Goal: Task Accomplishment & Management: Manage account settings

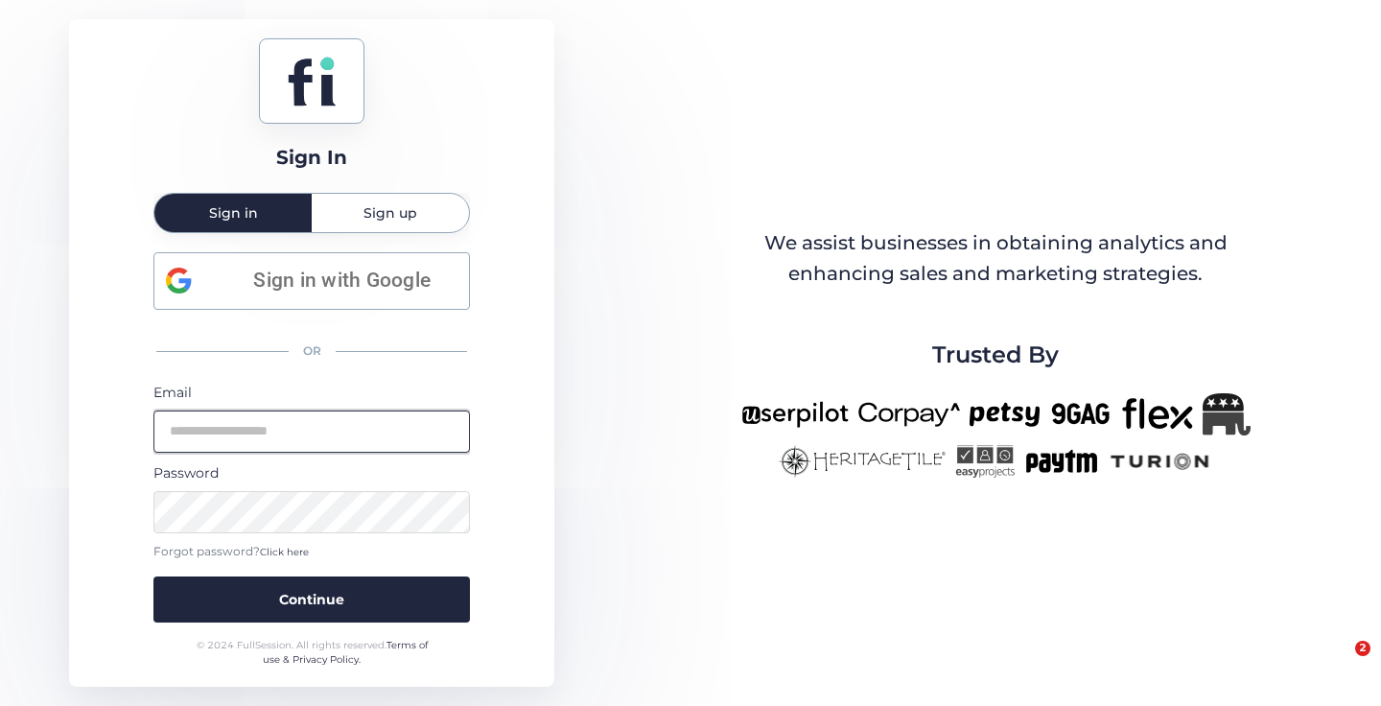
type input "**********"
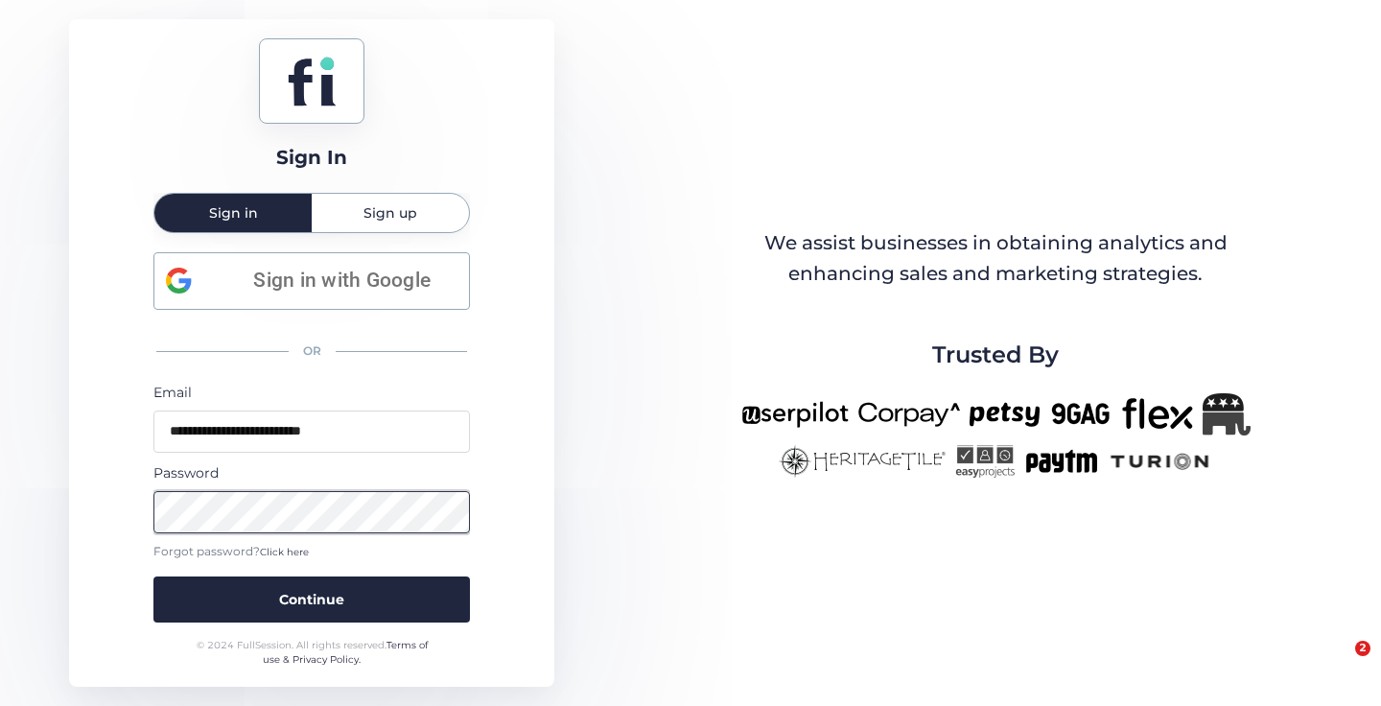
click at [342, 600] on button "Continue" at bounding box center [311, 599] width 316 height 46
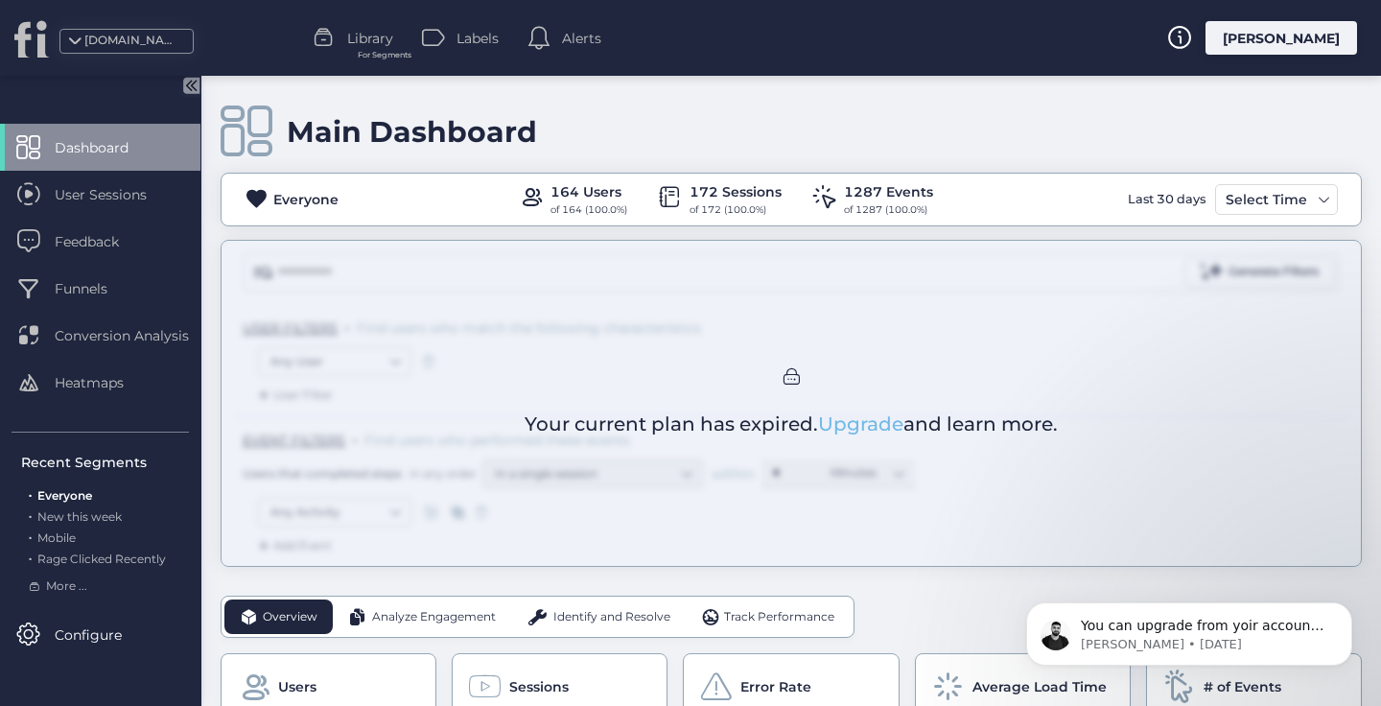
click at [870, 418] on link "Upgrade" at bounding box center [860, 423] width 85 height 23
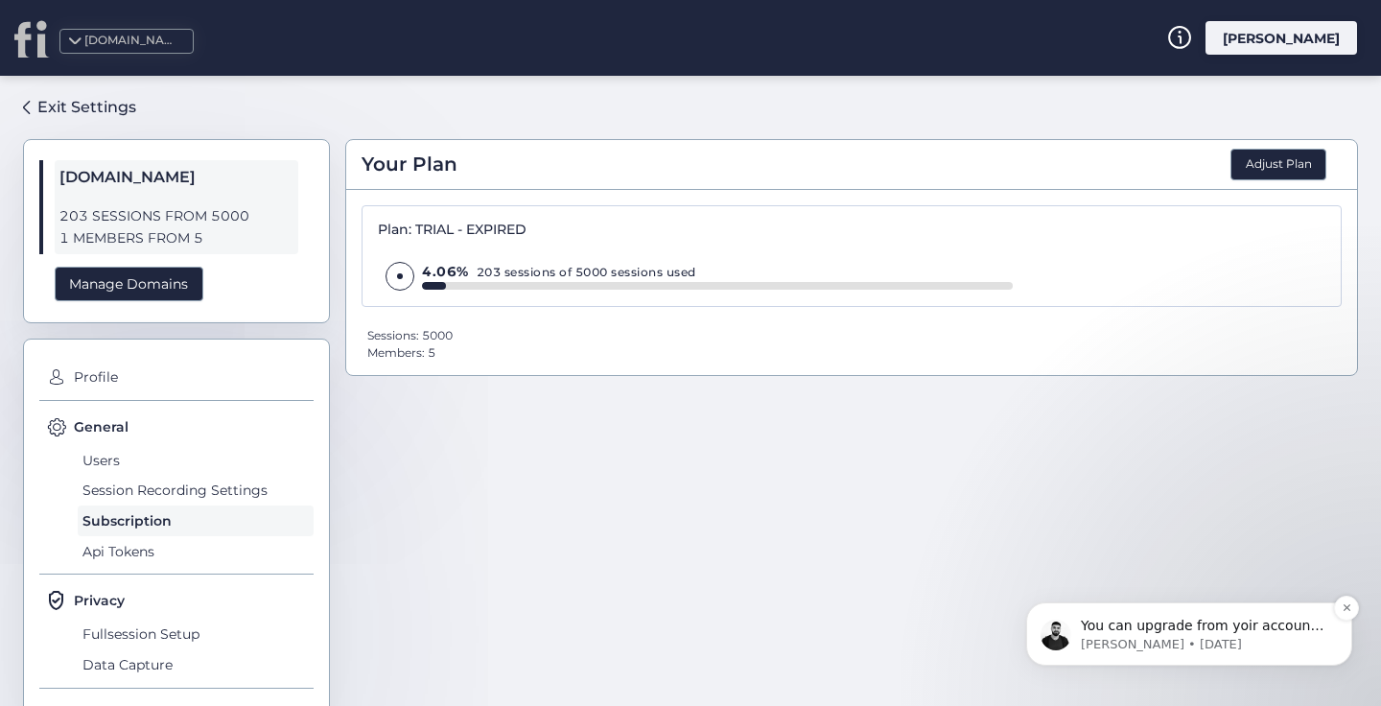
click at [1162, 629] on p "You can upgrade from yoir account settings on the top right side where it has y…" at bounding box center [1204, 626] width 247 height 19
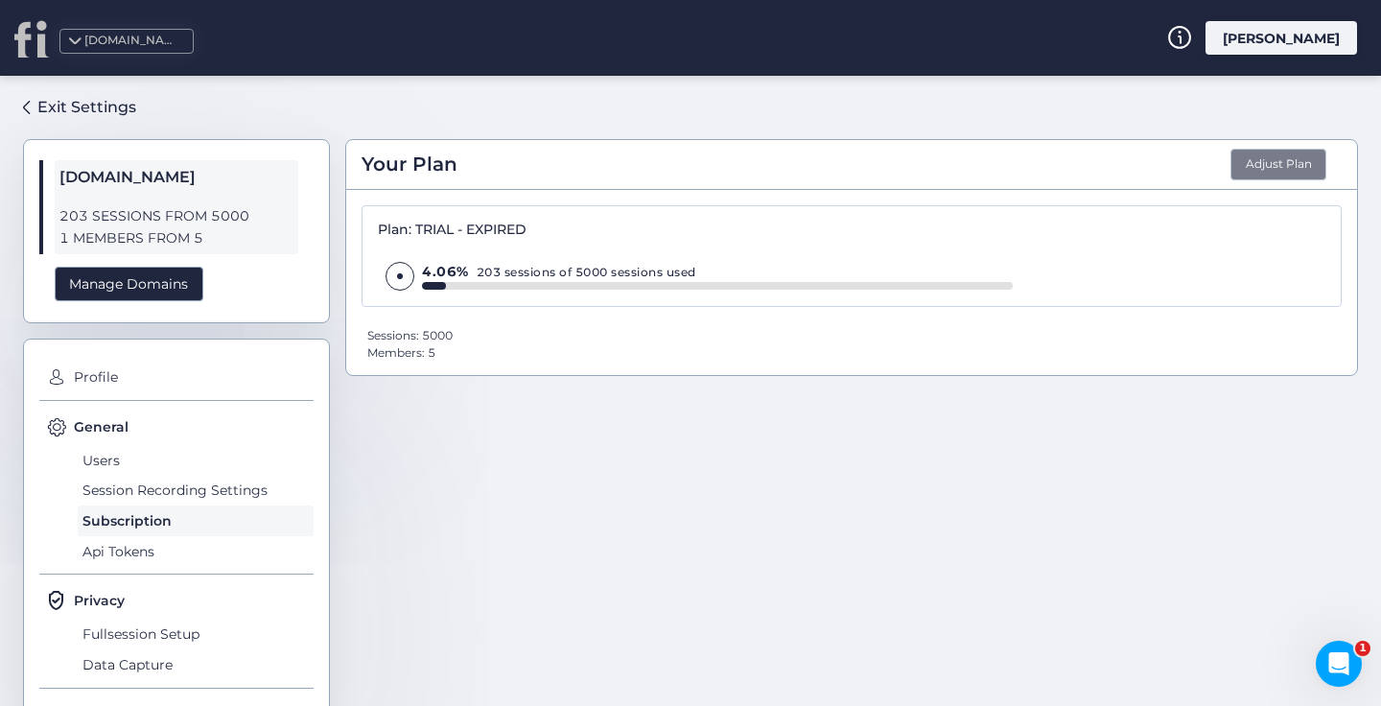
click at [1280, 157] on button "Adjust Plan" at bounding box center [1278, 165] width 96 height 33
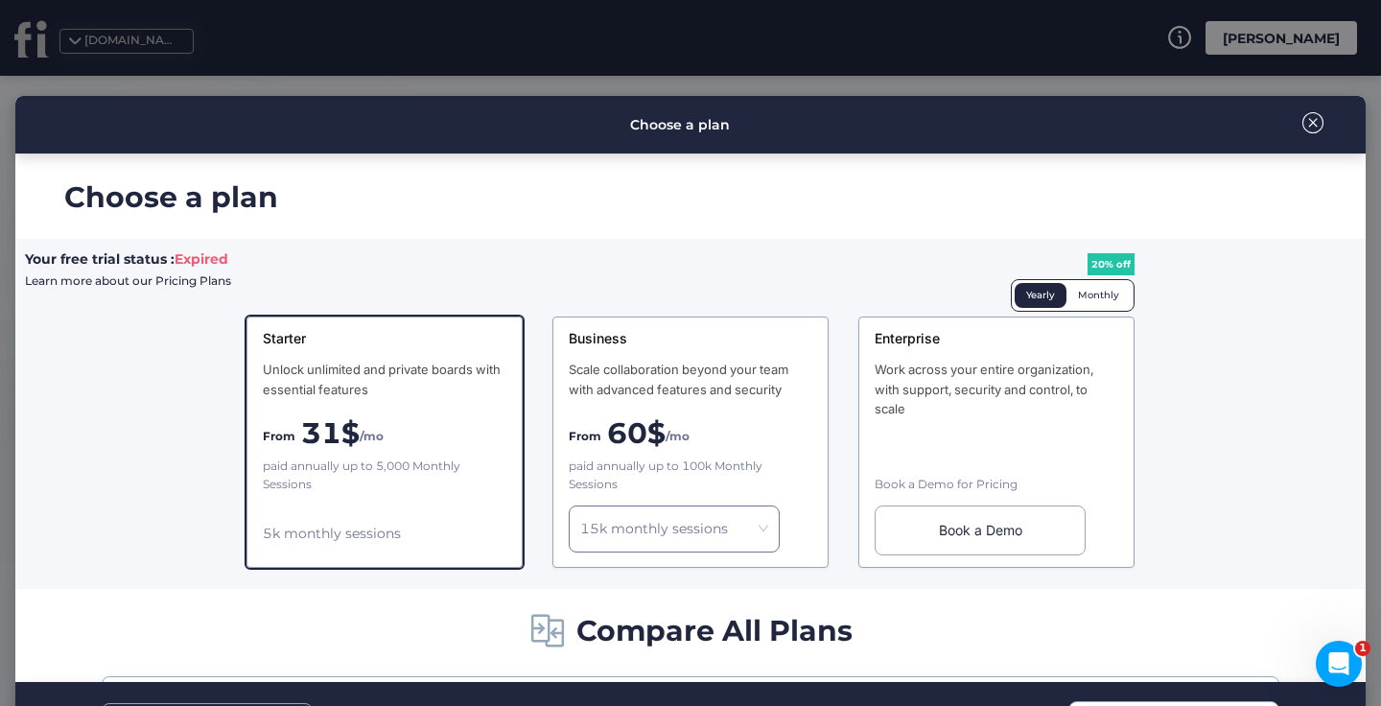
click at [1090, 294] on div "Monthly" at bounding box center [1098, 295] width 64 height 25
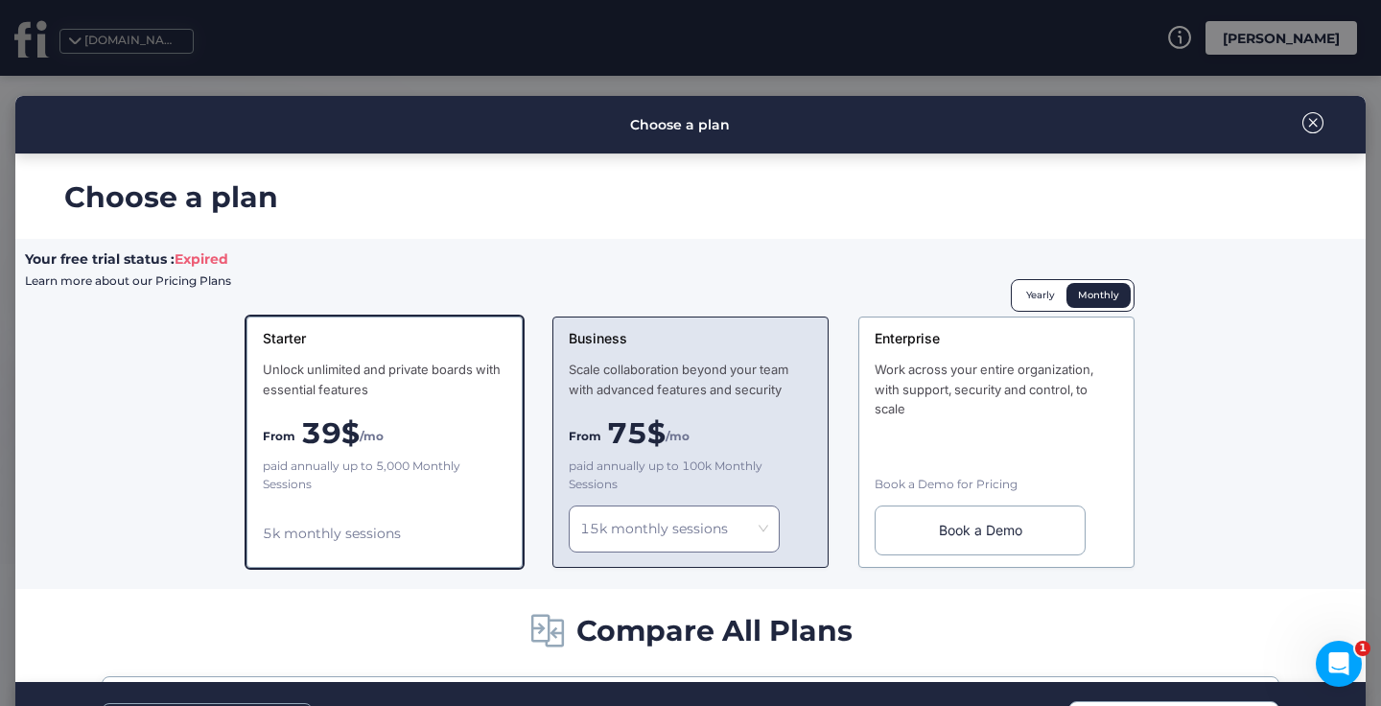
click at [735, 374] on div "Scale collaboration beyond your team with advanced features and security" at bounding box center [691, 379] width 244 height 39
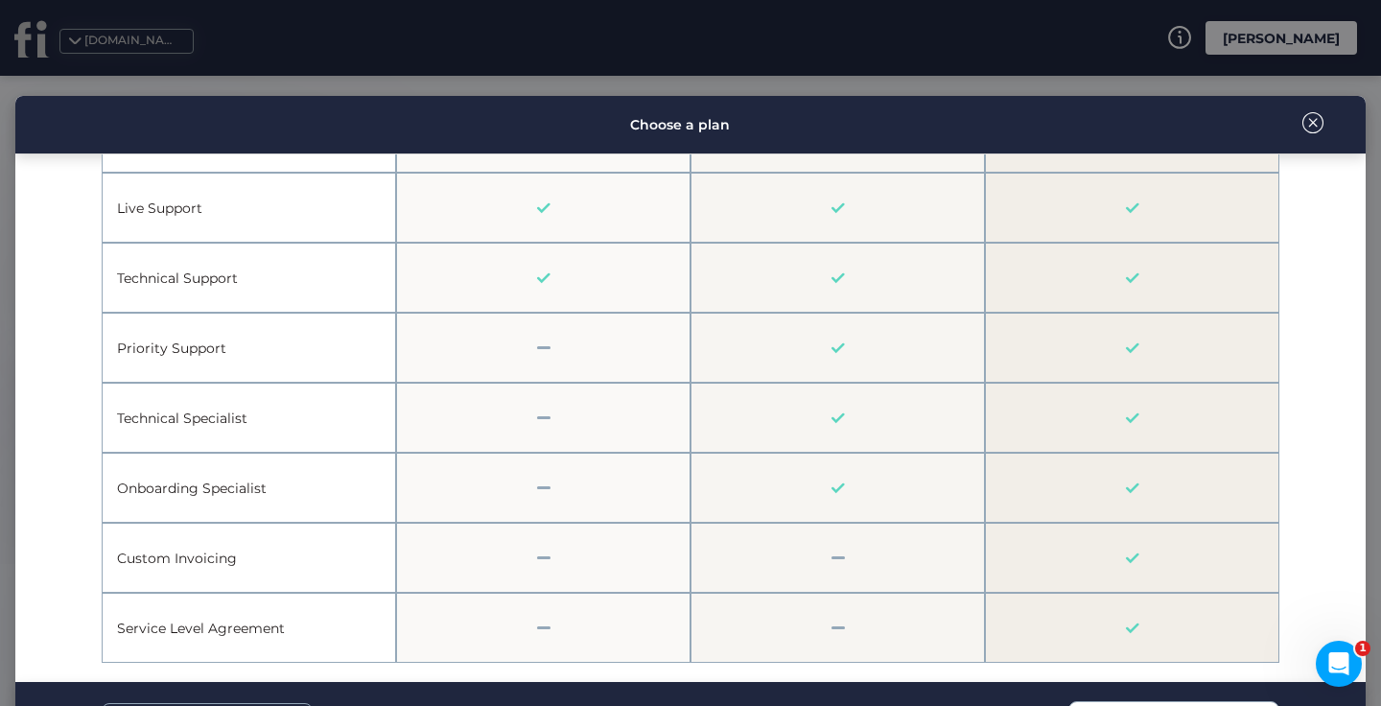
scroll to position [82, 0]
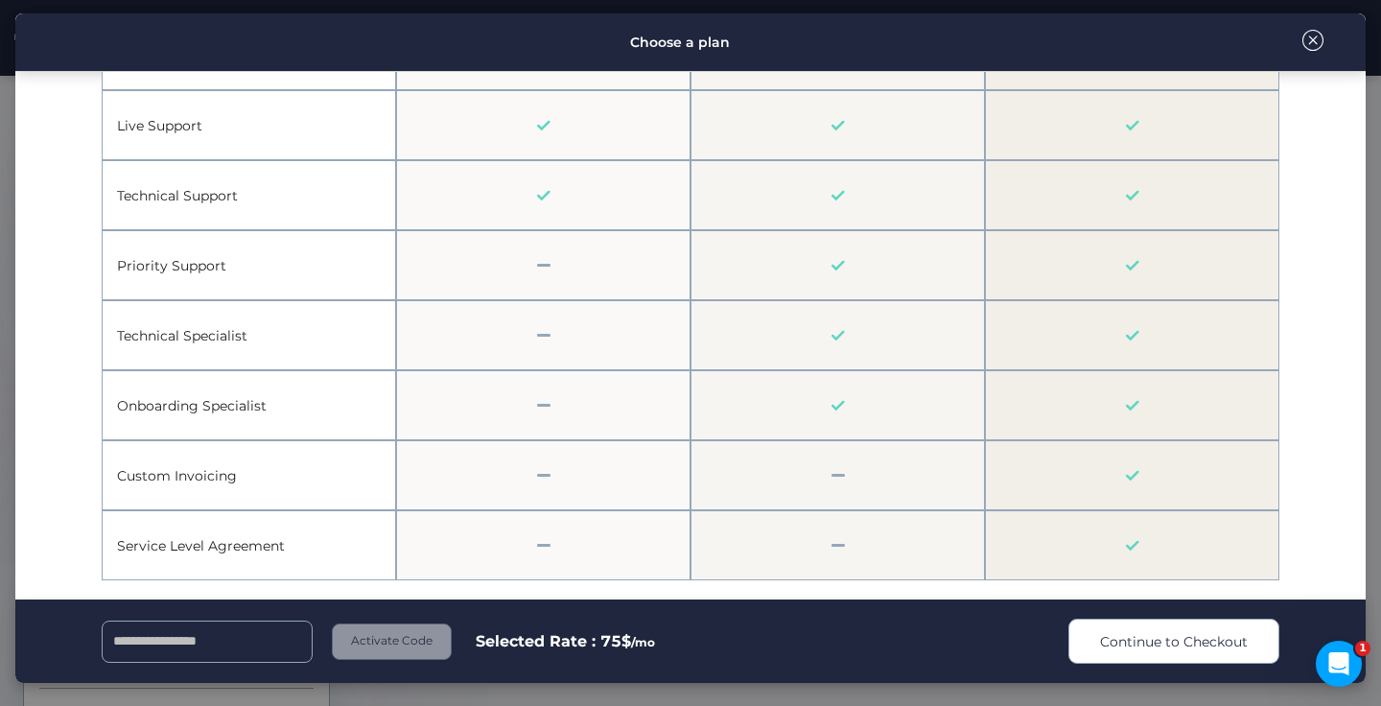
click at [1219, 640] on span "Continue to Checkout" at bounding box center [1174, 641] width 148 height 21
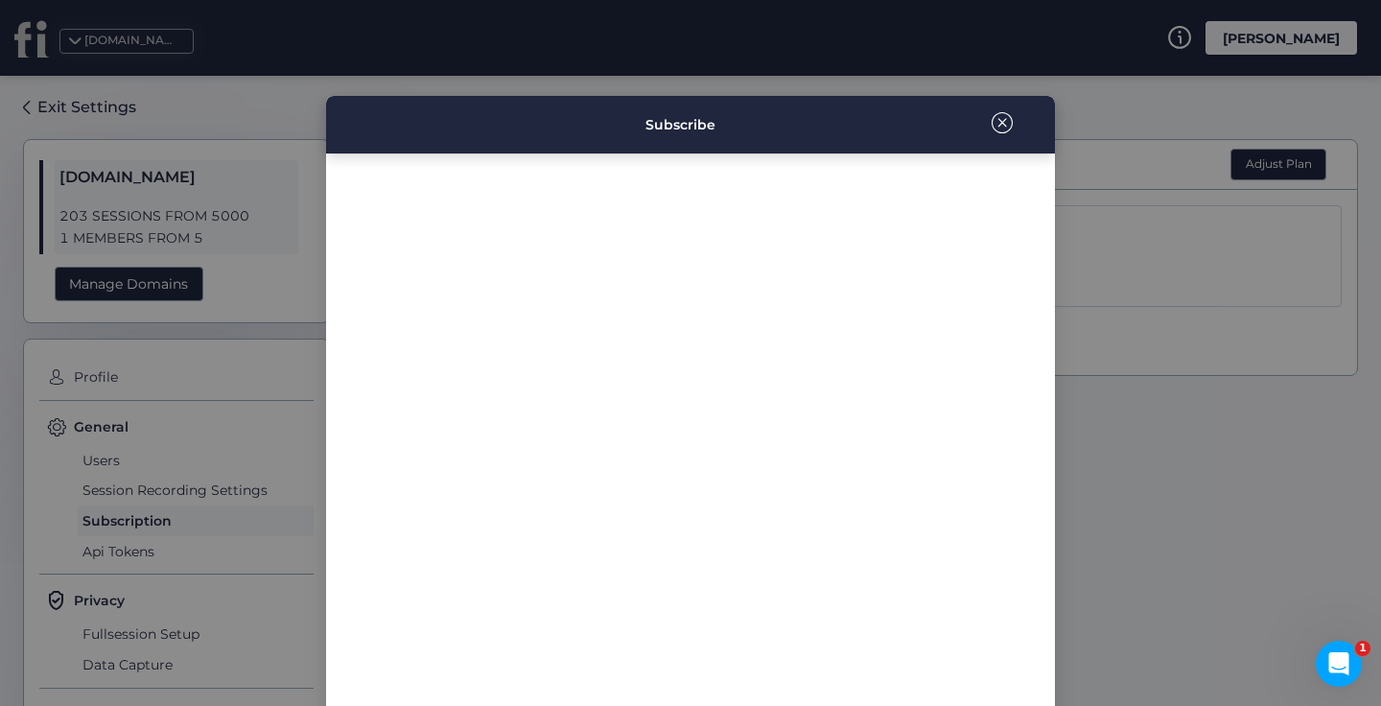
scroll to position [174, 0]
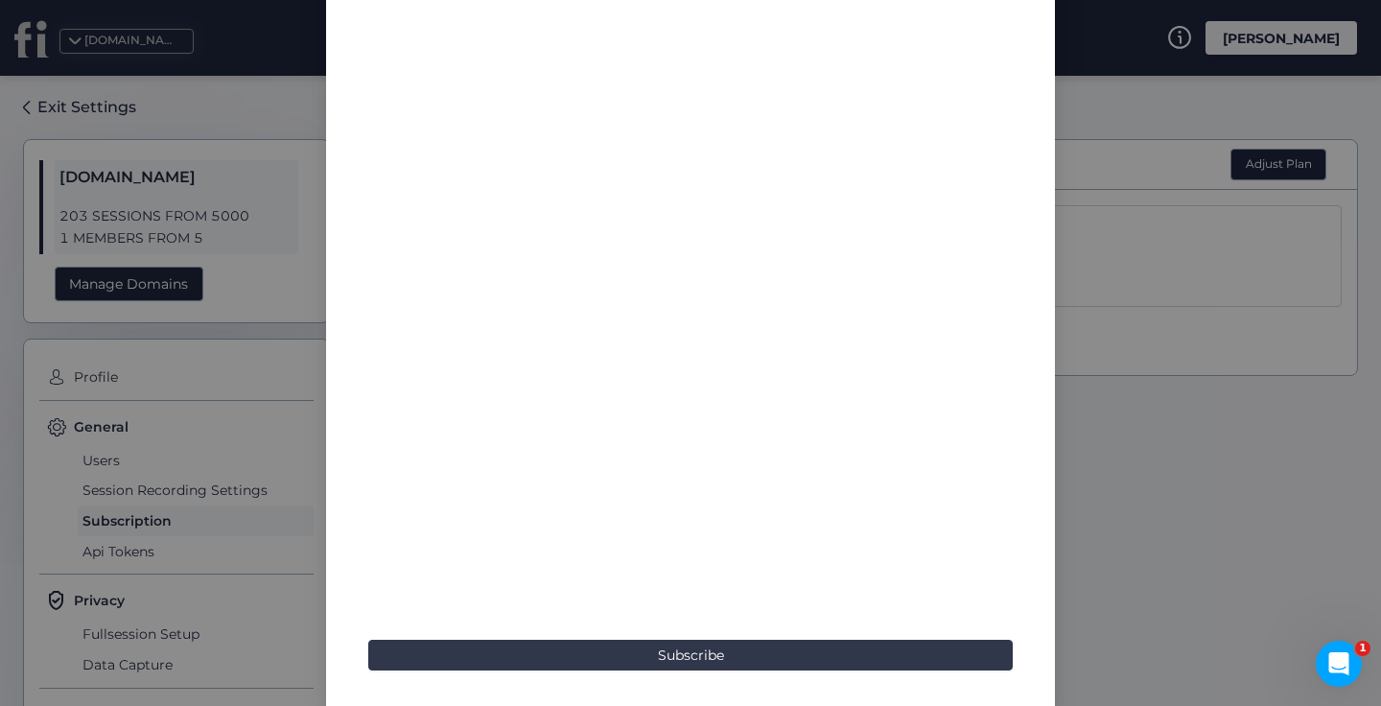
click at [768, 653] on button "Subscribe" at bounding box center [690, 655] width 644 height 31
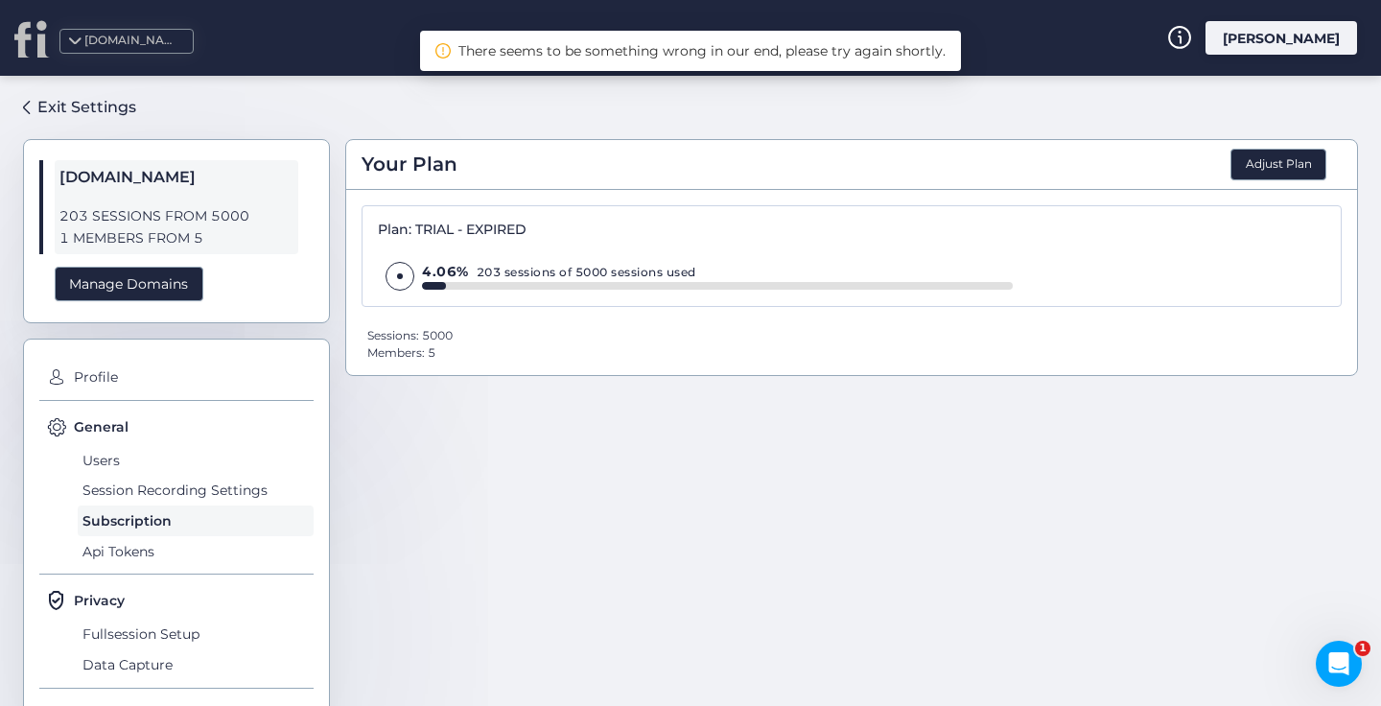
scroll to position [0, 0]
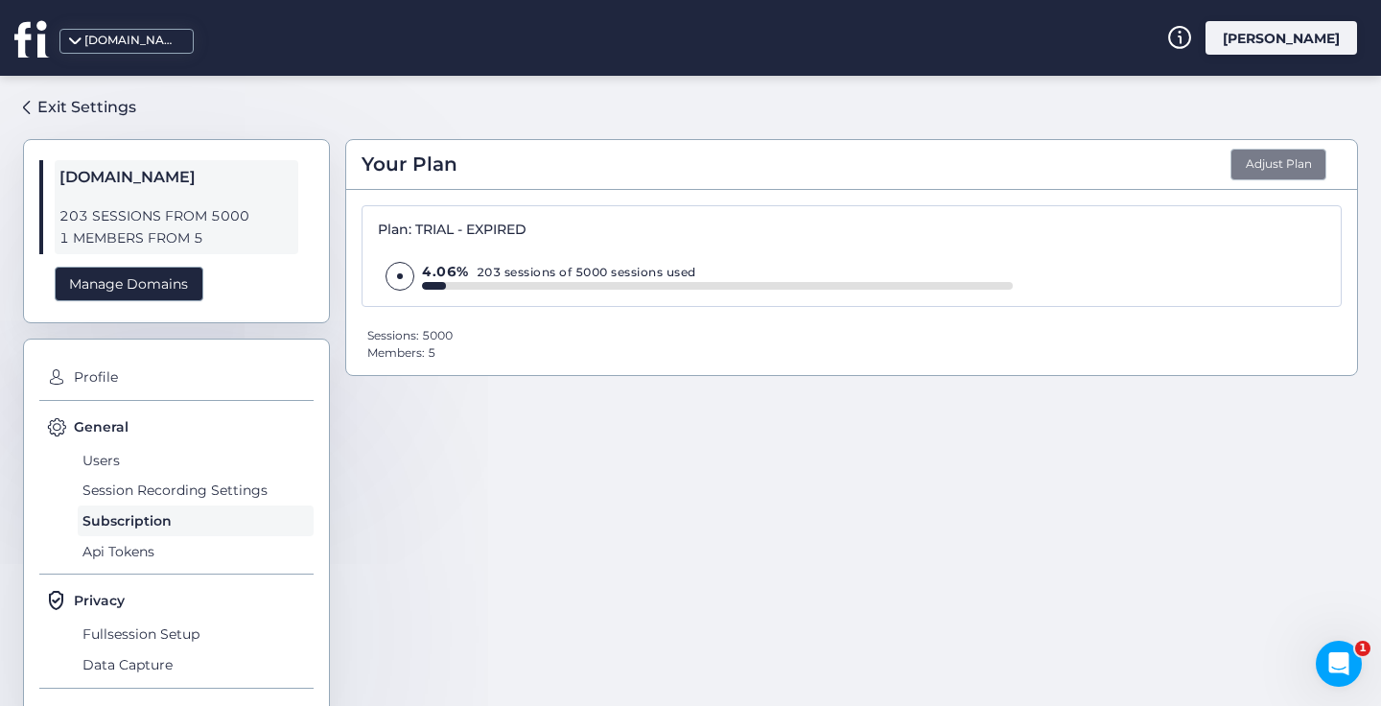
click at [1287, 168] on button "Adjust Plan" at bounding box center [1278, 165] width 96 height 33
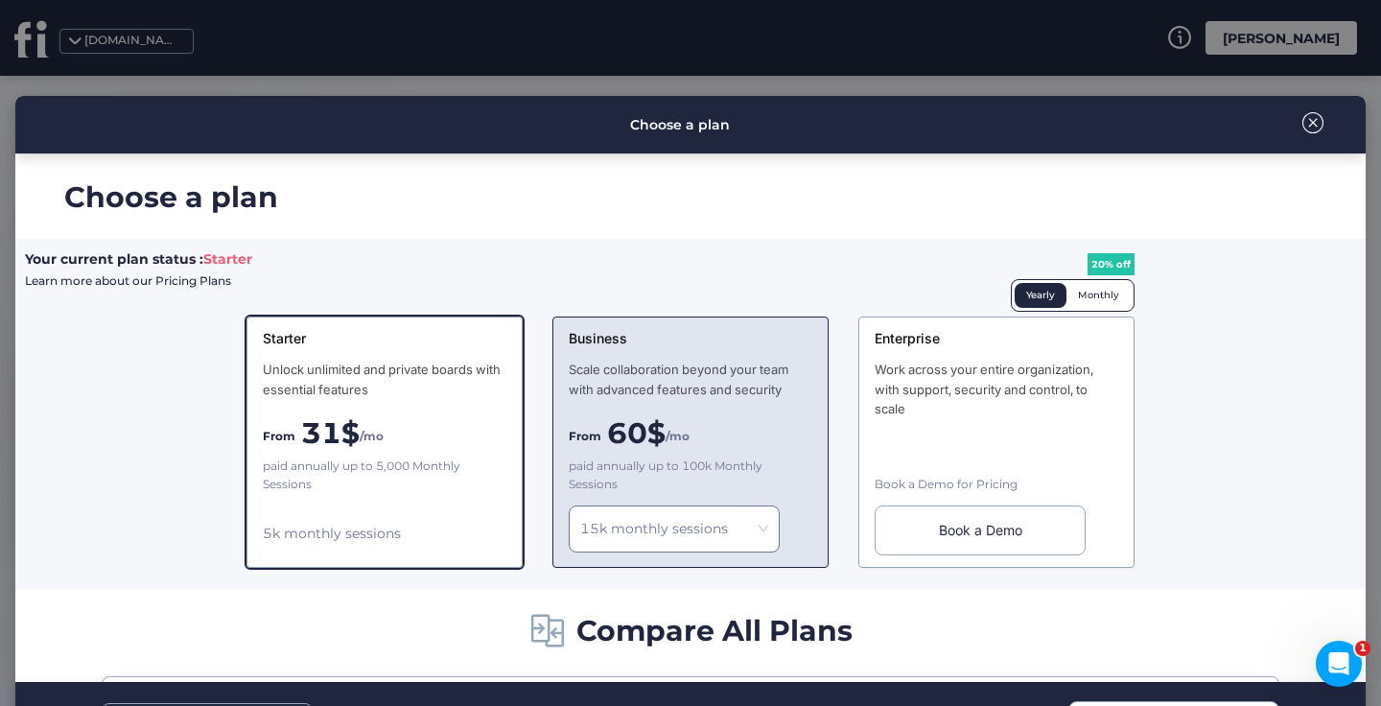
click at [701, 379] on div "Scale collaboration beyond your team with advanced features and security" at bounding box center [691, 379] width 244 height 39
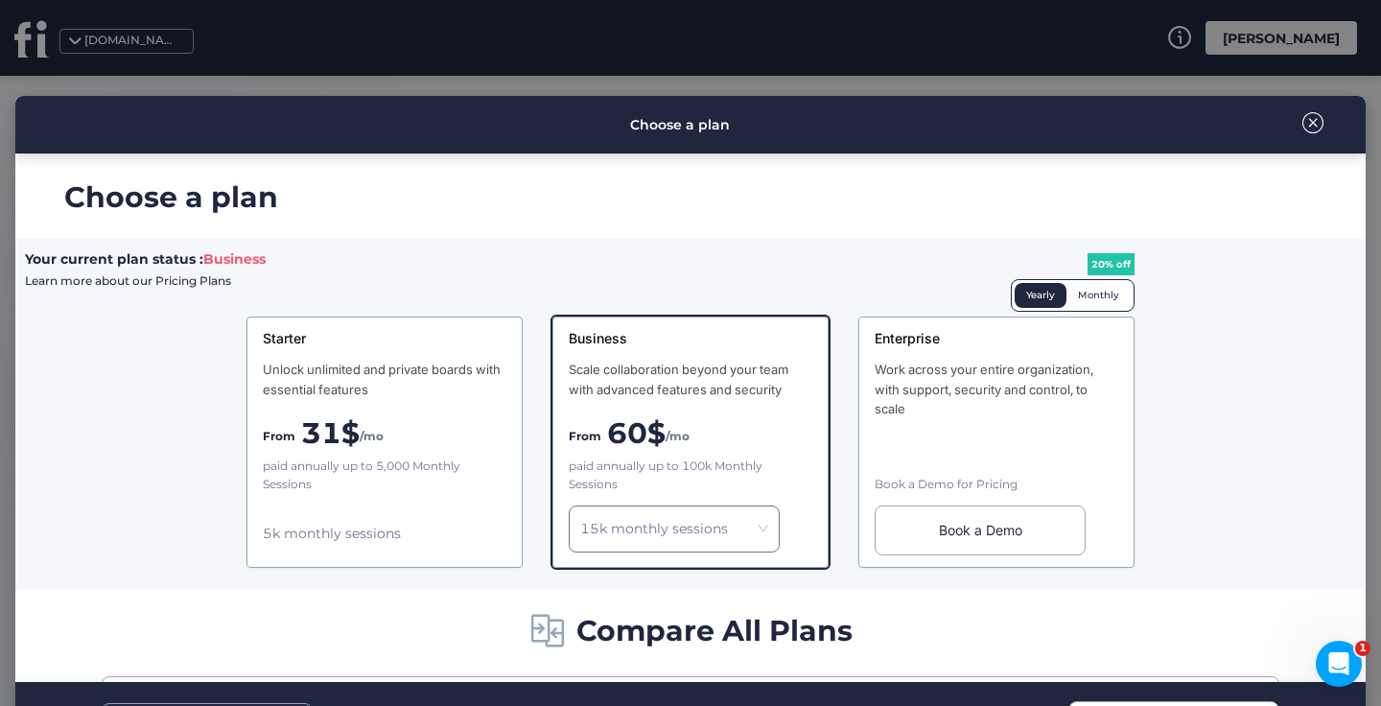
click at [1092, 295] on div "Monthly" at bounding box center [1098, 295] width 64 height 25
click at [726, 450] on div "Business Scale collaboration beyond your team with advanced features and securi…" at bounding box center [690, 441] width 276 height 251
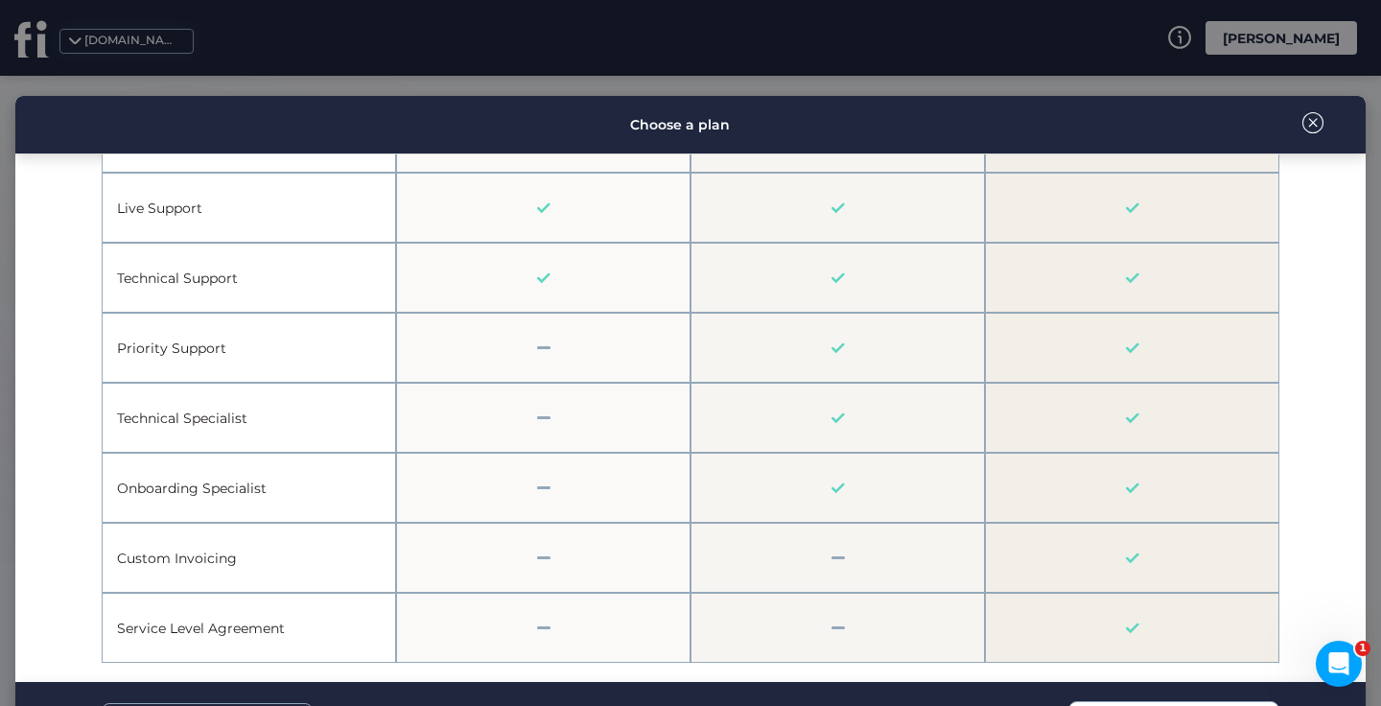
scroll to position [82, 0]
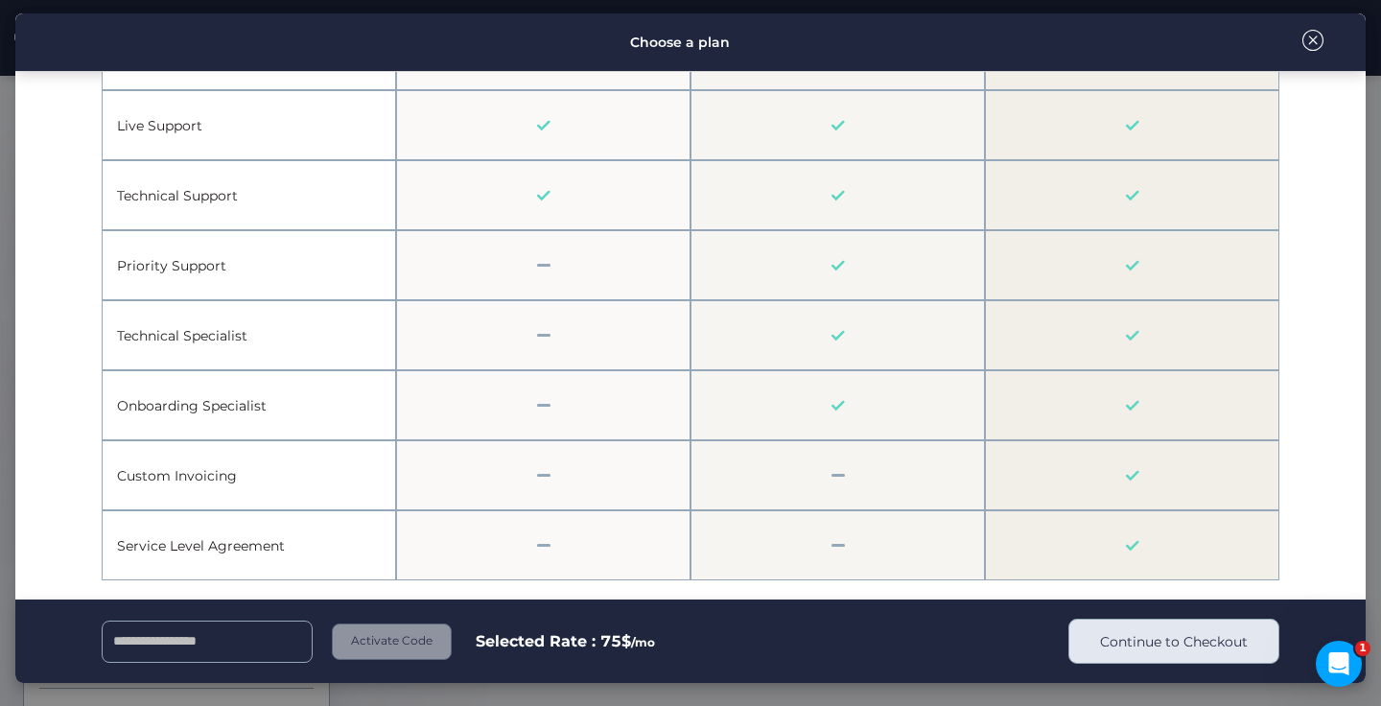
click at [1214, 648] on span "Continue to Checkout" at bounding box center [1174, 641] width 148 height 21
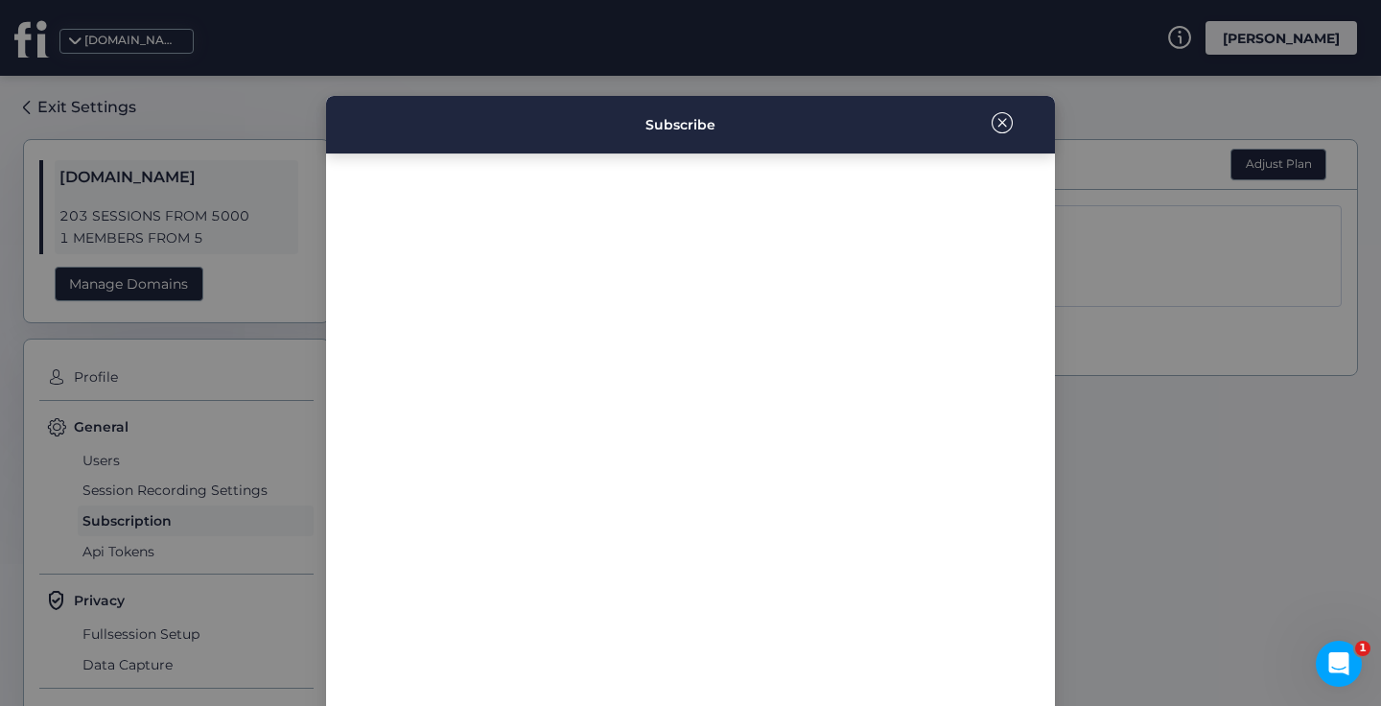
scroll to position [254, 0]
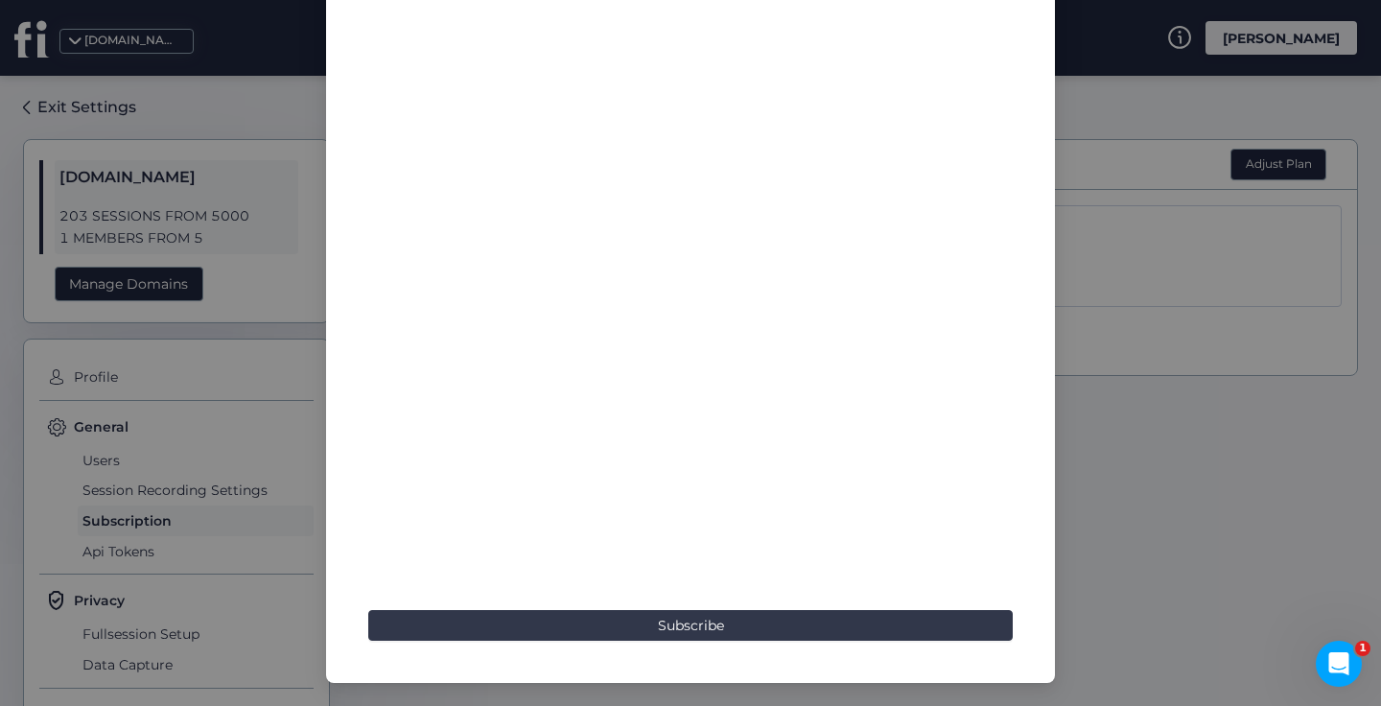
click at [646, 622] on button "Subscribe" at bounding box center [690, 625] width 644 height 31
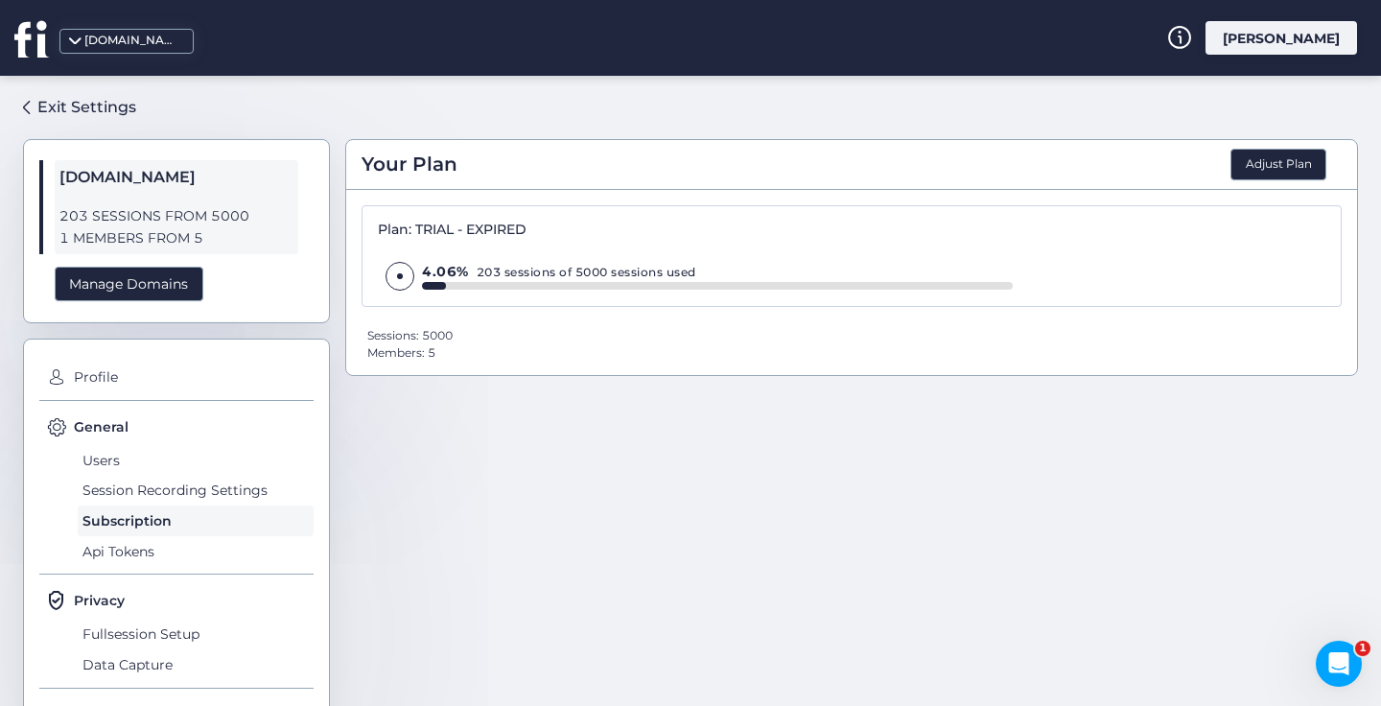
scroll to position [108, 0]
click at [117, 285] on div "Manage Domains" at bounding box center [129, 284] width 149 height 35
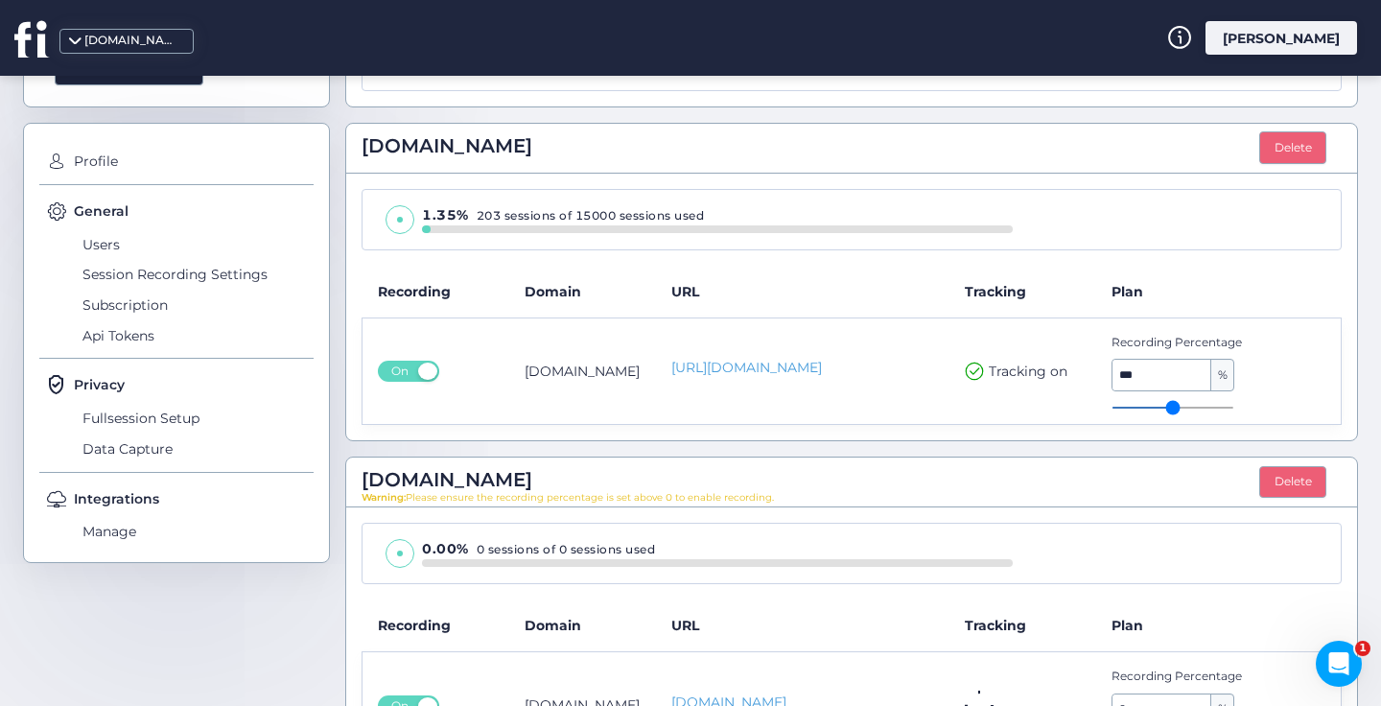
scroll to position [298, 0]
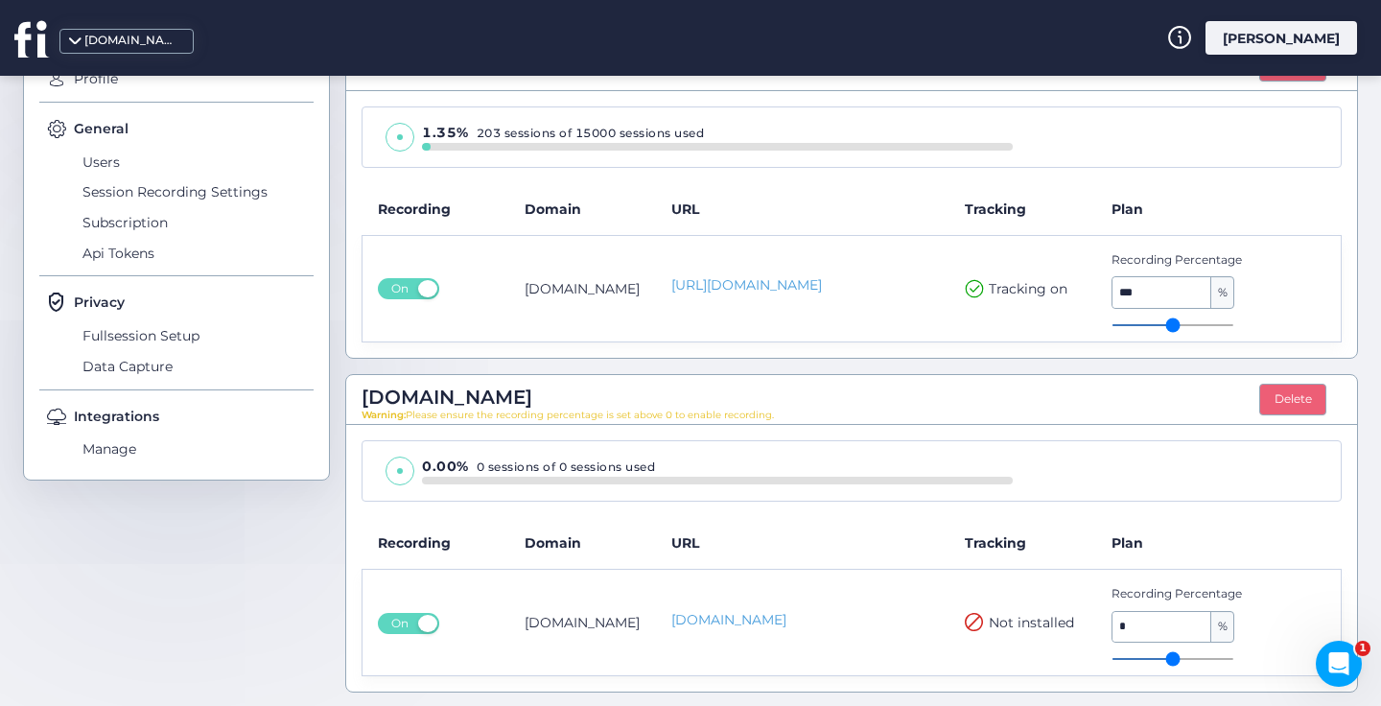
drag, startPoint x: 1144, startPoint y: 622, endPoint x: 1054, endPoint y: 603, distance: 92.2
click at [1054, 603] on tr "On meetchloeandnick.com Www.meetchloeandnick.com Not installed Recording Percen…" at bounding box center [851, 622] width 979 height 106
type input "*"
drag, startPoint x: 1109, startPoint y: 658, endPoint x: 1072, endPoint y: 666, distance: 38.4
click at [1178, 660] on input "range" at bounding box center [1172, 659] width 123 height 2
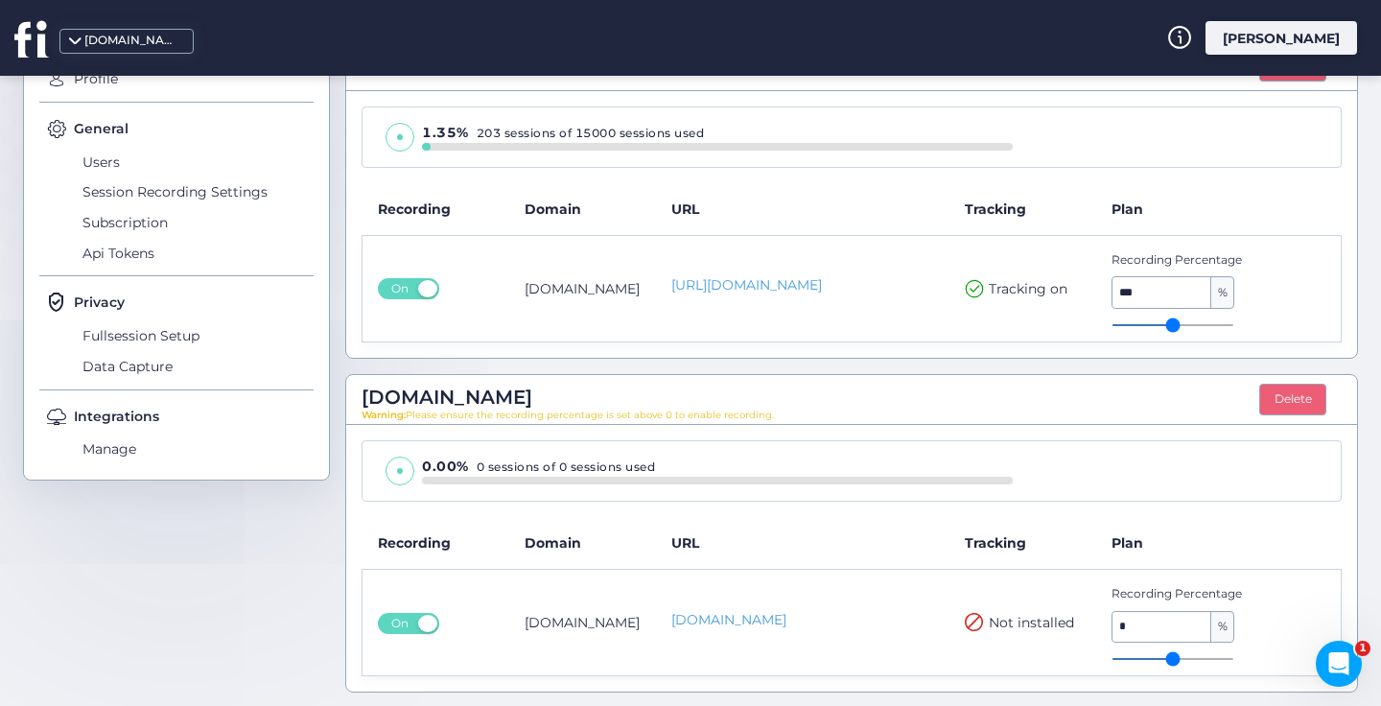
drag, startPoint x: 1114, startPoint y: 661, endPoint x: 1155, endPoint y: 658, distance: 41.3
click at [1155, 658] on input "range" at bounding box center [1172, 659] width 123 height 2
type input "*"
drag, startPoint x: 1118, startPoint y: 653, endPoint x: 1183, endPoint y: 654, distance: 65.2
click at [1183, 658] on input "range" at bounding box center [1172, 659] width 123 height 2
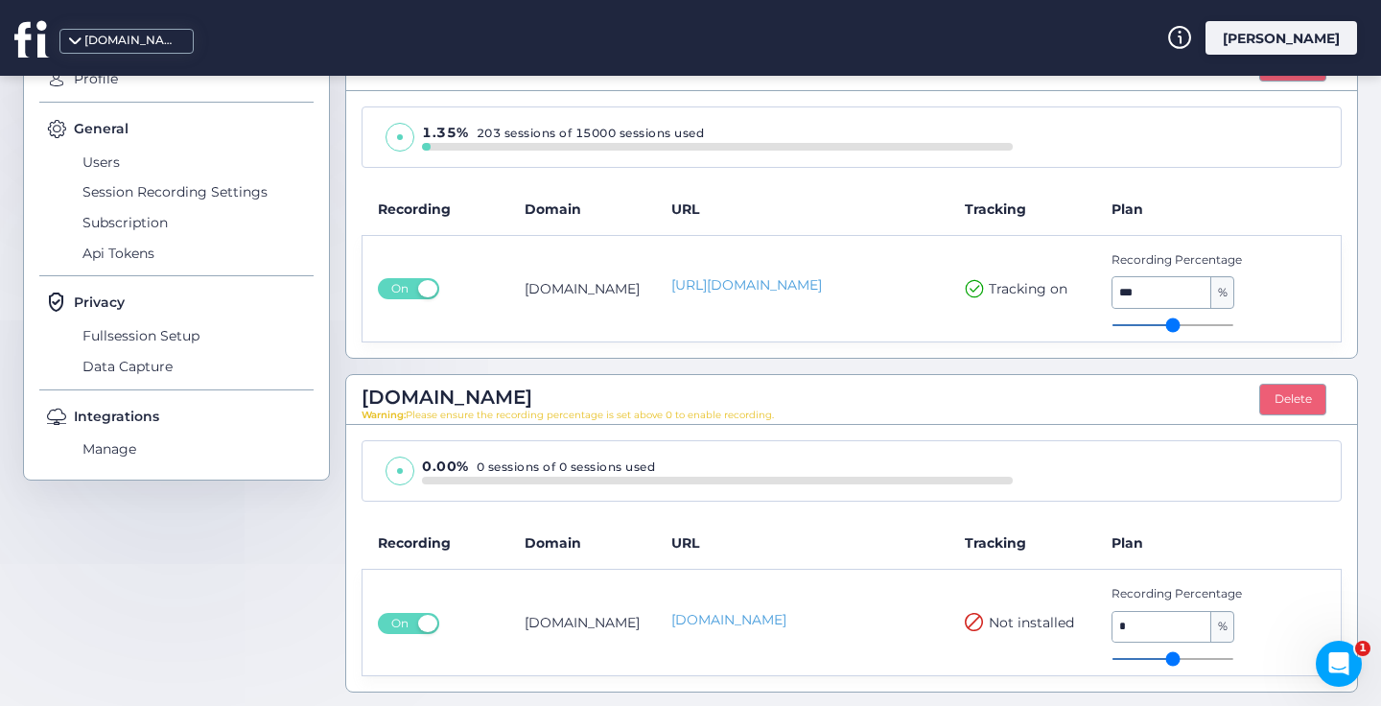
click at [1181, 621] on input "*" at bounding box center [1161, 627] width 99 height 31
click at [743, 618] on link "Www.meetchloeandnick.com" at bounding box center [802, 620] width 263 height 20
click at [989, 631] on span "Not installed" at bounding box center [1031, 622] width 85 height 21
click at [171, 336] on span "Fullsession Setup" at bounding box center [196, 335] width 236 height 31
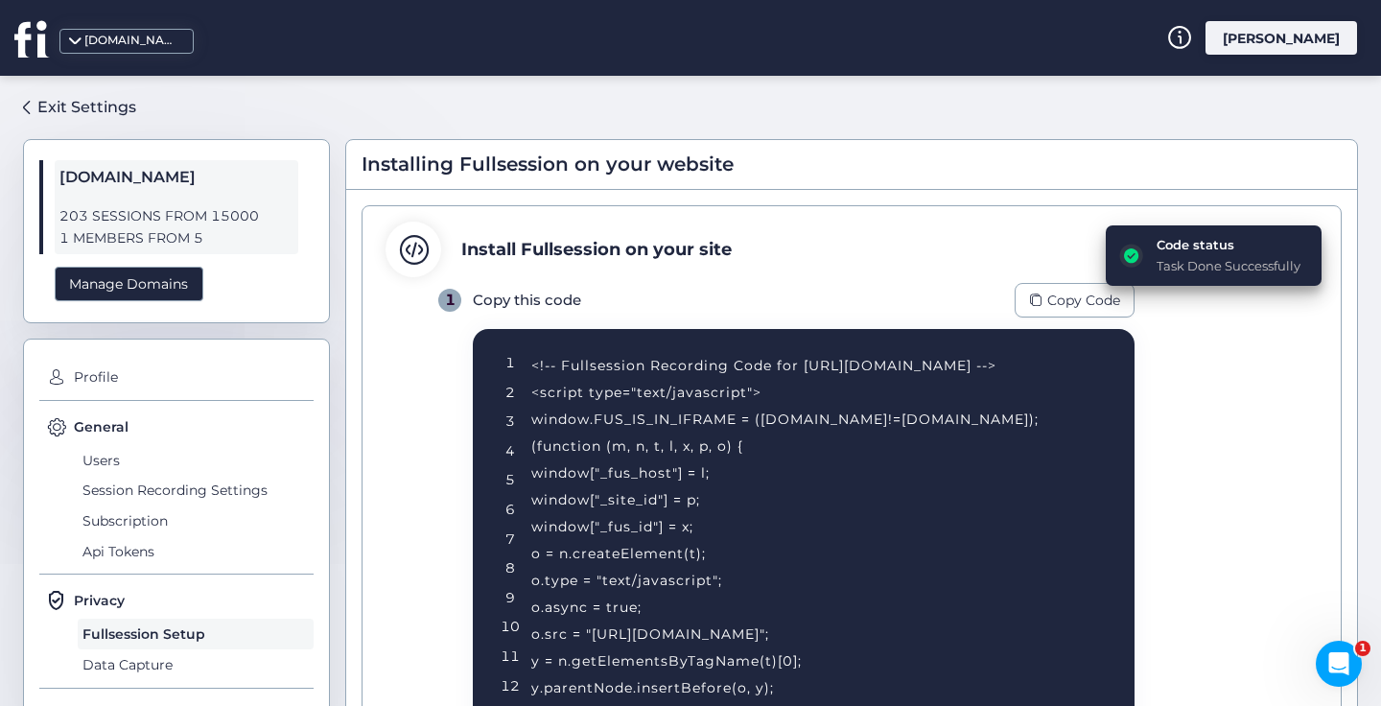
click at [1180, 257] on div "Task Done Successfully" at bounding box center [1228, 265] width 144 height 19
click at [1046, 297] on div "Copy Code" at bounding box center [1074, 300] width 120 height 35
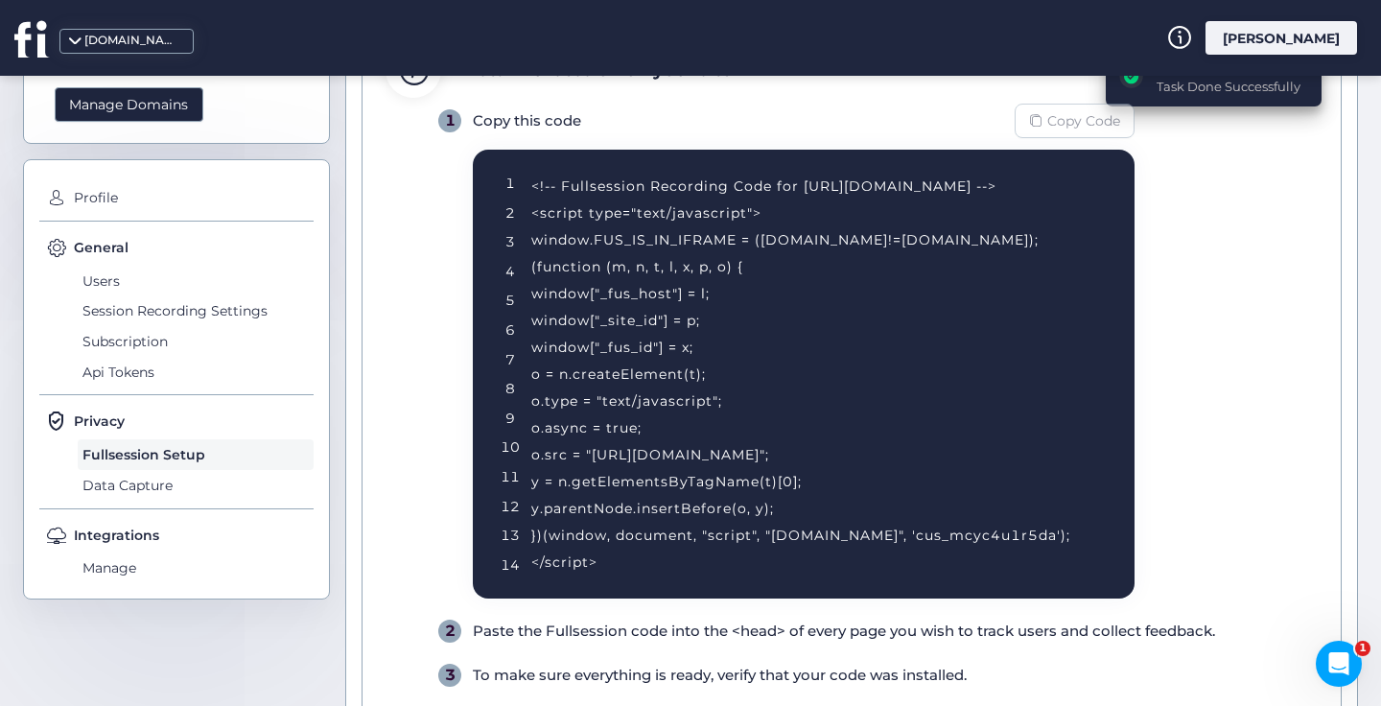
click at [1076, 122] on span "Copy Code" at bounding box center [1083, 120] width 73 height 21
click at [106, 564] on span "Manage" at bounding box center [196, 568] width 236 height 31
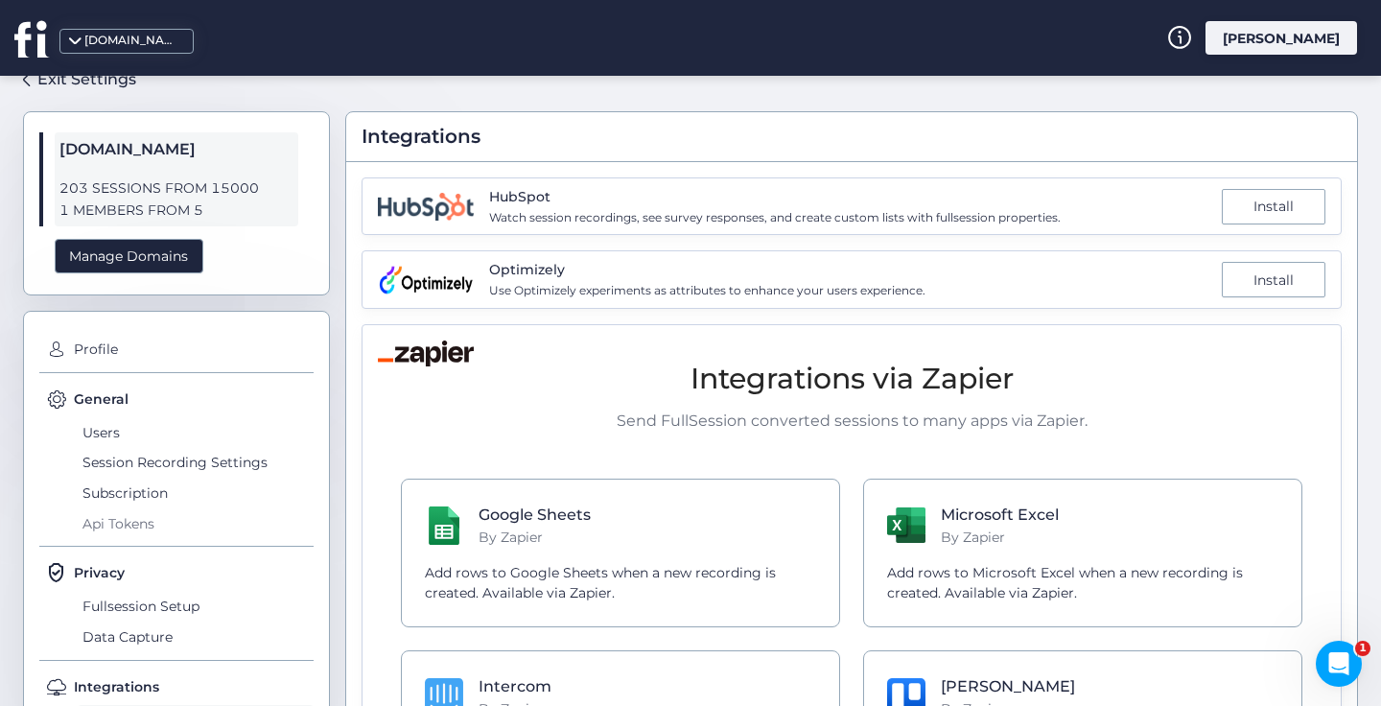
scroll to position [167, 0]
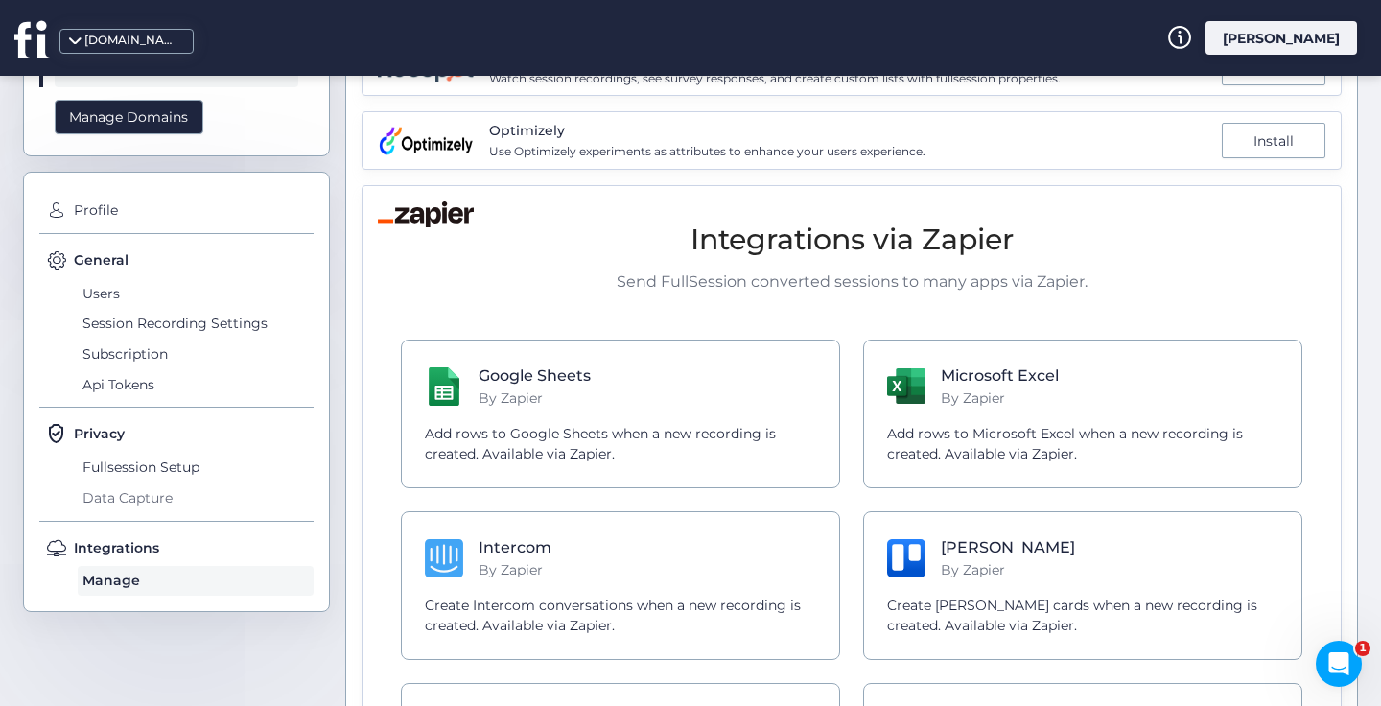
click at [160, 492] on span "Data Capture" at bounding box center [196, 497] width 236 height 31
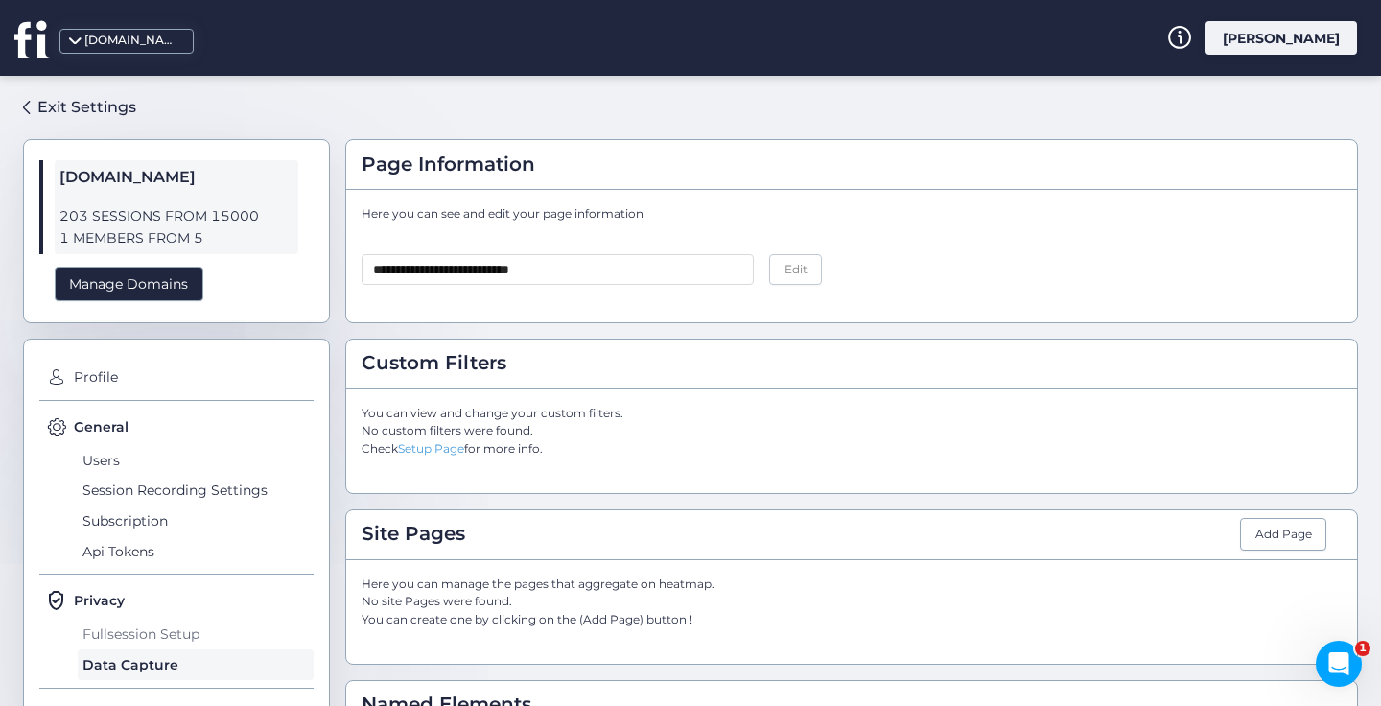
click at [128, 637] on span "Fullsession Setup" at bounding box center [196, 633] width 236 height 31
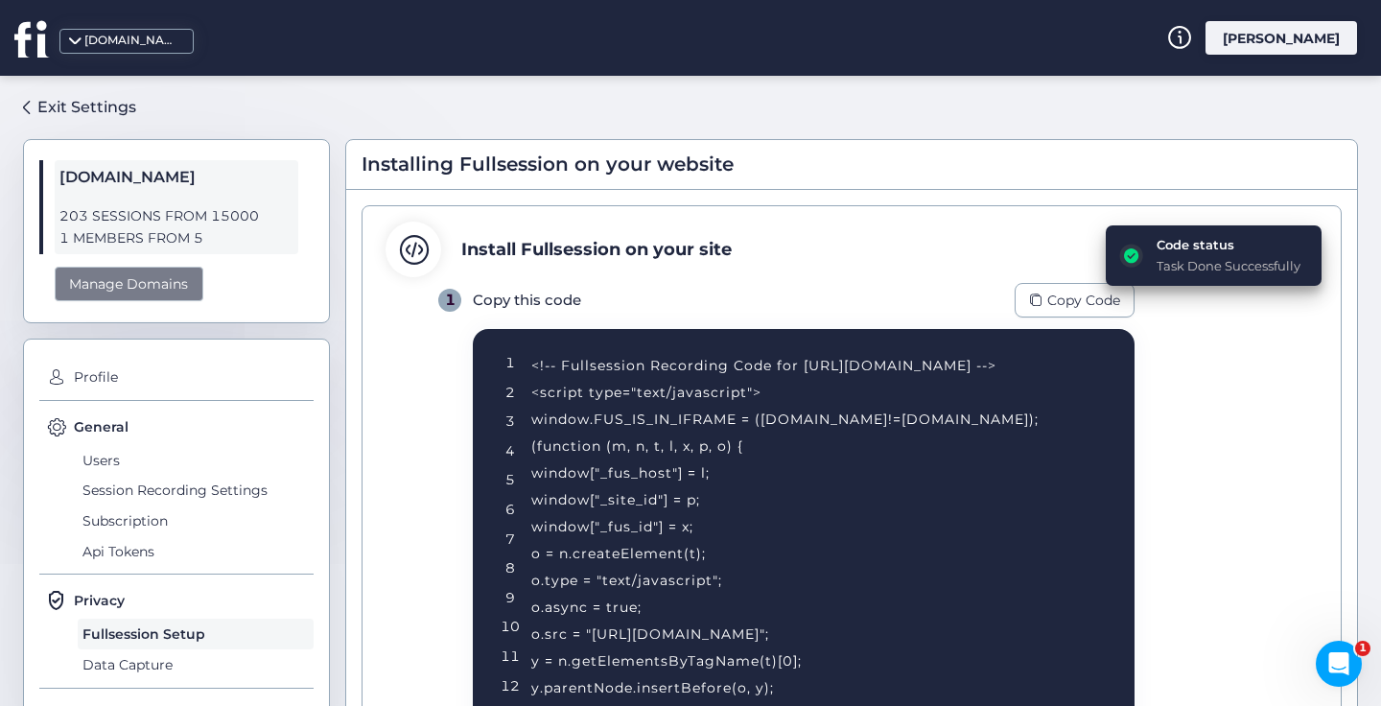
click at [149, 280] on div "Manage Domains" at bounding box center [129, 284] width 149 height 35
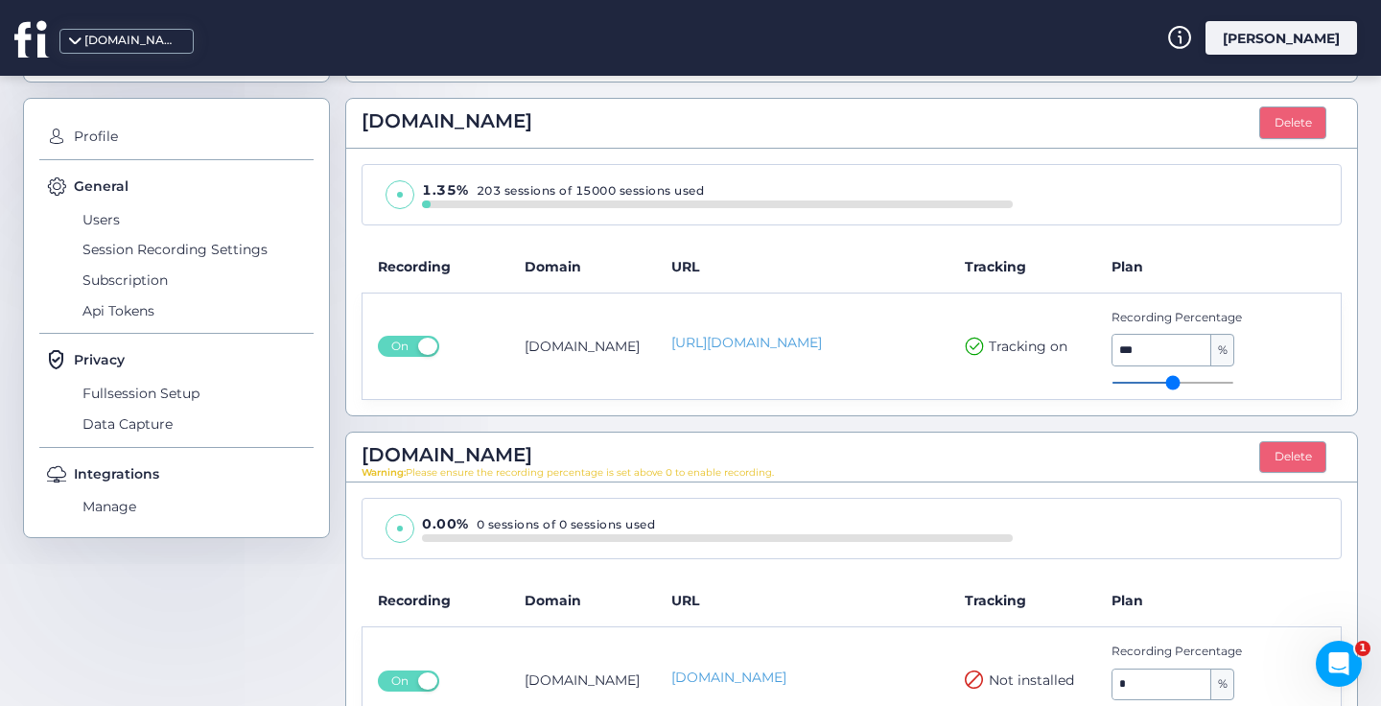
scroll to position [298, 0]
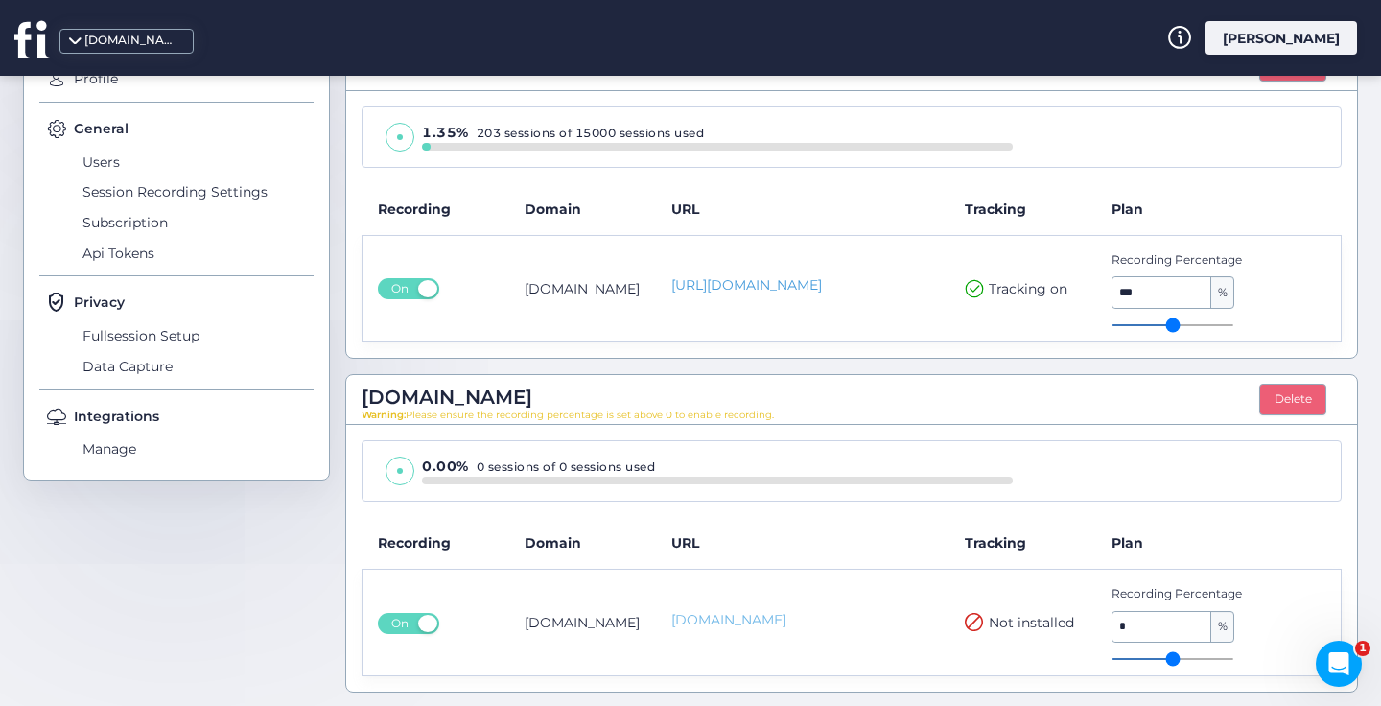
click at [821, 618] on link "Www.meetchloeandnick.com" at bounding box center [802, 620] width 263 height 20
click at [152, 336] on span "Fullsession Setup" at bounding box center [196, 335] width 236 height 31
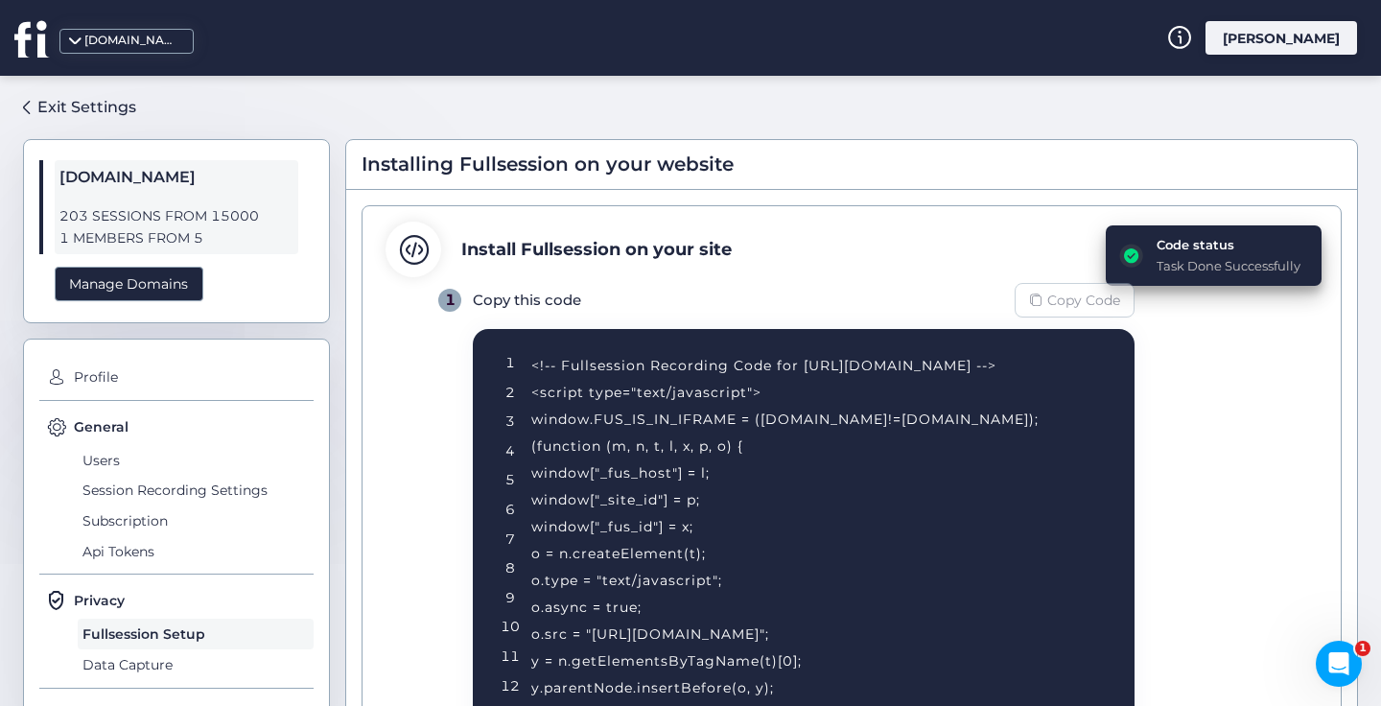
click at [1080, 303] on span "Copy Code" at bounding box center [1083, 300] width 73 height 21
click at [1224, 248] on div "Code status" at bounding box center [1228, 244] width 144 height 19
click at [1076, 303] on span "Copy Code" at bounding box center [1083, 300] width 73 height 21
click at [1056, 300] on span "Copy Code" at bounding box center [1083, 300] width 73 height 21
click at [1220, 245] on div "Verify installation" at bounding box center [1228, 244] width 139 height 19
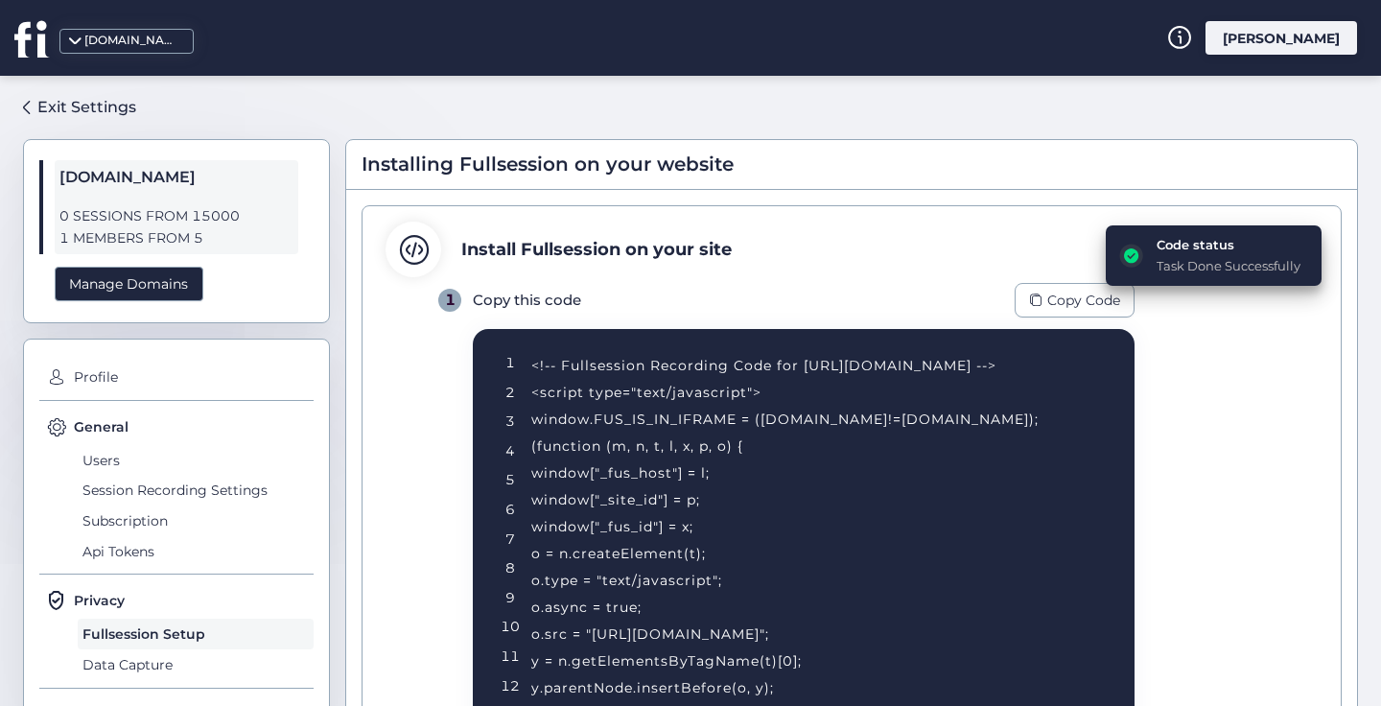
drag, startPoint x: 678, startPoint y: 392, endPoint x: 518, endPoint y: 390, distance: 160.1
click at [1183, 269] on div "Task Done Successfully" at bounding box center [1228, 265] width 144 height 19
click at [1181, 243] on div "Verify installation" at bounding box center [1228, 244] width 139 height 19
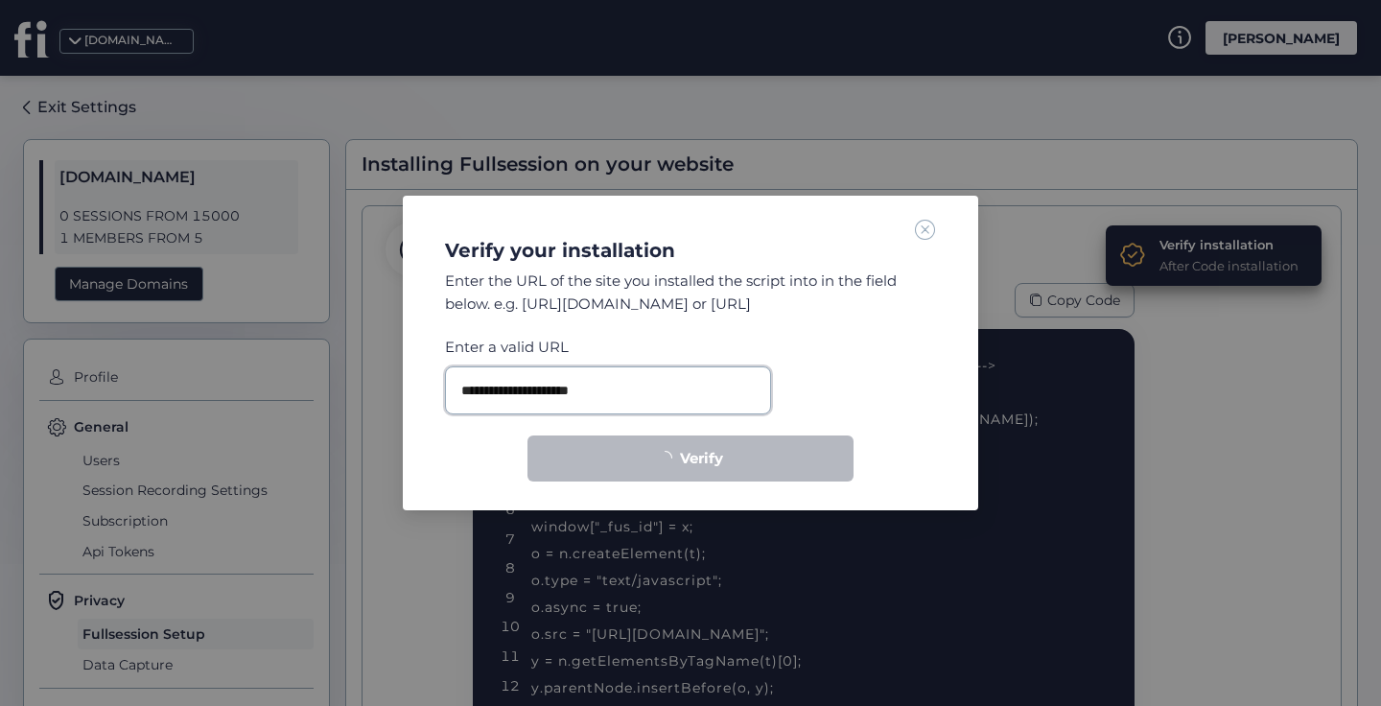
type input "**********"
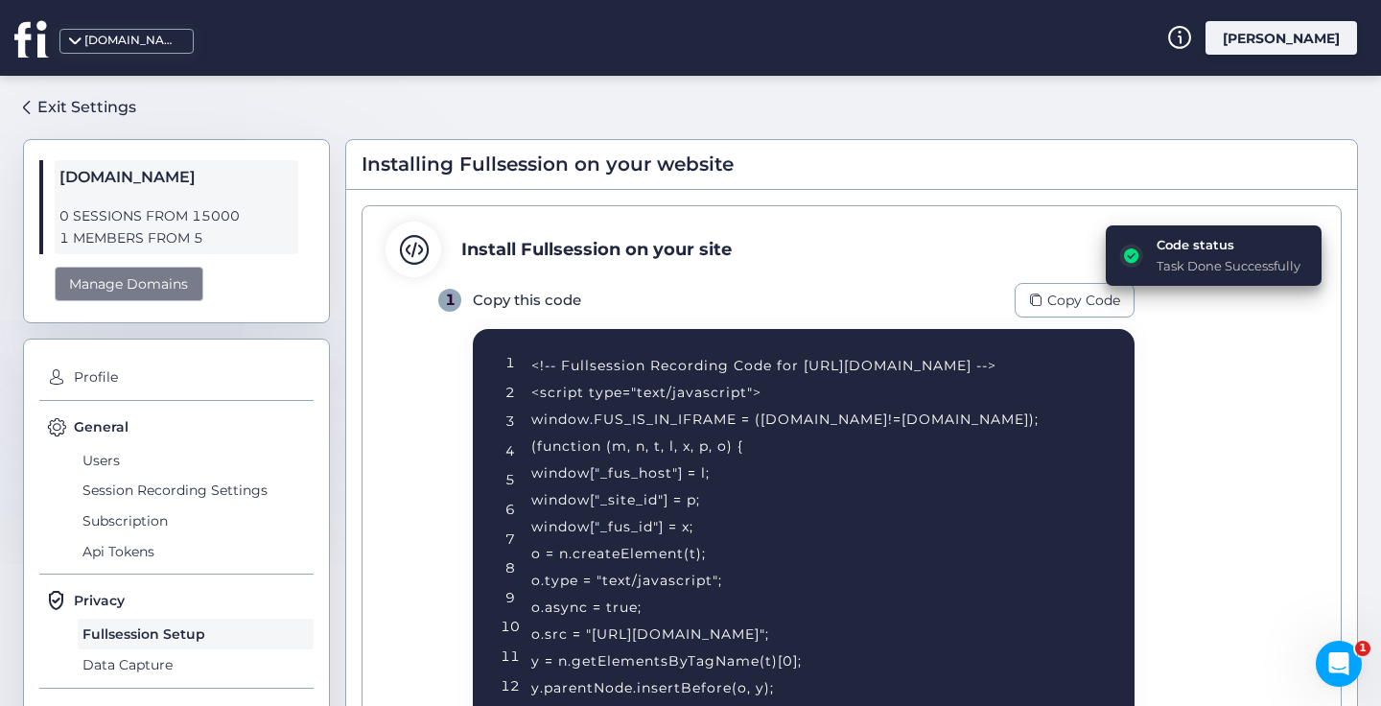
click at [117, 284] on div "Manage Domains" at bounding box center [129, 284] width 149 height 35
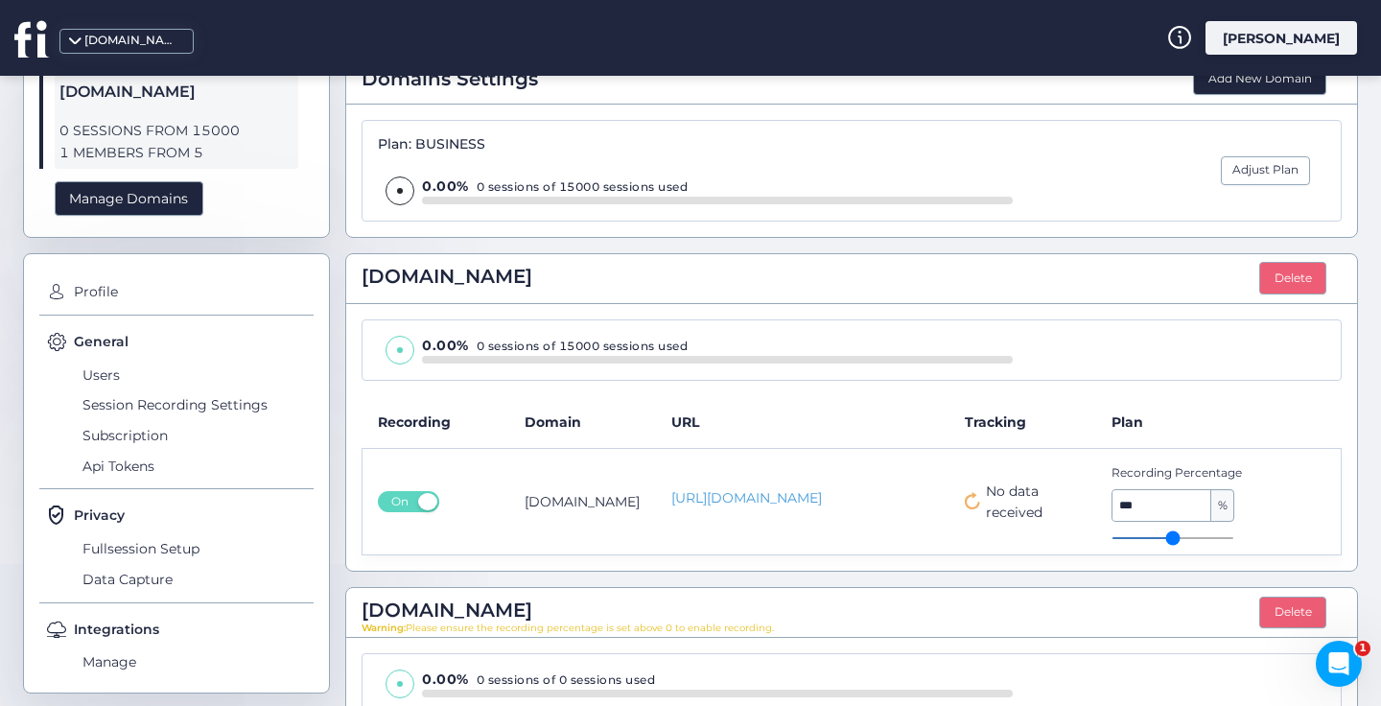
scroll to position [298, 0]
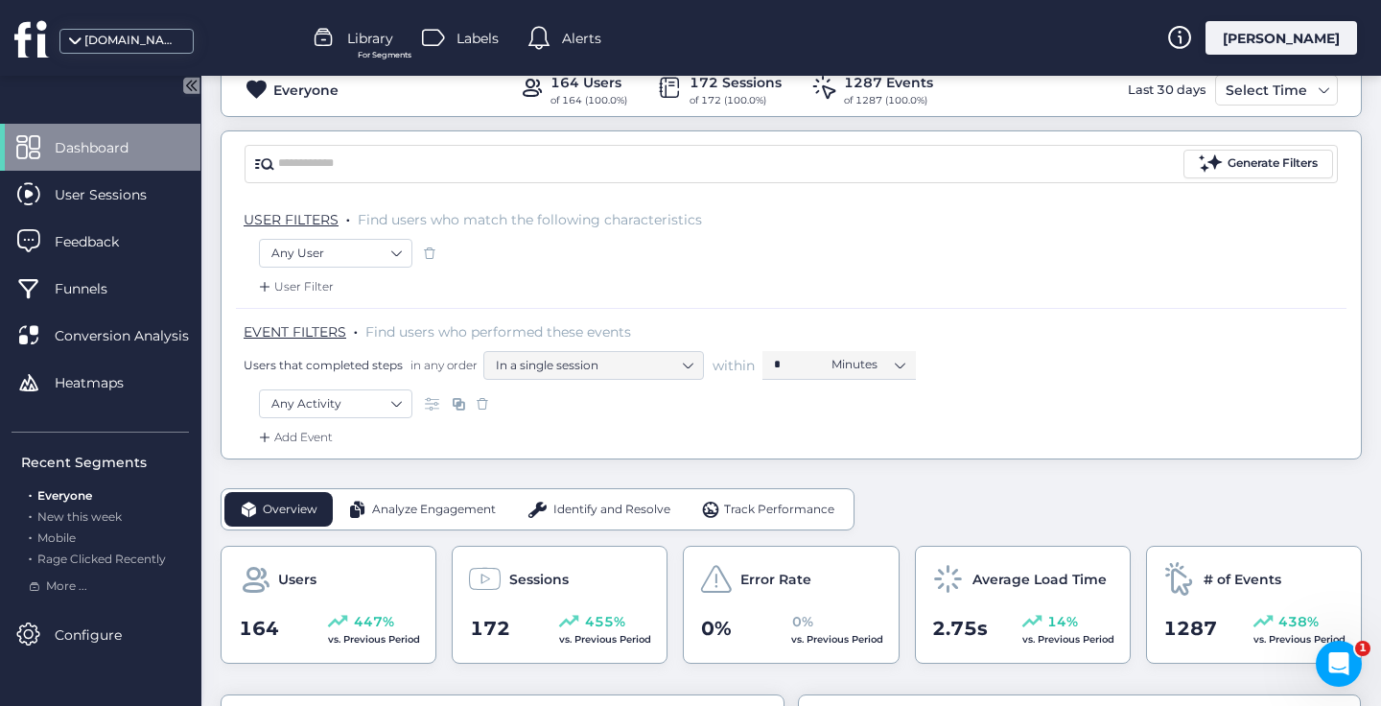
scroll to position [76, 0]
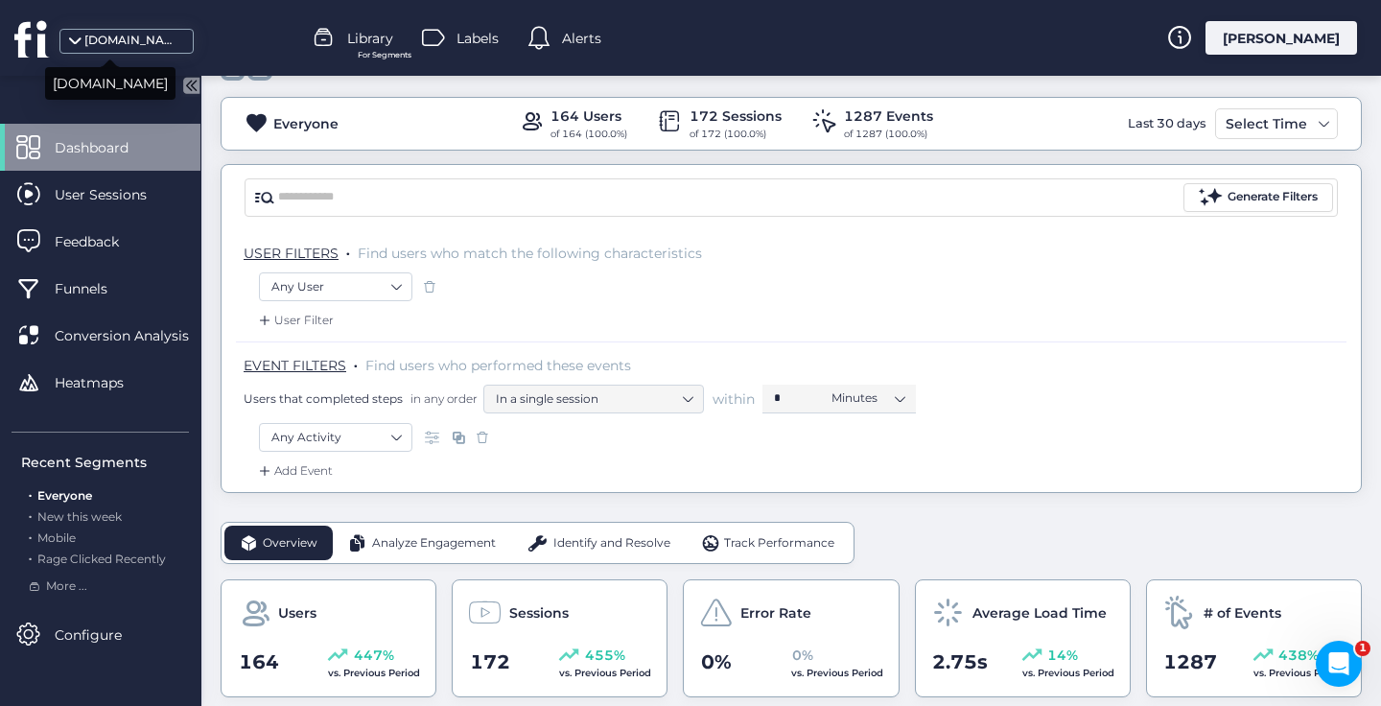
click at [75, 37] on span at bounding box center [74, 46] width 19 height 19
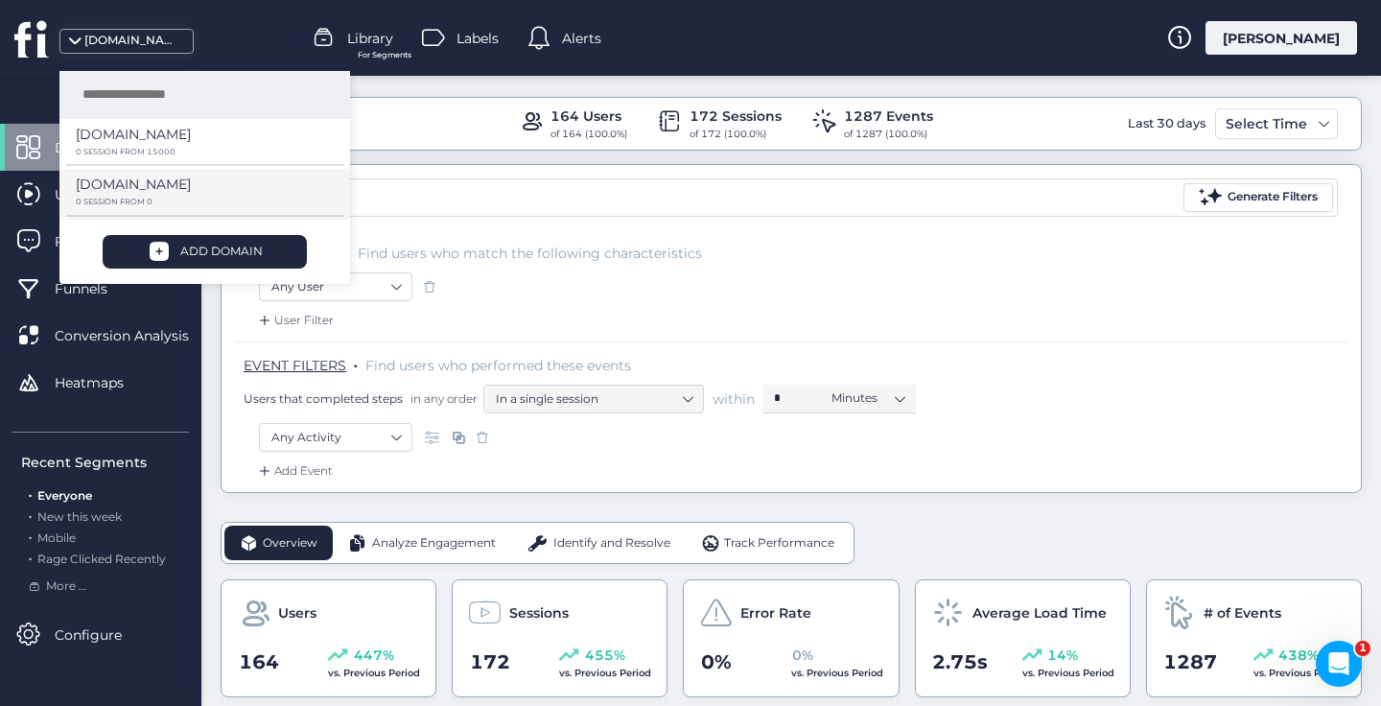
click at [118, 145] on p "[DOMAIN_NAME]" at bounding box center [133, 134] width 115 height 21
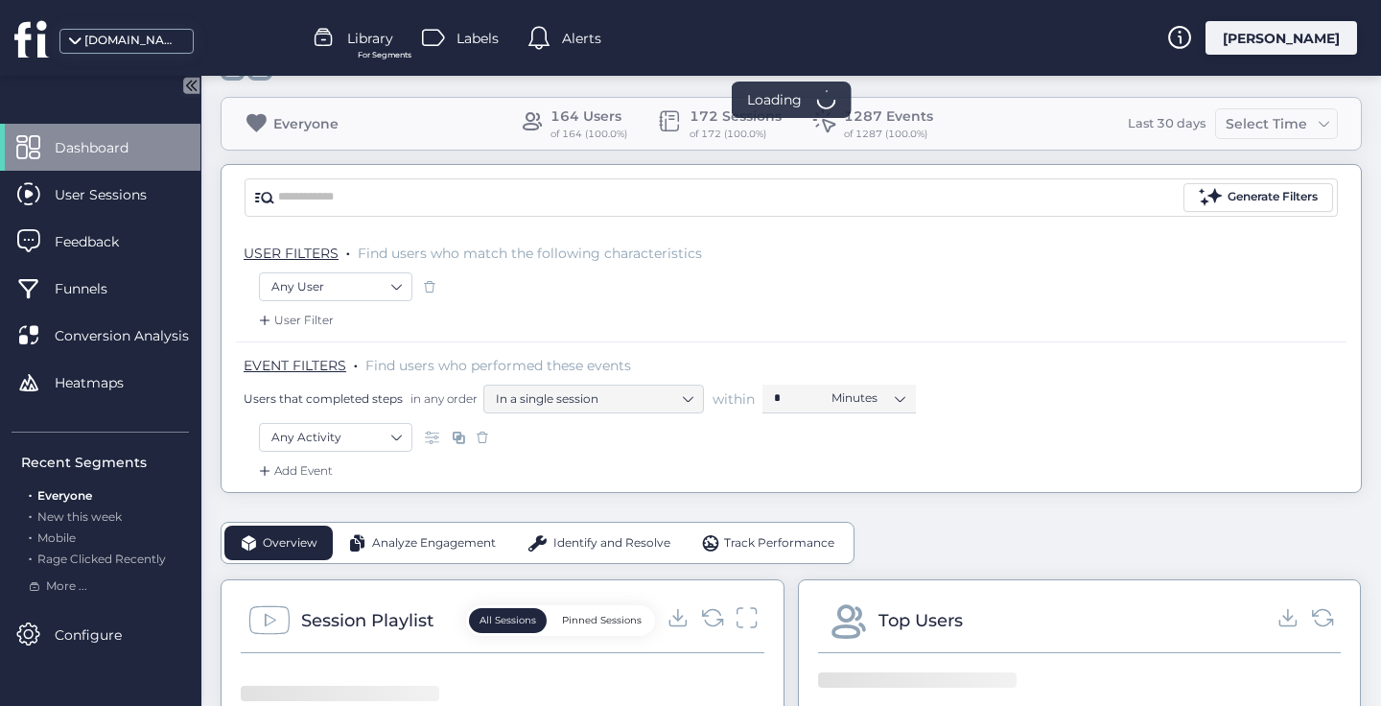
scroll to position [22, 0]
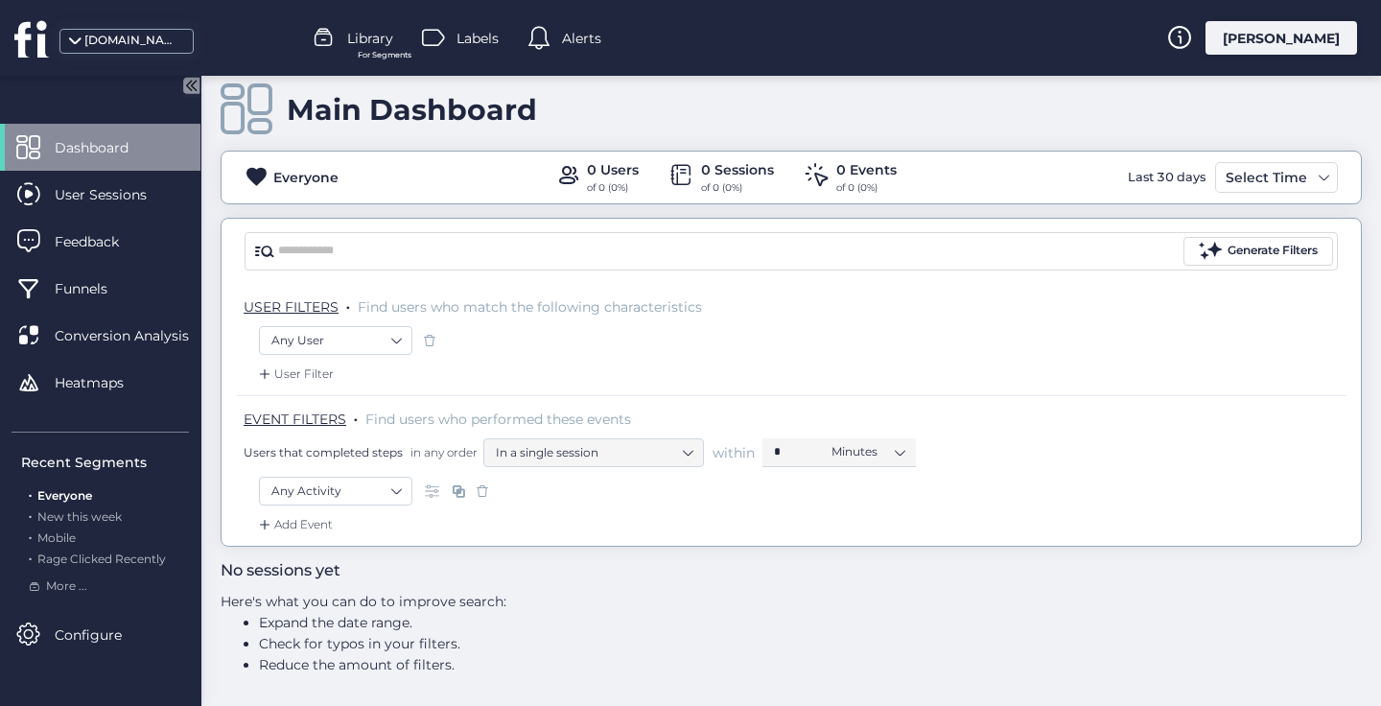
click at [115, 124] on div "Dashboard" at bounding box center [100, 147] width 200 height 47
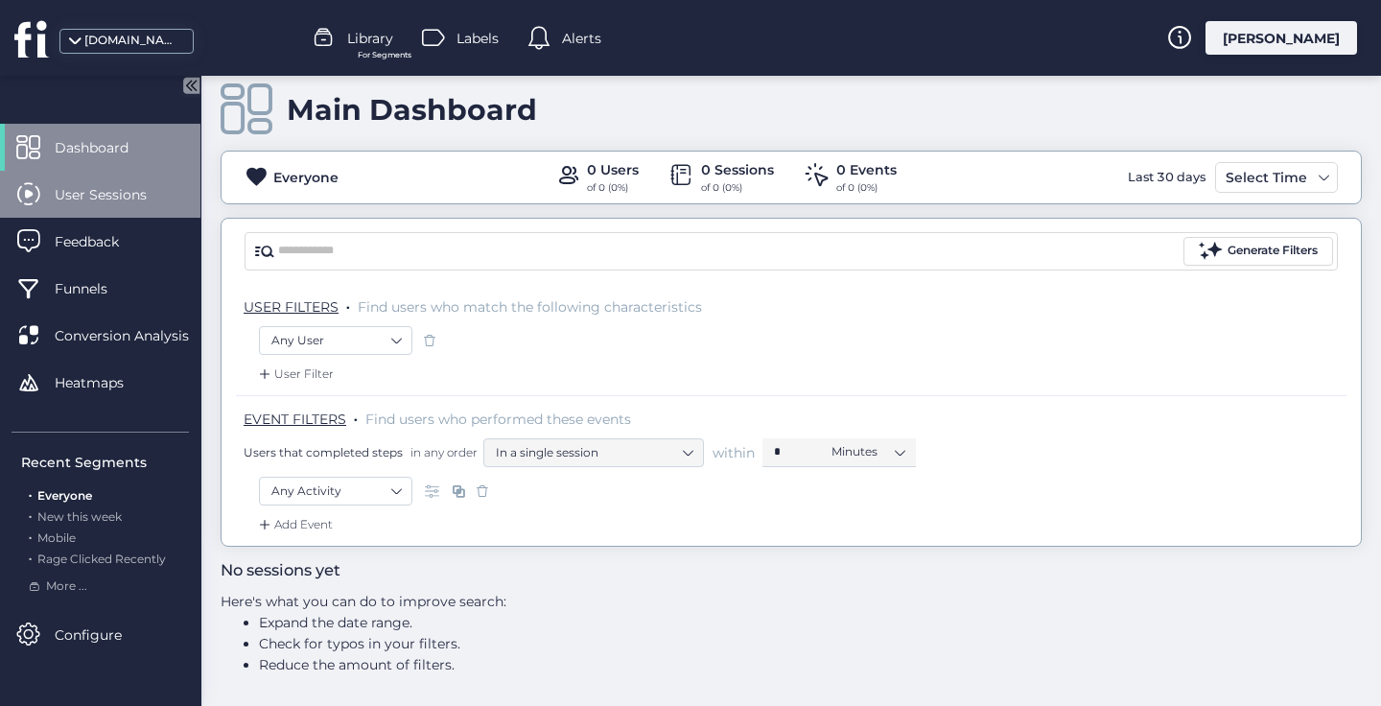
click at [105, 191] on span "User Sessions" at bounding box center [115, 194] width 121 height 21
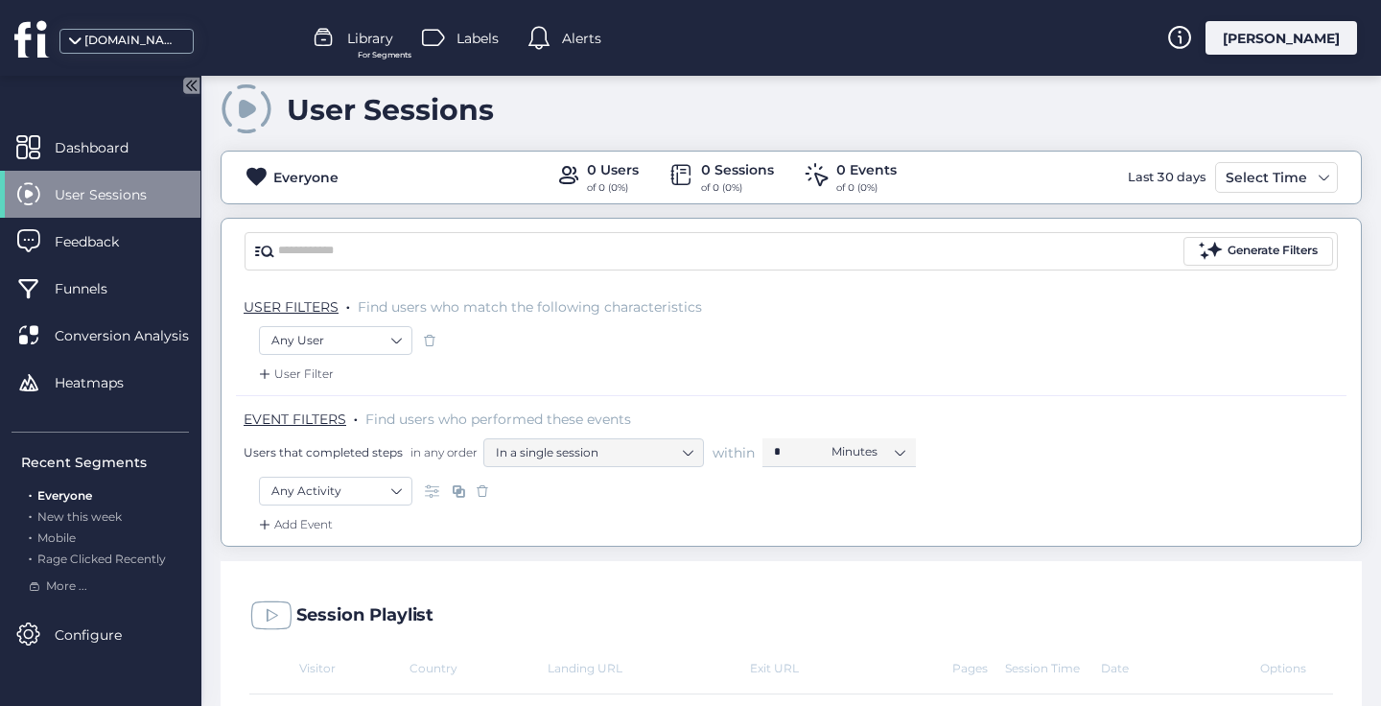
scroll to position [274, 0]
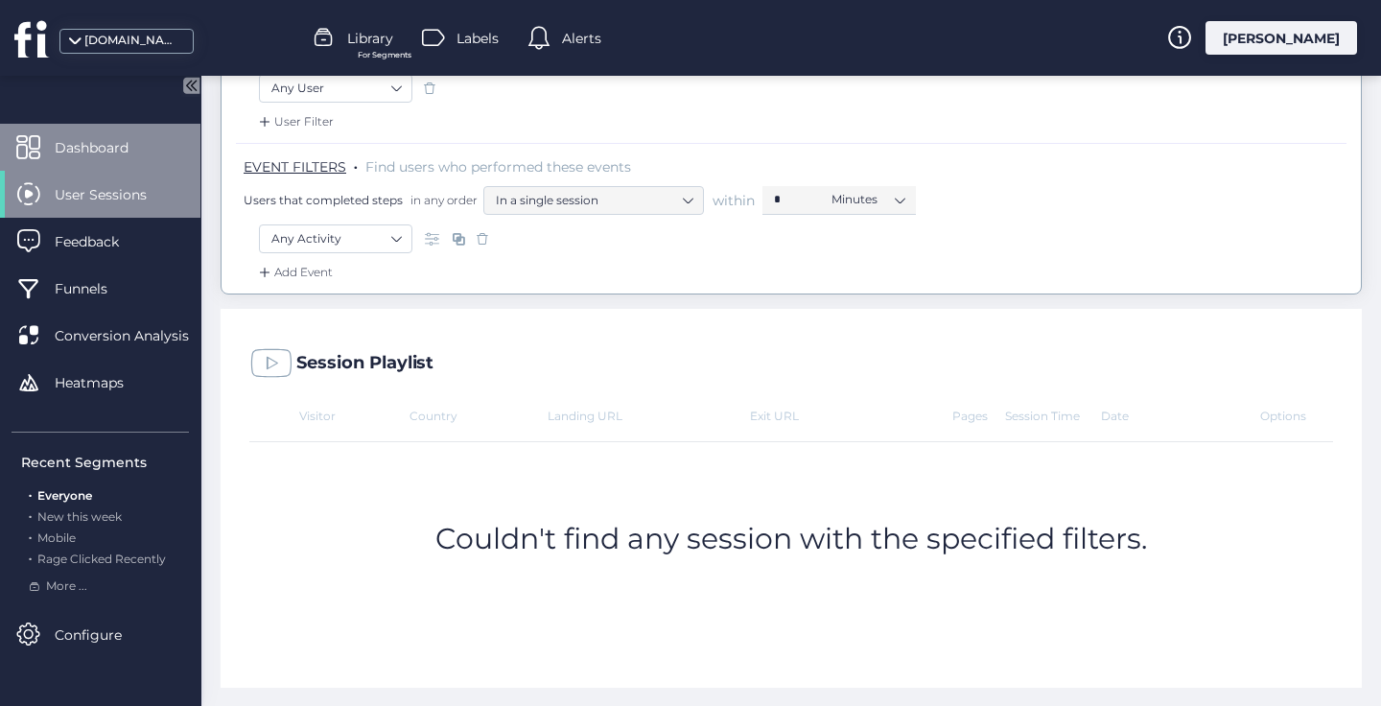
click at [106, 137] on span "Dashboard" at bounding box center [106, 147] width 103 height 21
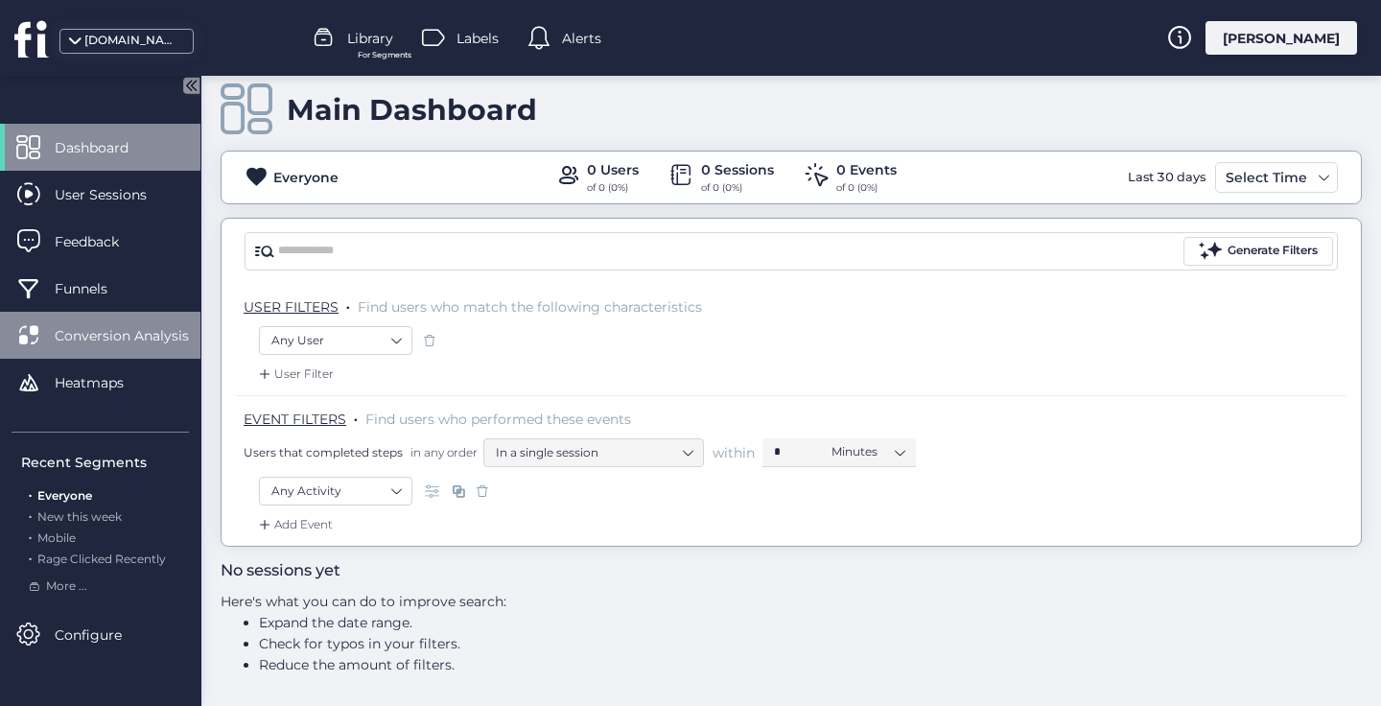
click at [112, 334] on span "Conversion Analysis" at bounding box center [136, 335] width 163 height 21
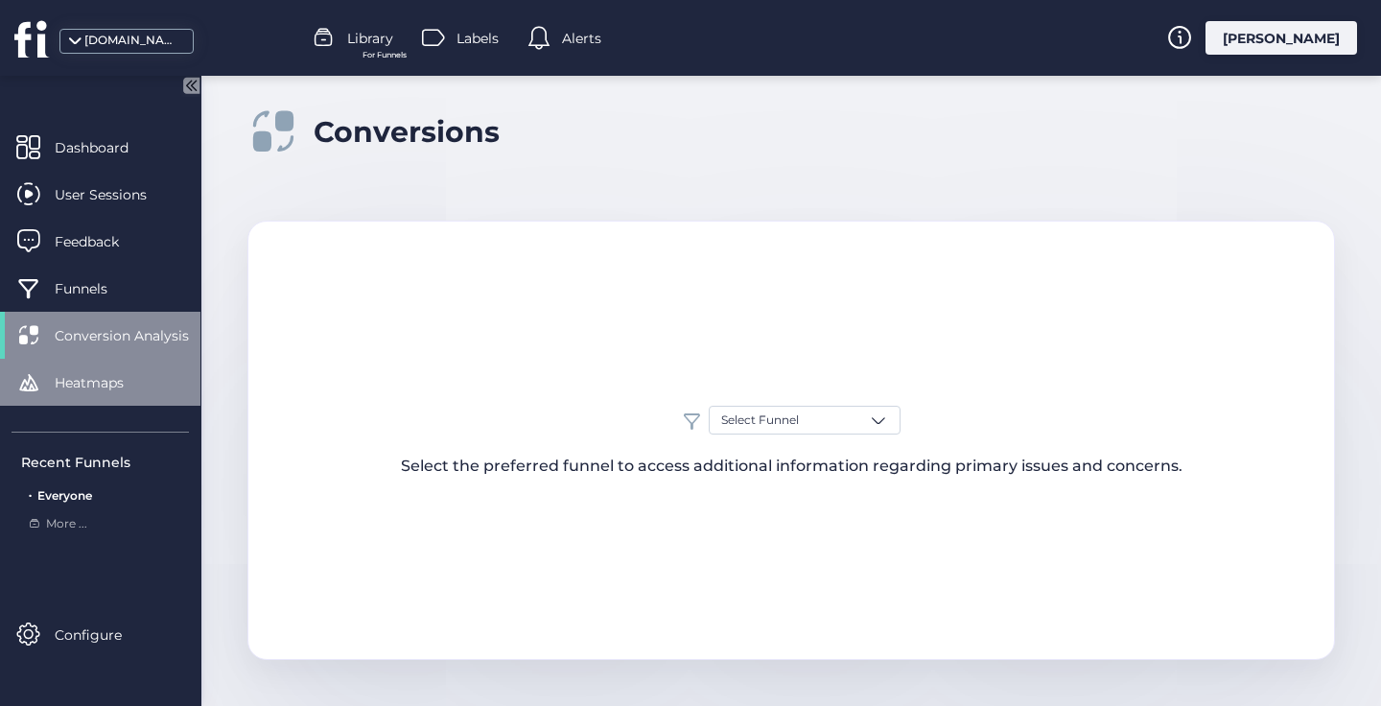
click at [96, 392] on span "Heatmaps" at bounding box center [104, 382] width 98 height 21
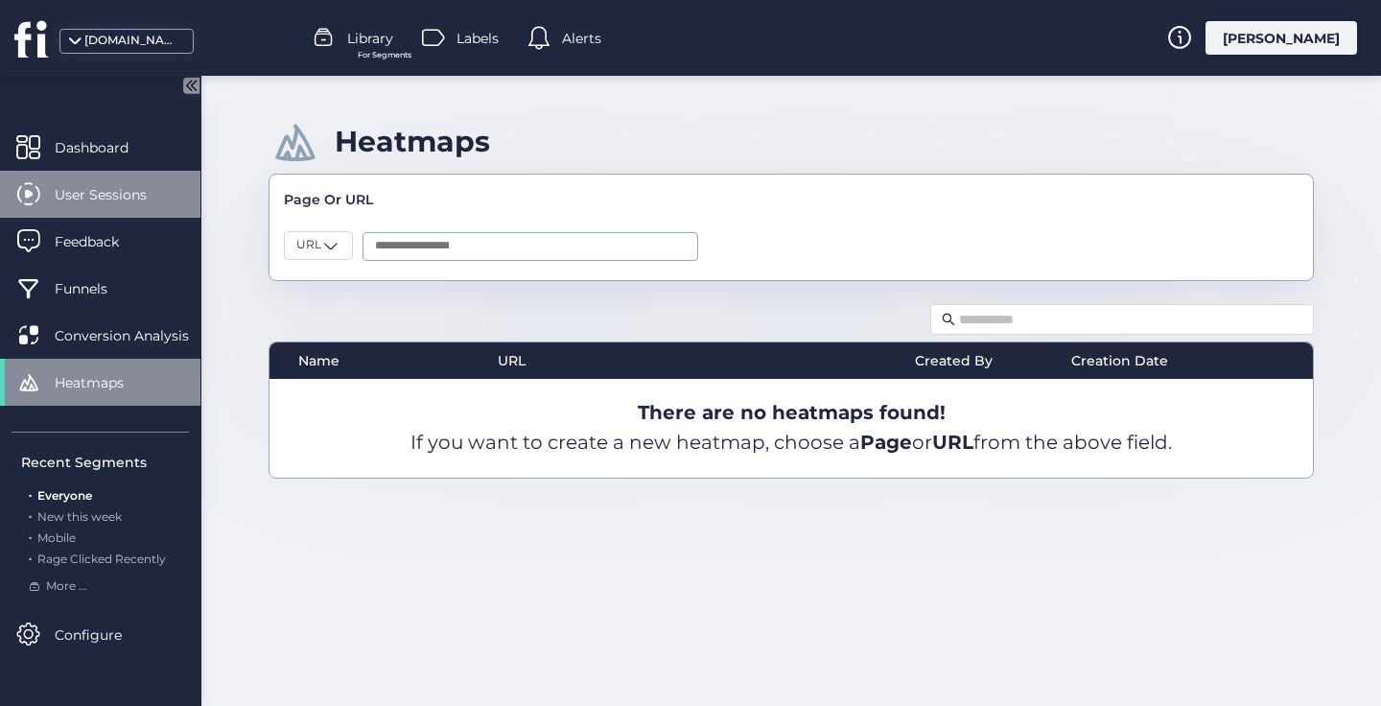
click at [114, 198] on span "User Sessions" at bounding box center [115, 194] width 121 height 21
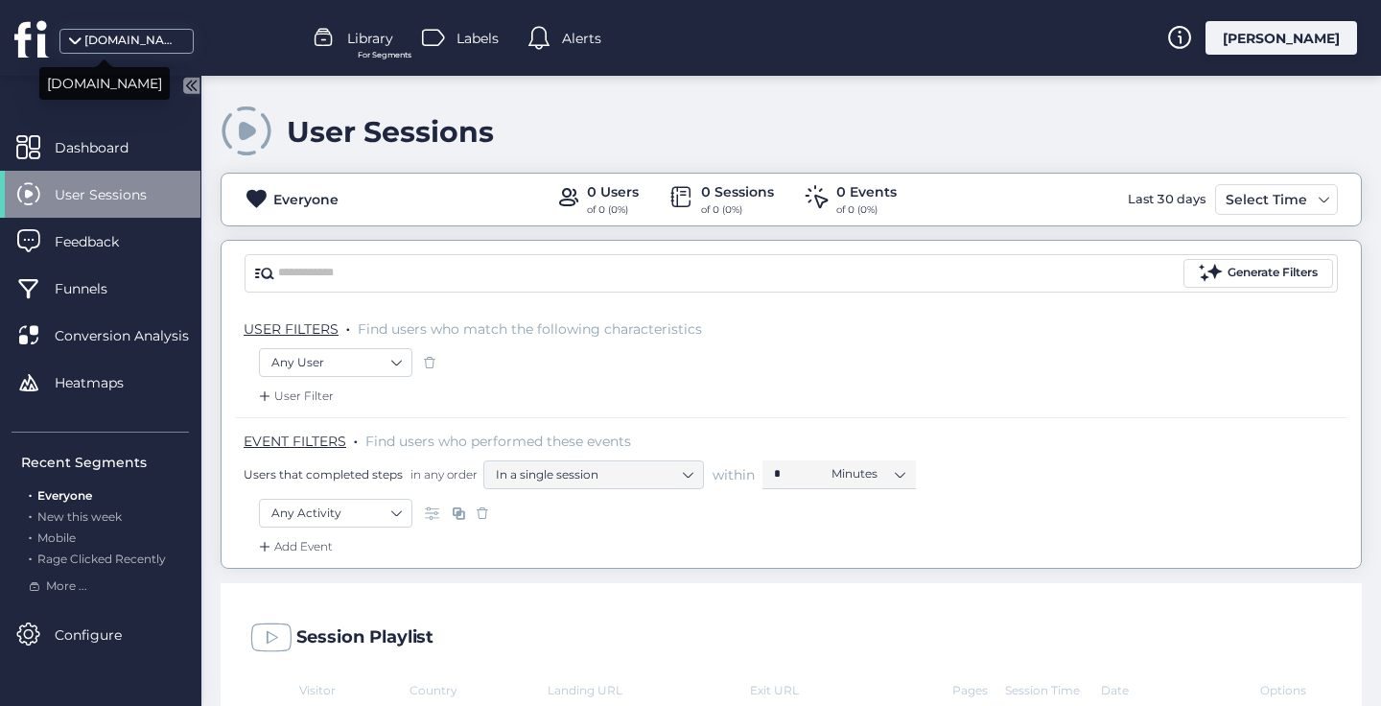
click at [136, 39] on div "[DOMAIN_NAME]" at bounding box center [132, 41] width 96 height 18
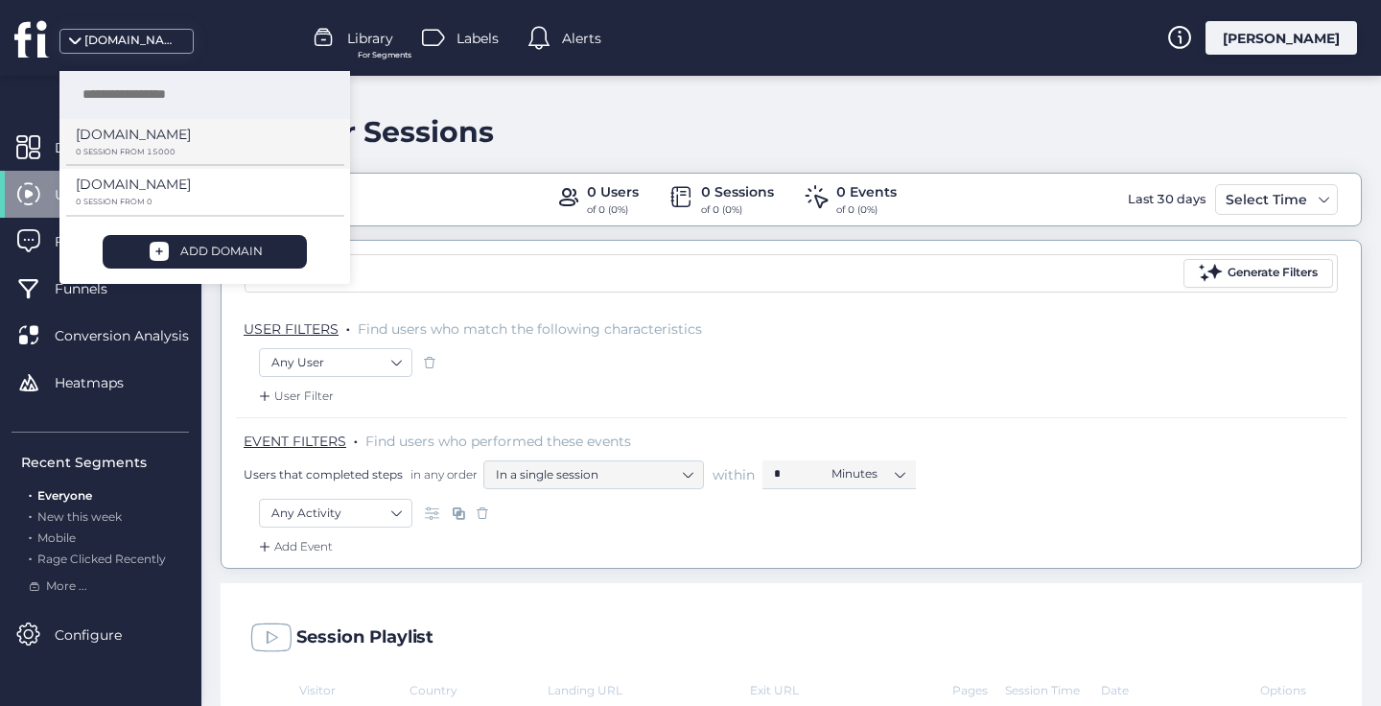
click at [120, 148] on p "0 SESSION FROM 15000" at bounding box center [198, 152] width 245 height 9
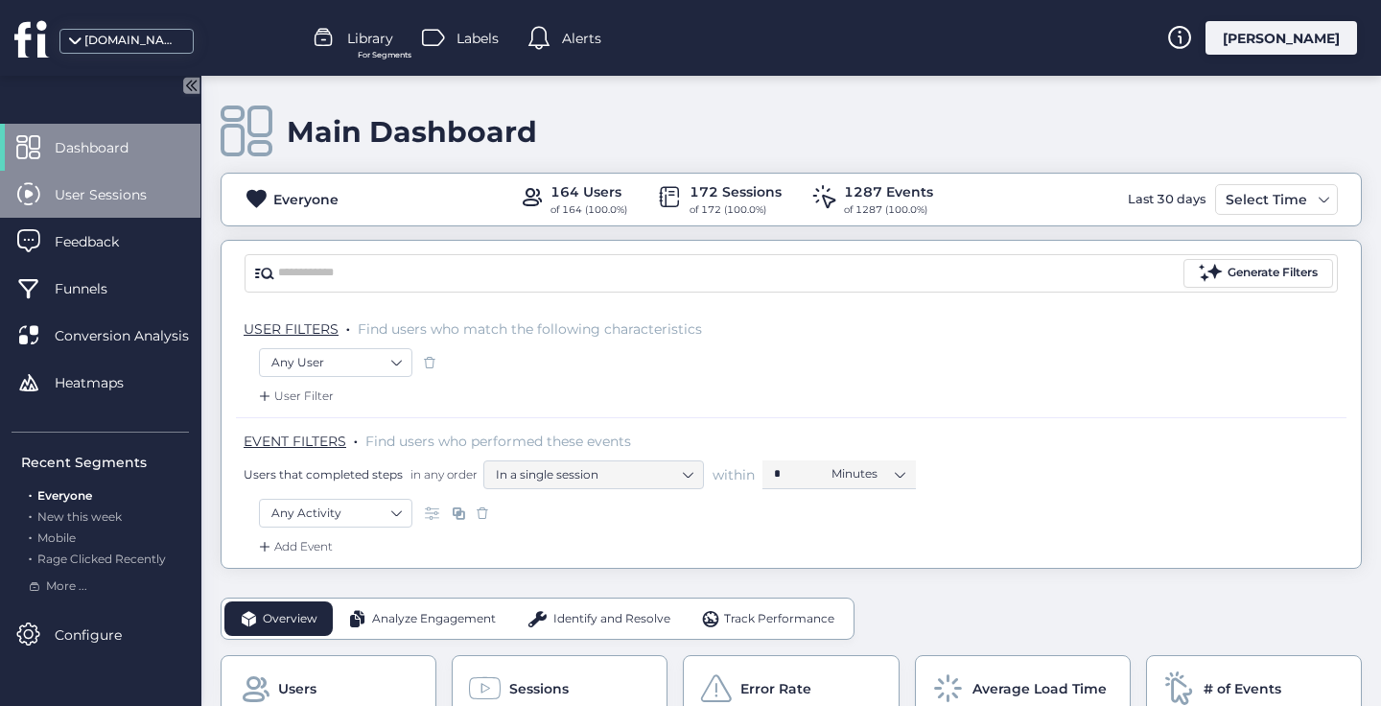
click at [135, 201] on span "User Sessions" at bounding box center [115, 194] width 121 height 21
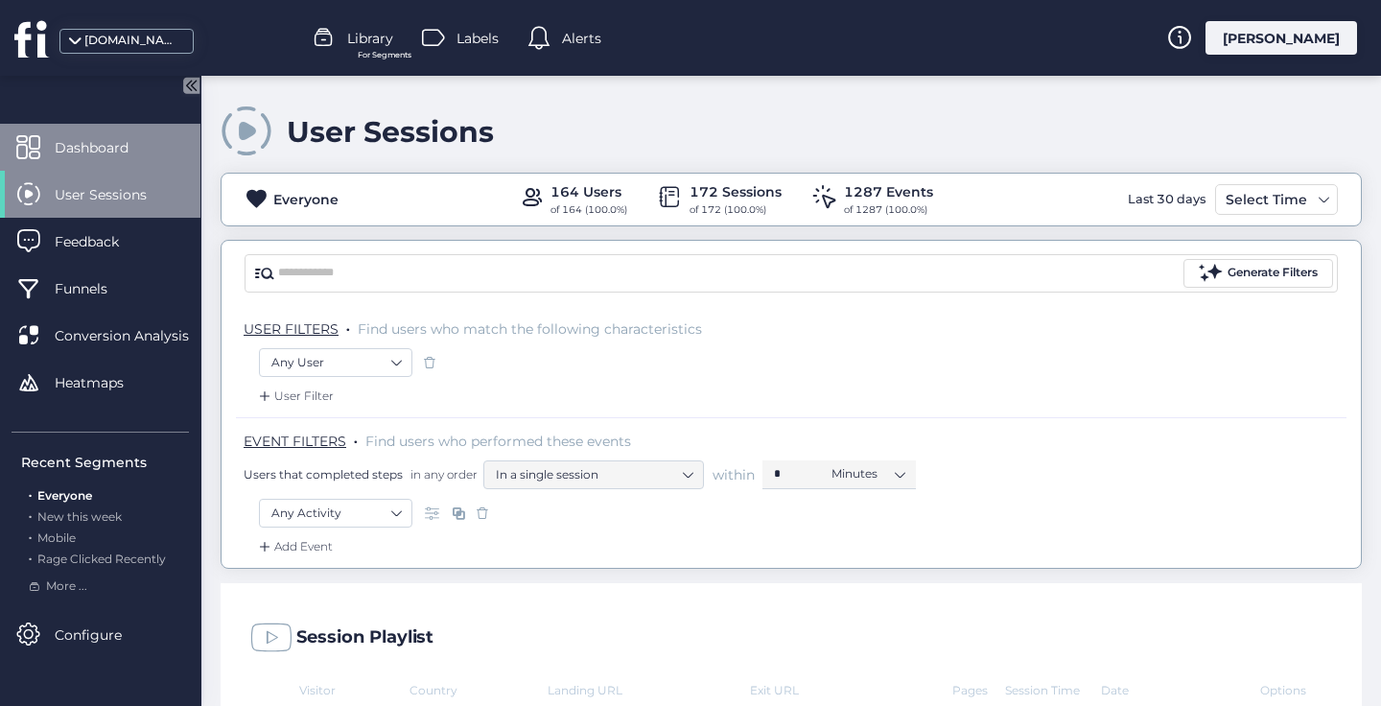
click at [82, 164] on div "Dashboard" at bounding box center [100, 147] width 200 height 47
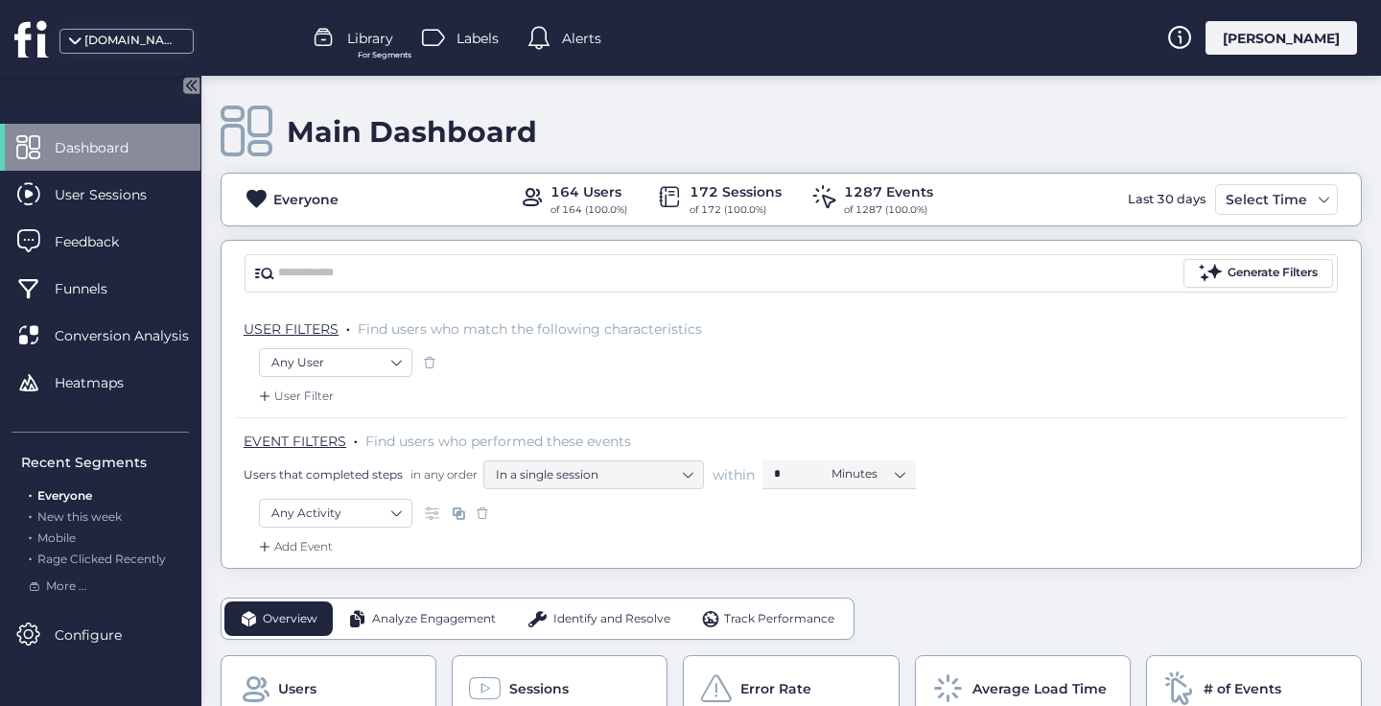
scroll to position [190, 0]
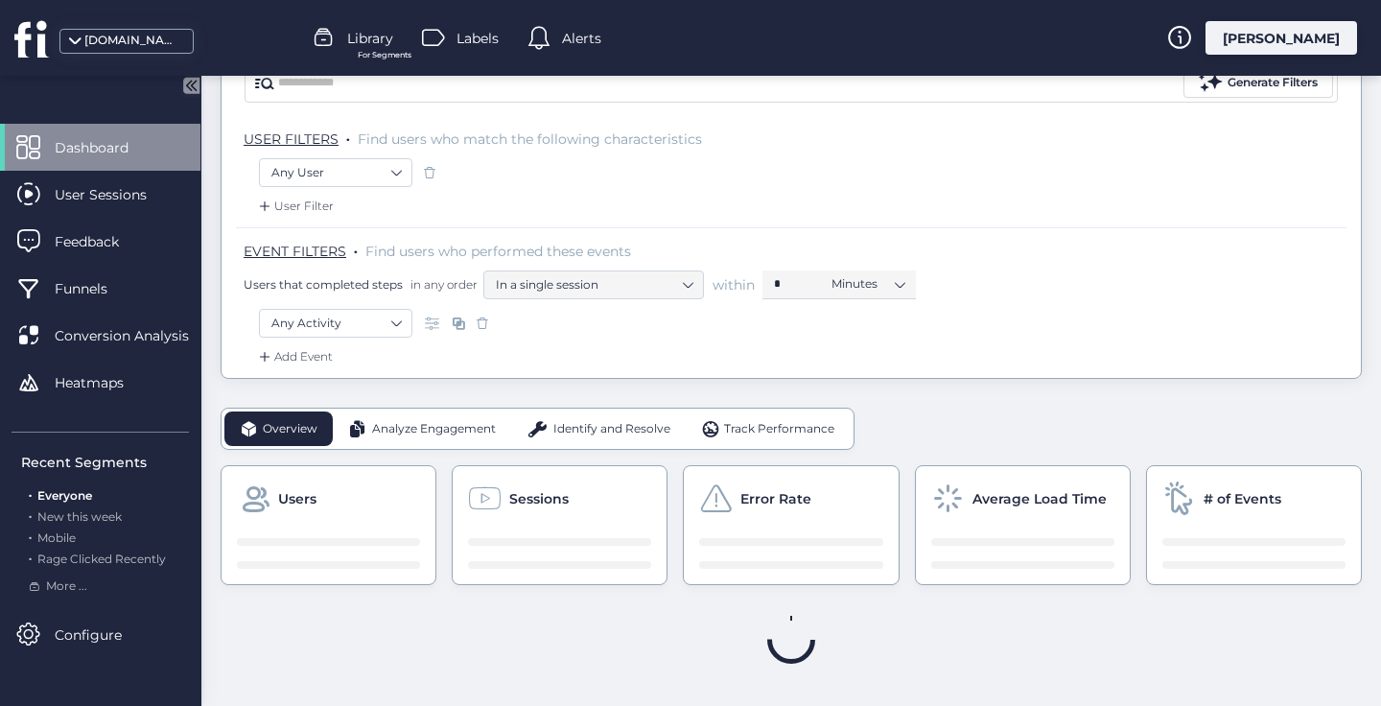
click at [363, 434] on span at bounding box center [357, 428] width 19 height 19
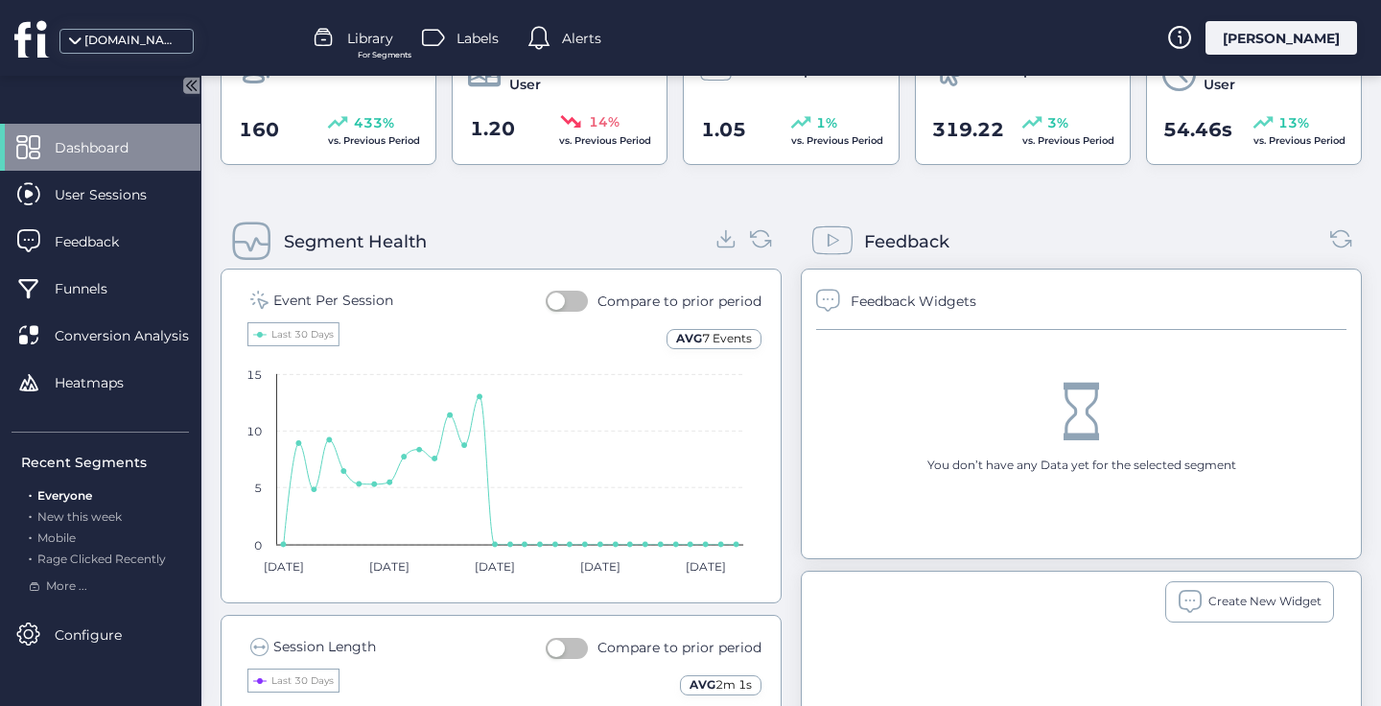
scroll to position [350, 0]
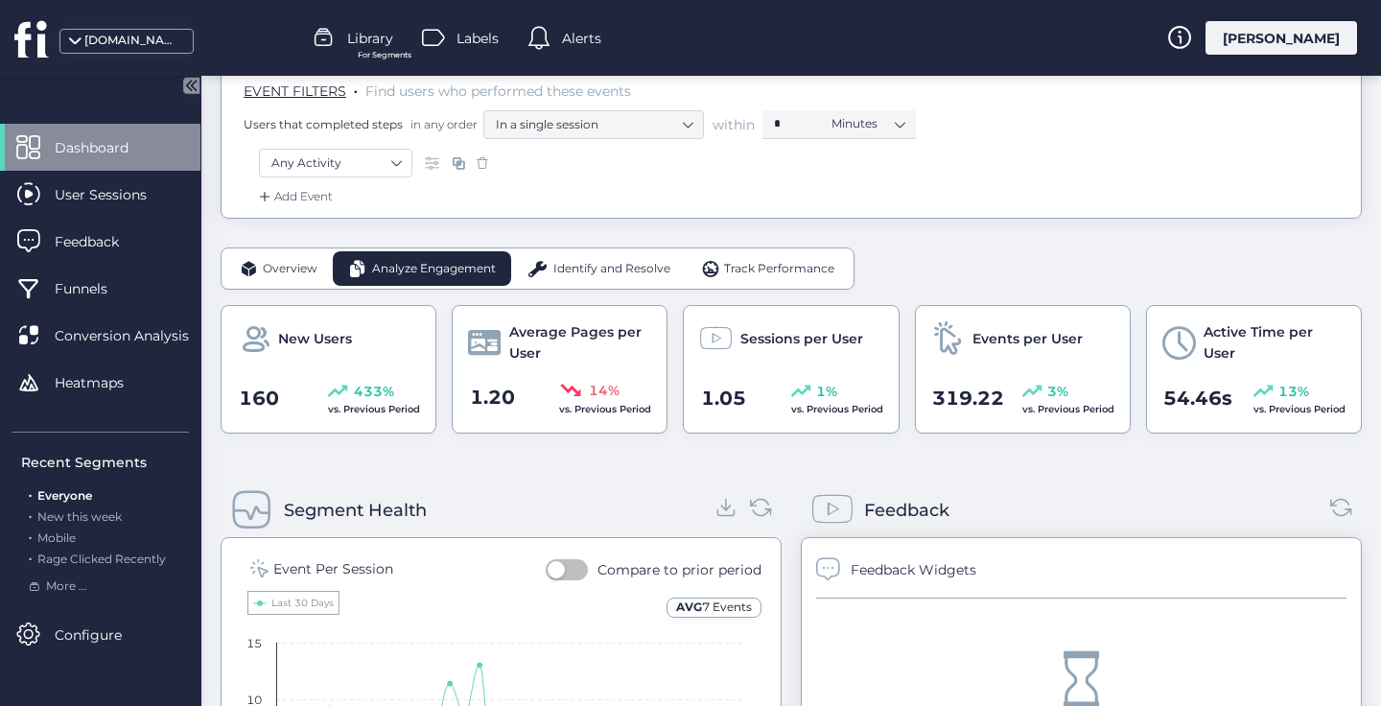
click at [812, 268] on span "Track Performance" at bounding box center [779, 269] width 110 height 18
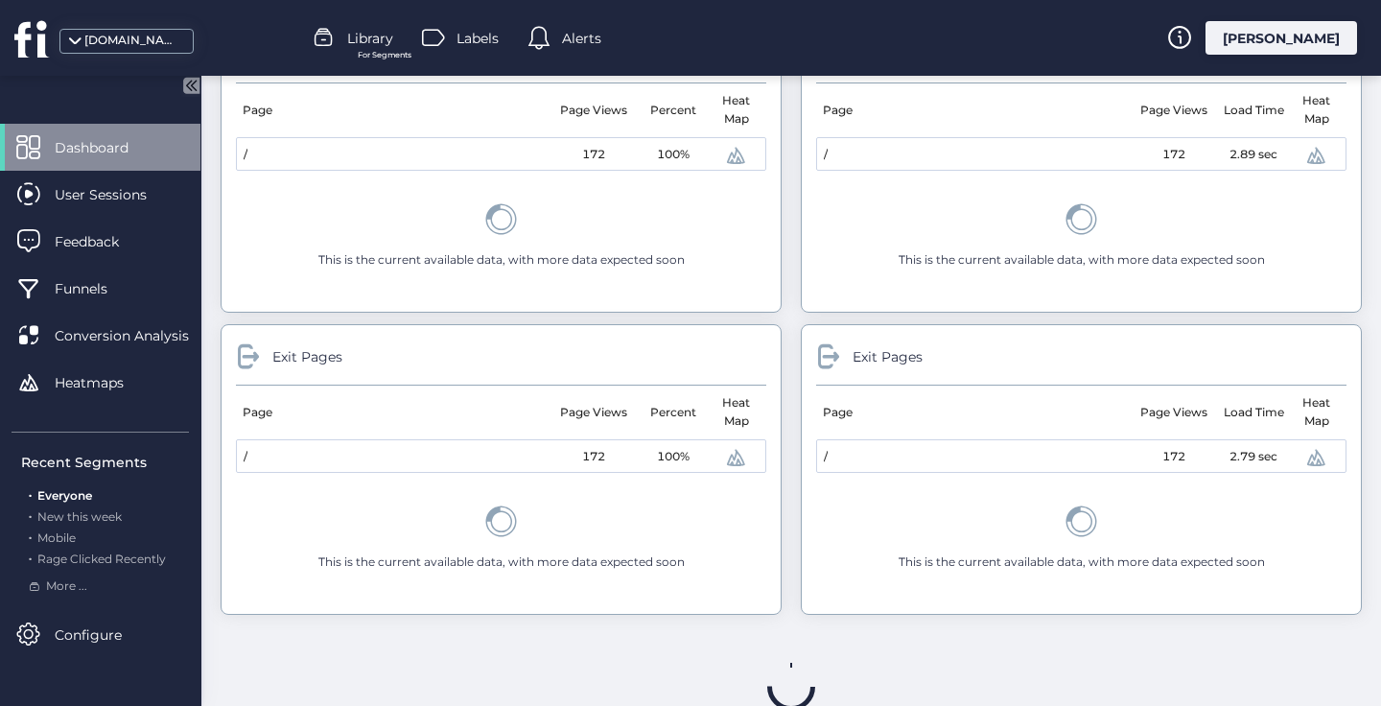
scroll to position [0, 0]
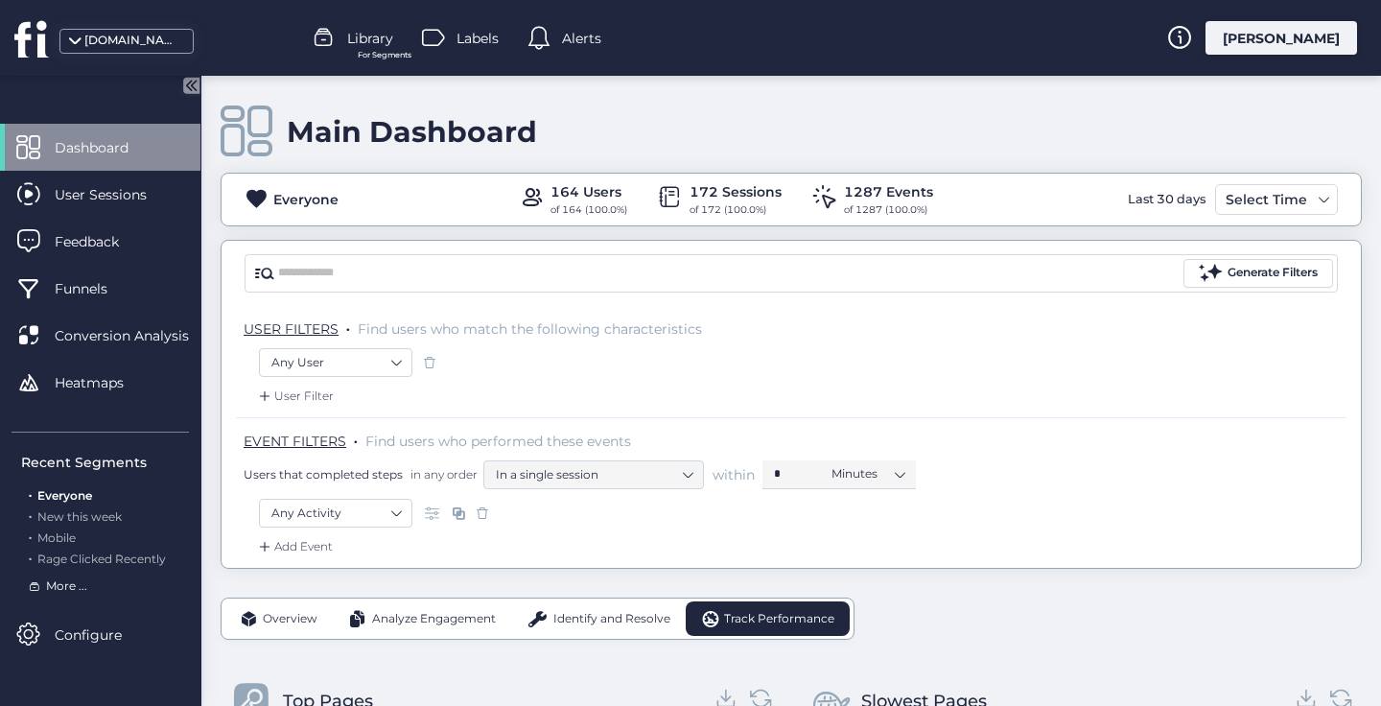
click at [55, 584] on span "More ..." at bounding box center [66, 586] width 41 height 18
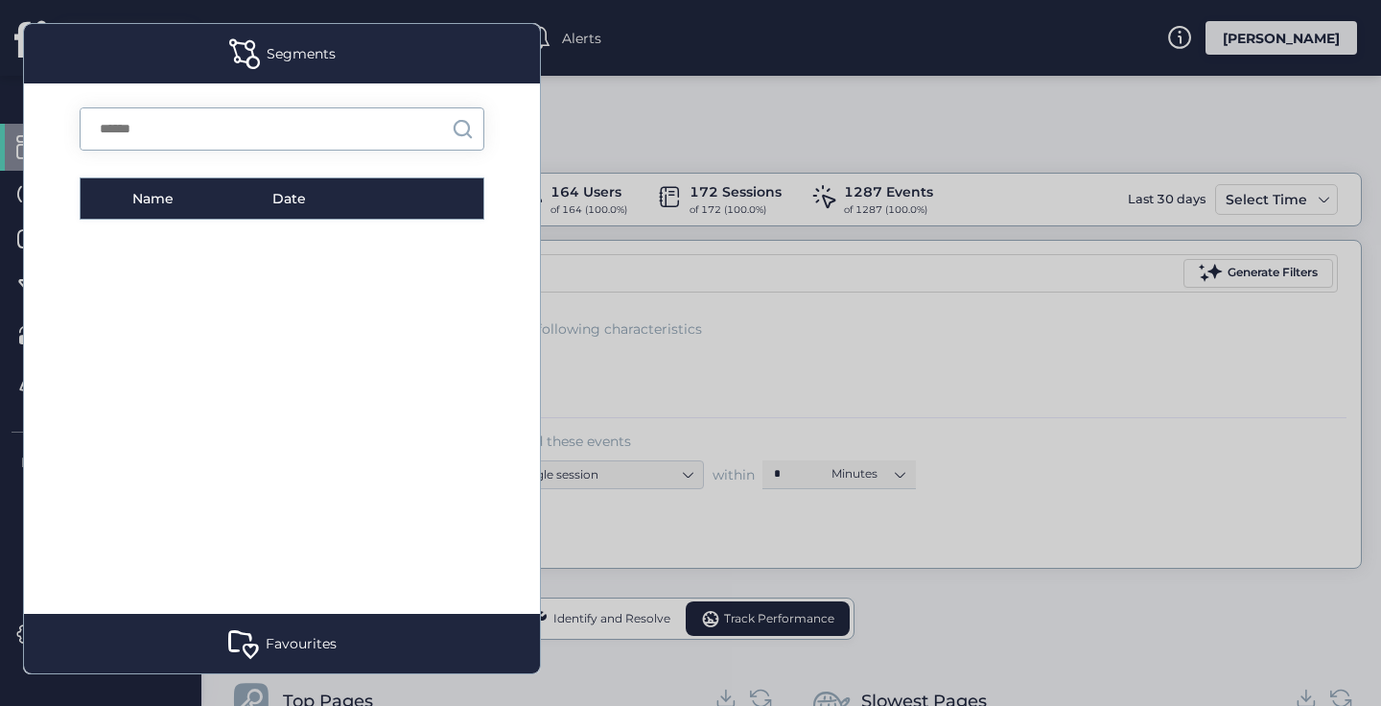
scroll to position [105, 0]
click at [82, 197] on div at bounding box center [690, 353] width 1381 height 706
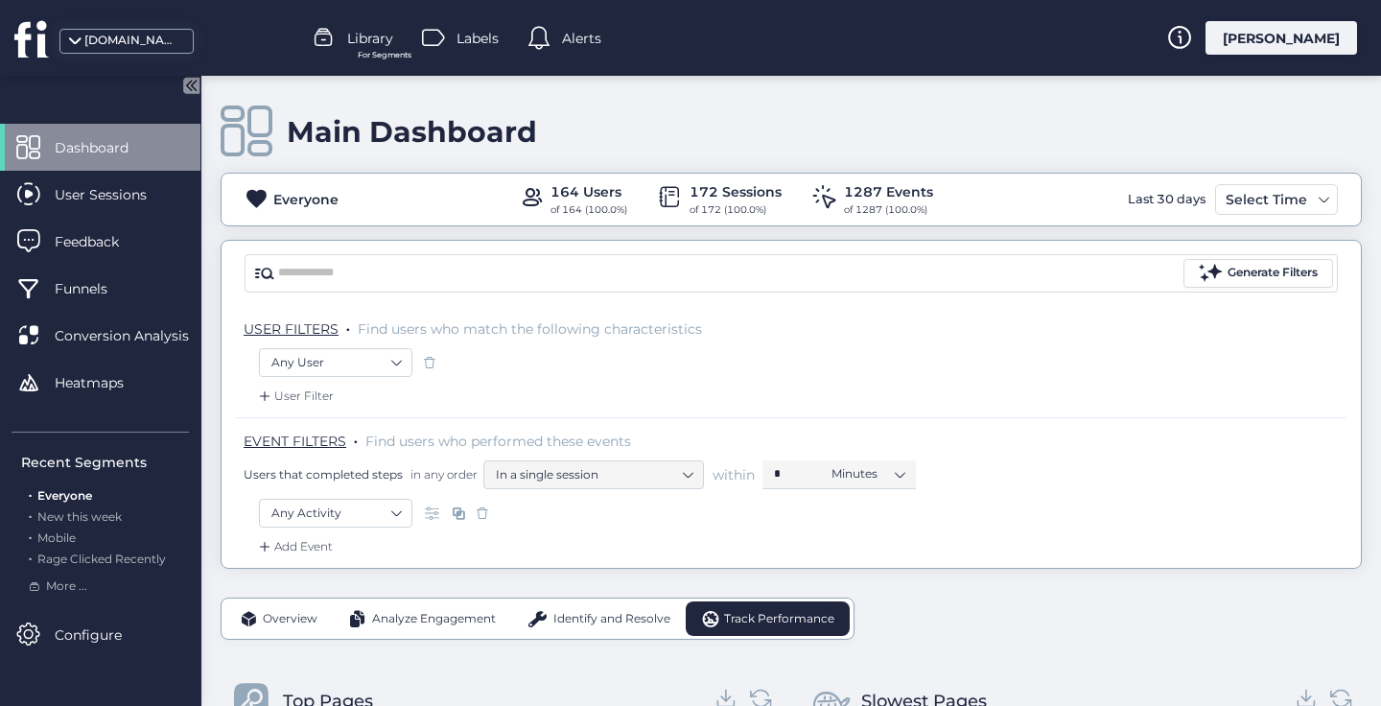
click at [172, 44] on div "sexyescortcouple.com" at bounding box center [132, 41] width 96 height 18
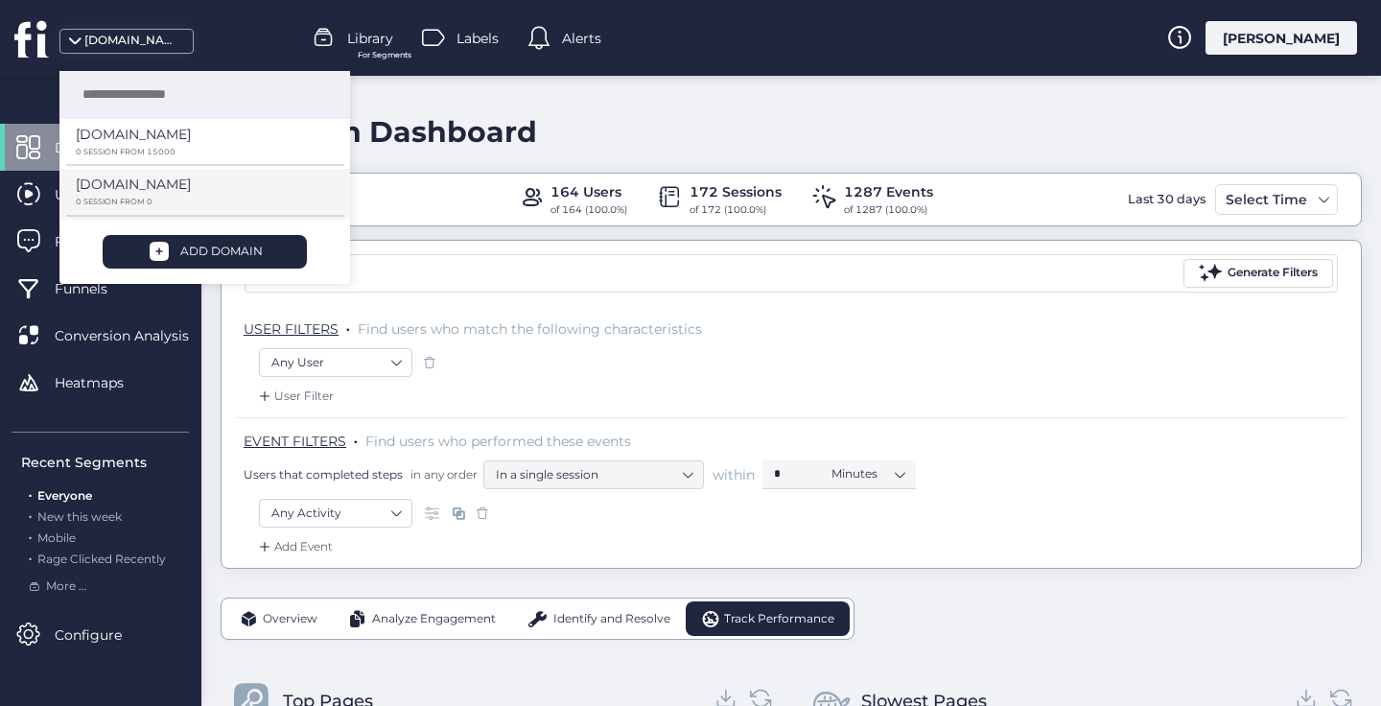
click at [132, 156] on p "0 SESSION FROM 0" at bounding box center [198, 152] width 245 height 9
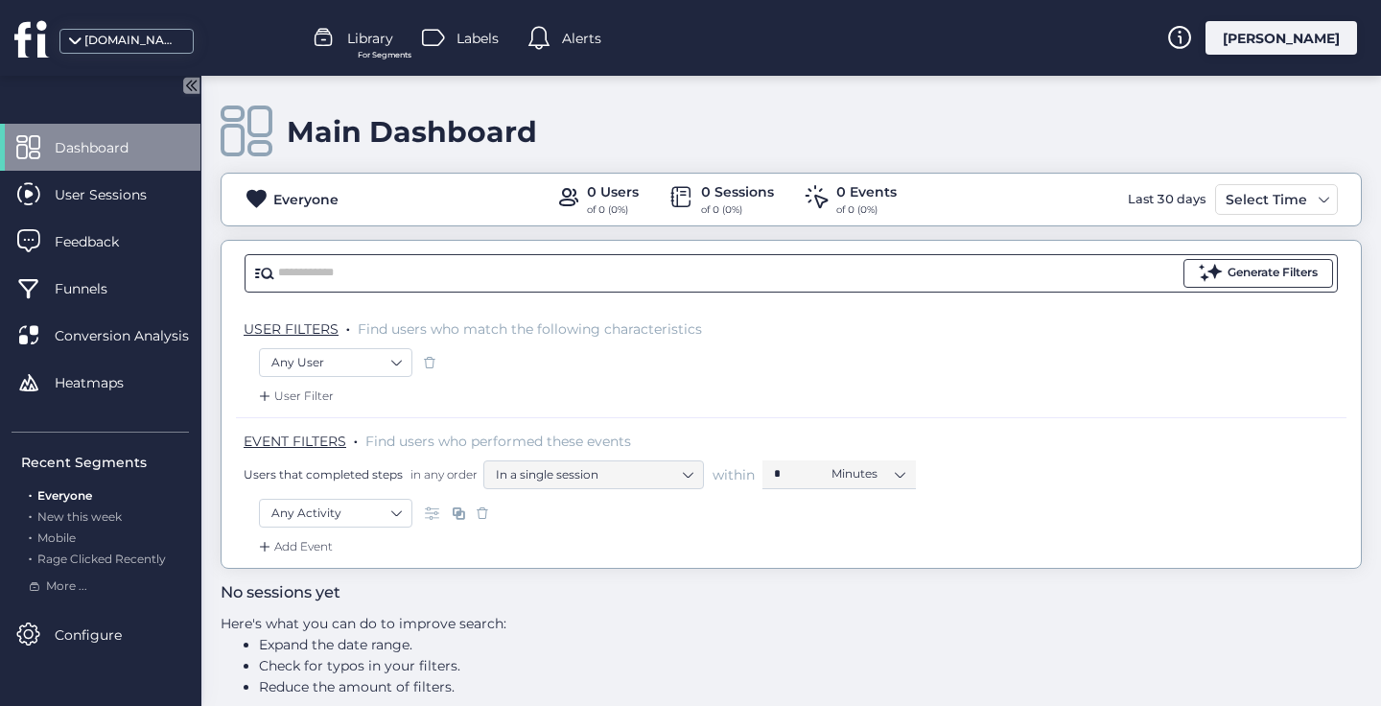
click at [1199, 281] on span at bounding box center [1211, 273] width 24 height 24
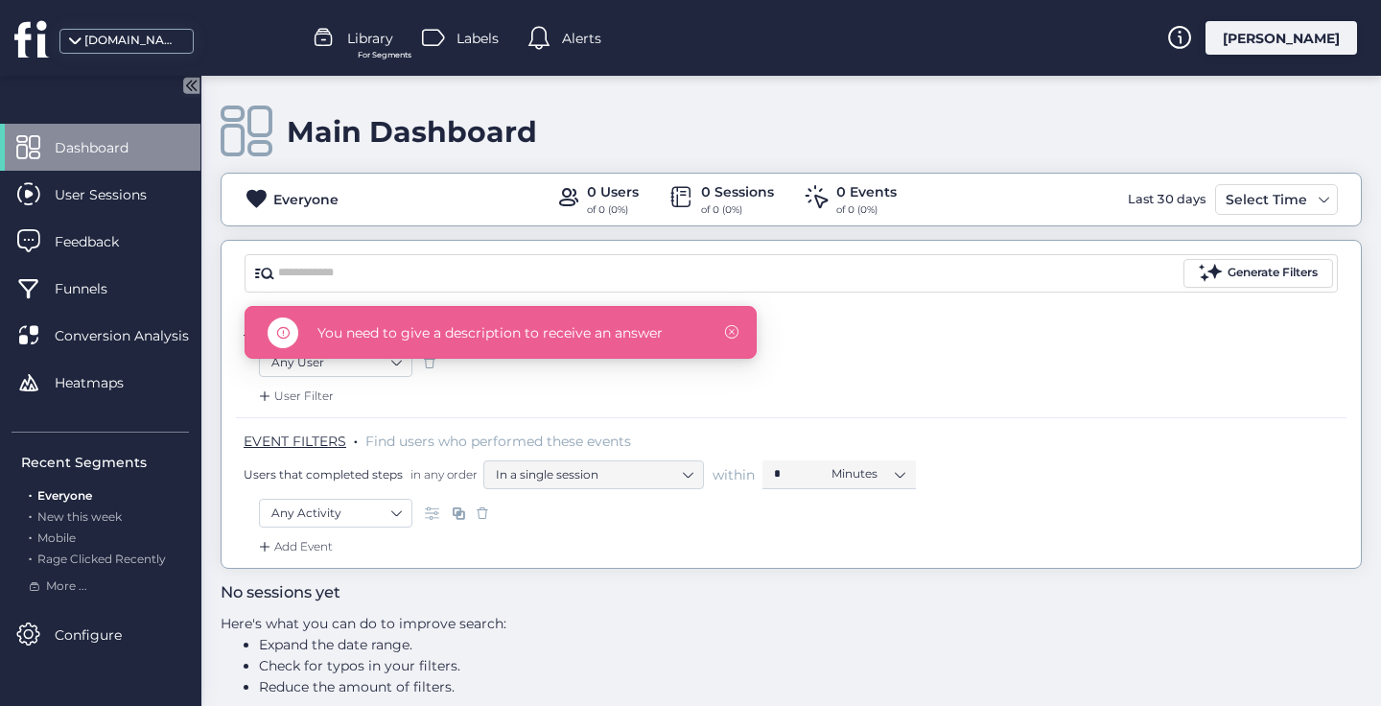
click at [1180, 311] on div "USER FILTERS . Find users who match the following characteristics" at bounding box center [791, 327] width 1110 height 42
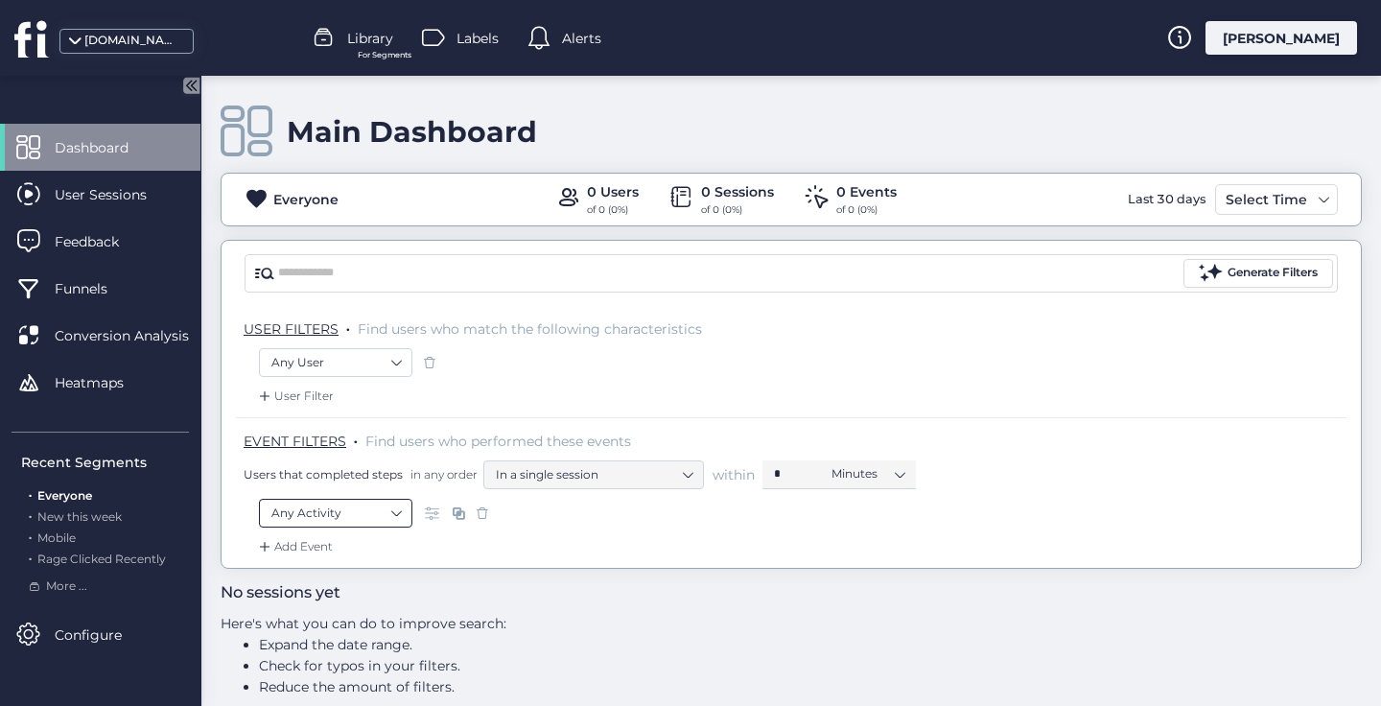
click at [389, 509] on nz-select-item "Any Activity" at bounding box center [335, 513] width 128 height 29
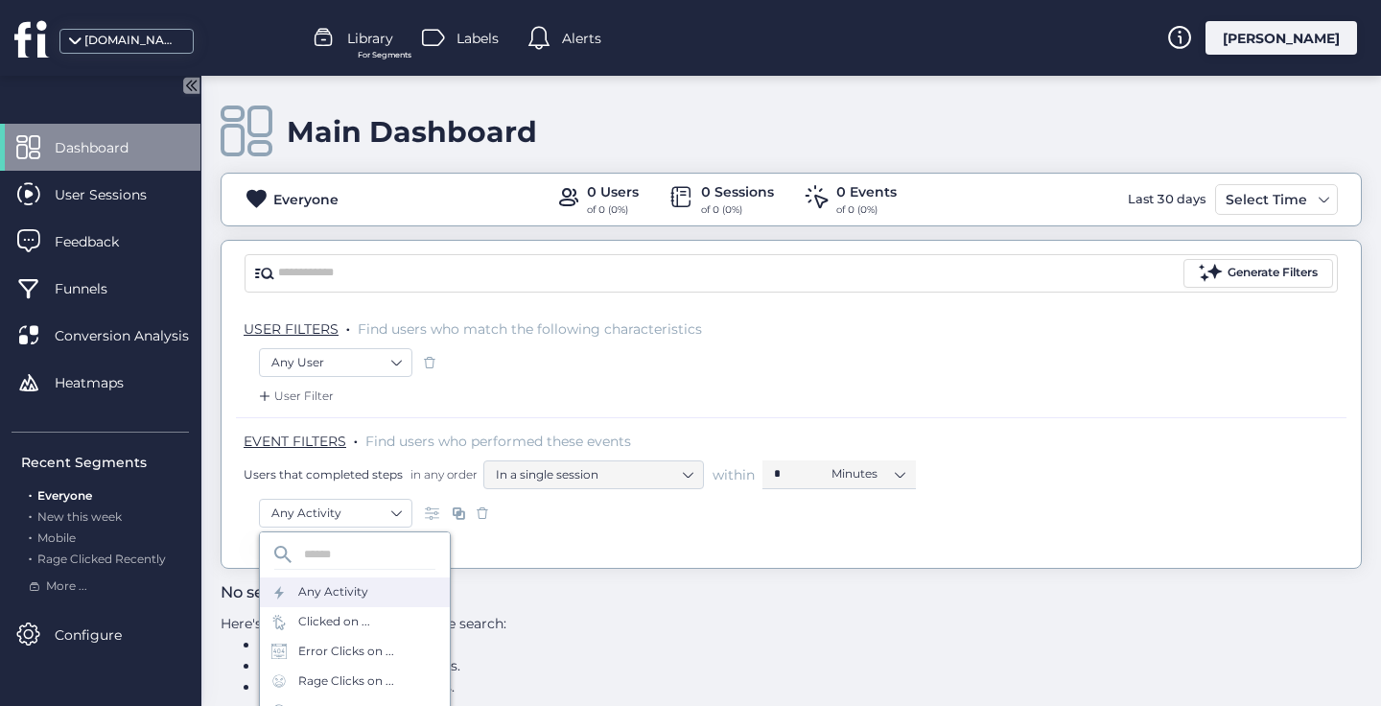
click at [531, 533] on div "Any Activity" at bounding box center [791, 518] width 1064 height 38
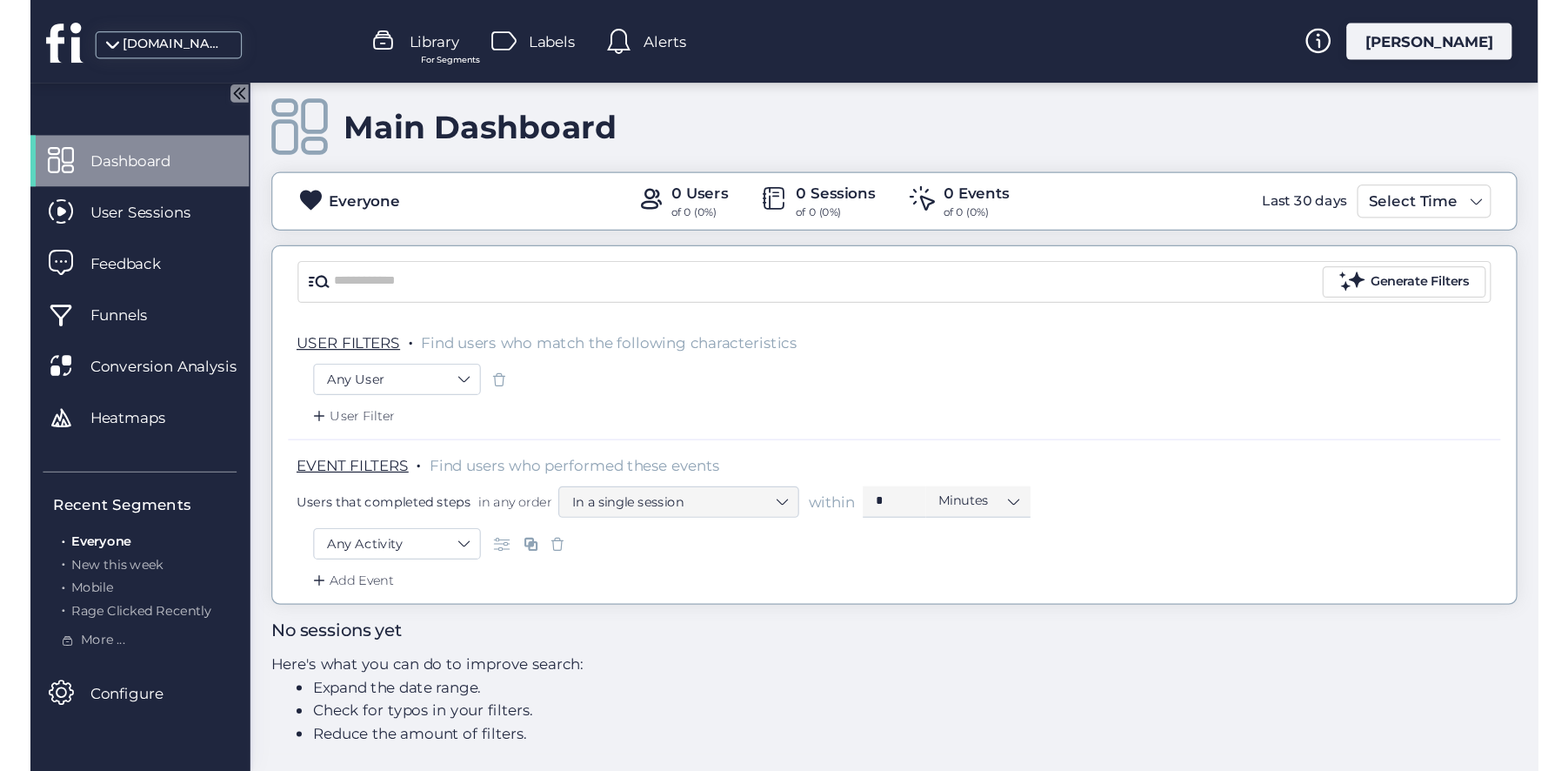
scroll to position [20, 0]
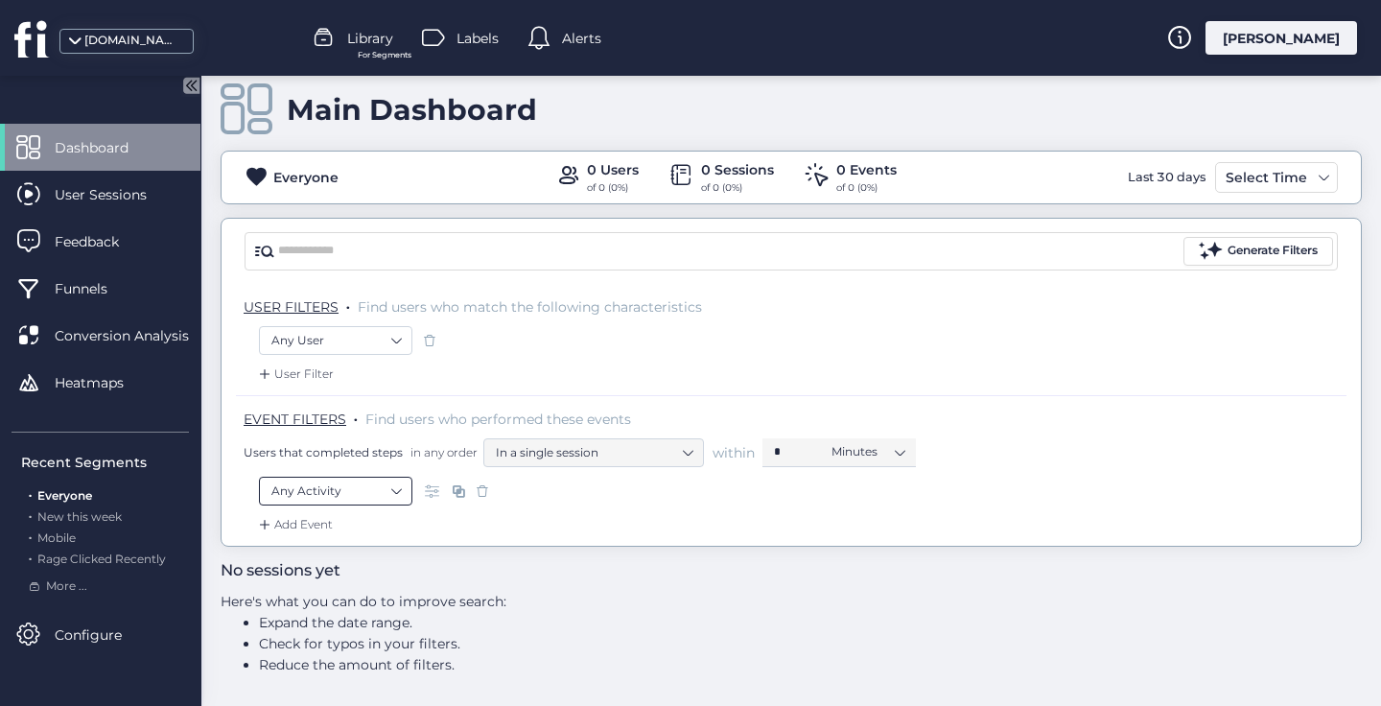
click at [399, 486] on nz-select-item "Any Activity" at bounding box center [335, 491] width 128 height 29
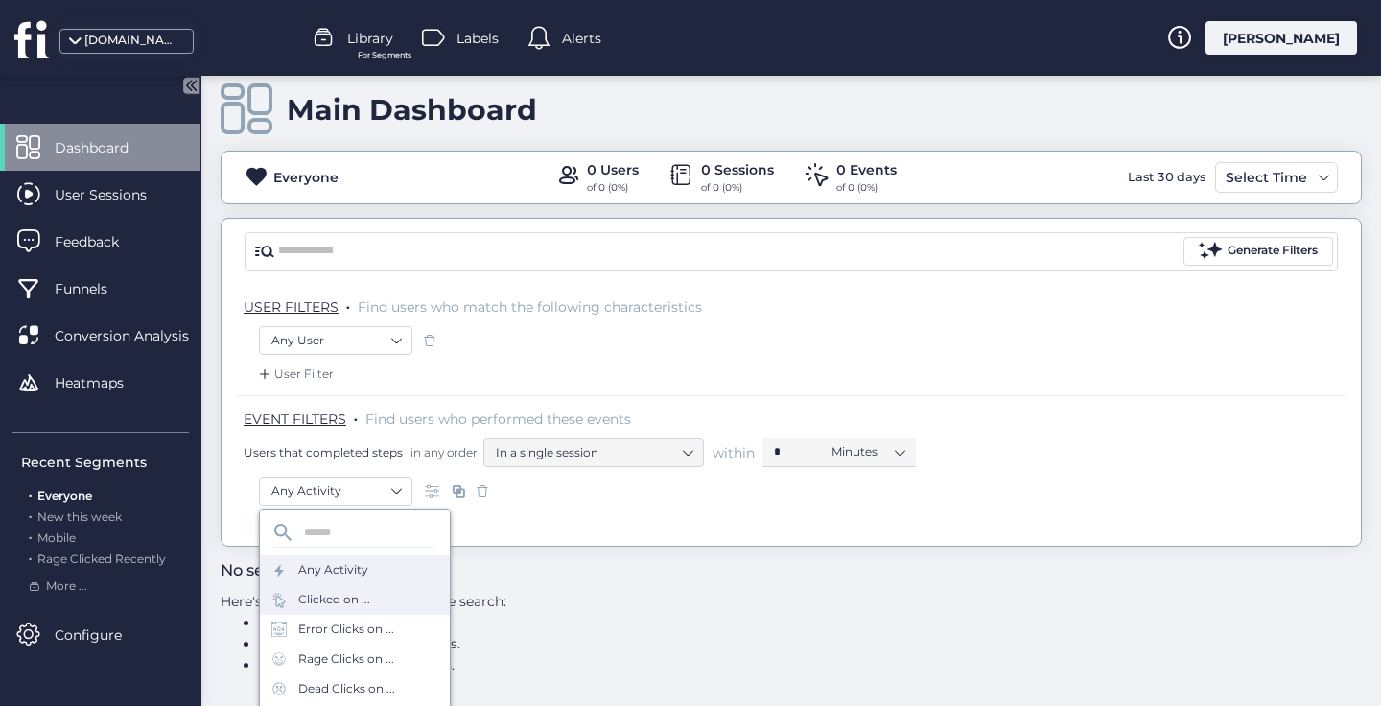
click at [361, 596] on div "Clicked on ..." at bounding box center [334, 600] width 72 height 18
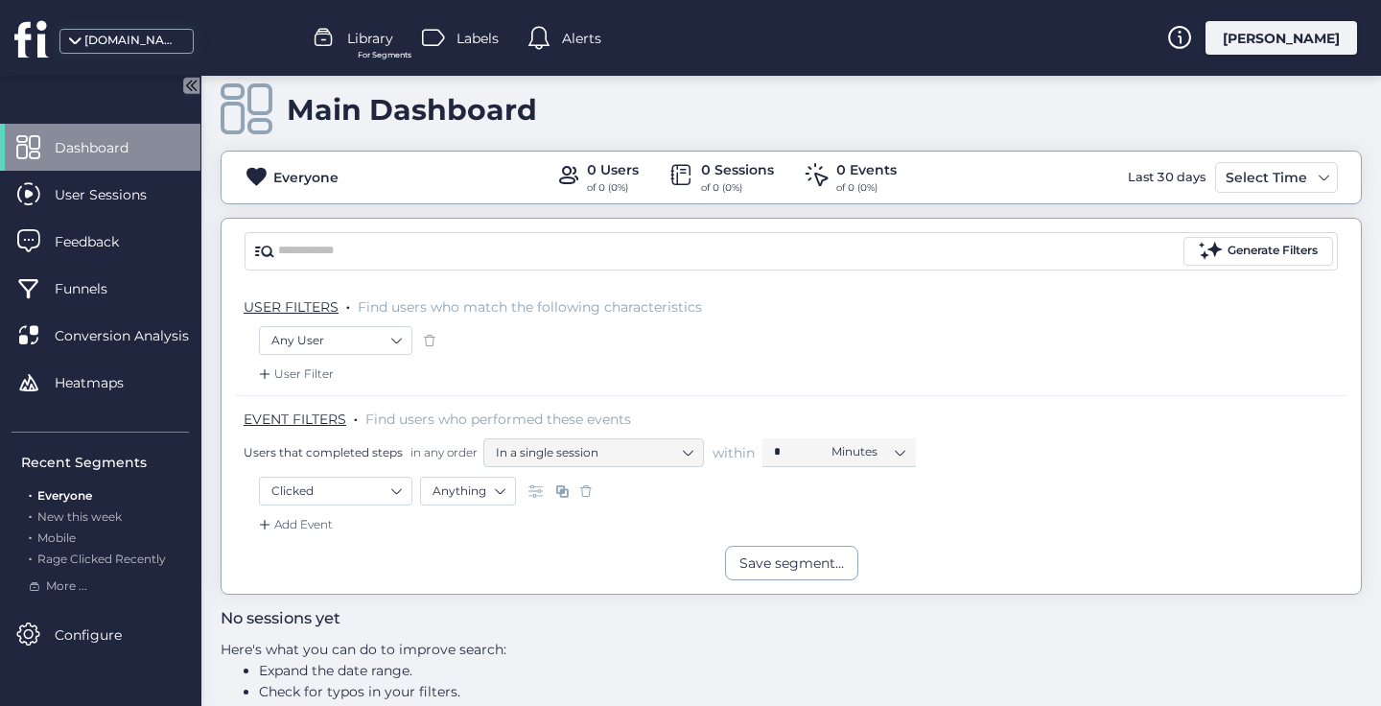
click at [588, 488] on span at bounding box center [585, 490] width 19 height 19
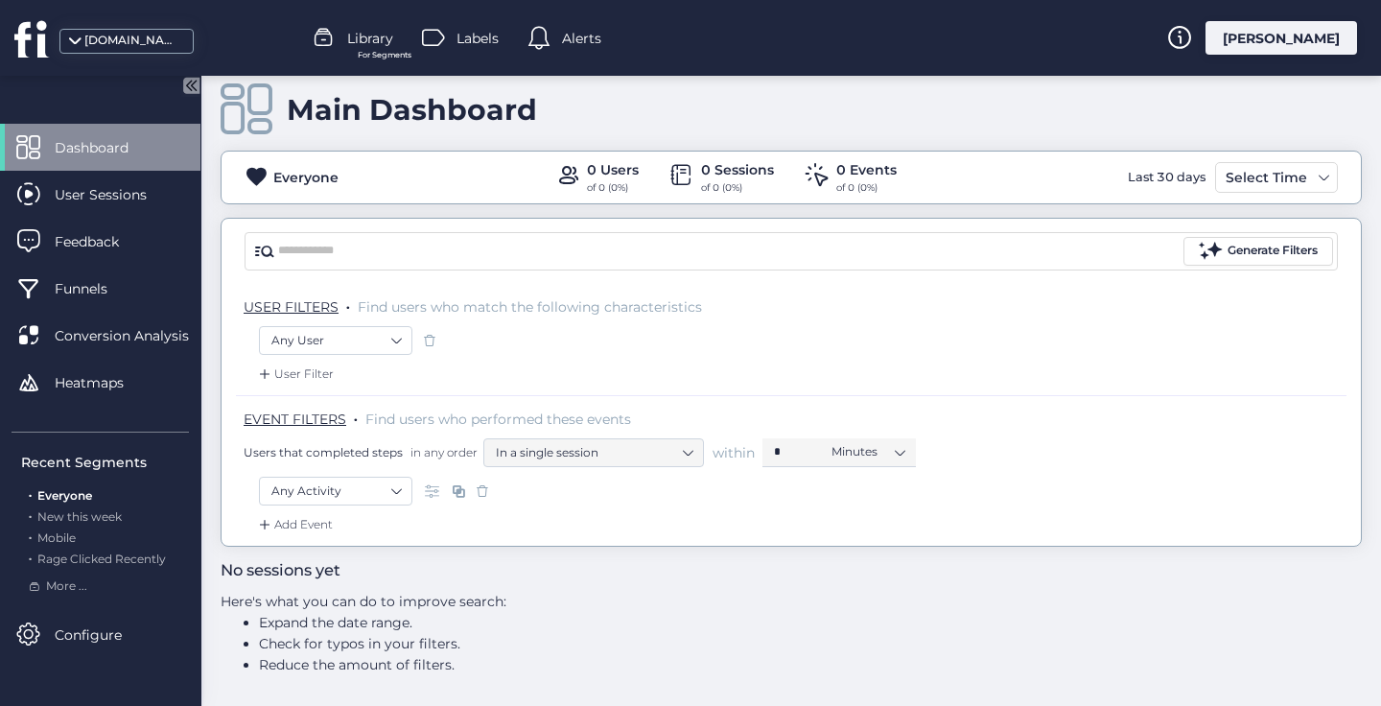
click at [42, 35] on icon at bounding box center [29, 38] width 31 height 35
click at [28, 32] on icon at bounding box center [31, 38] width 35 height 38
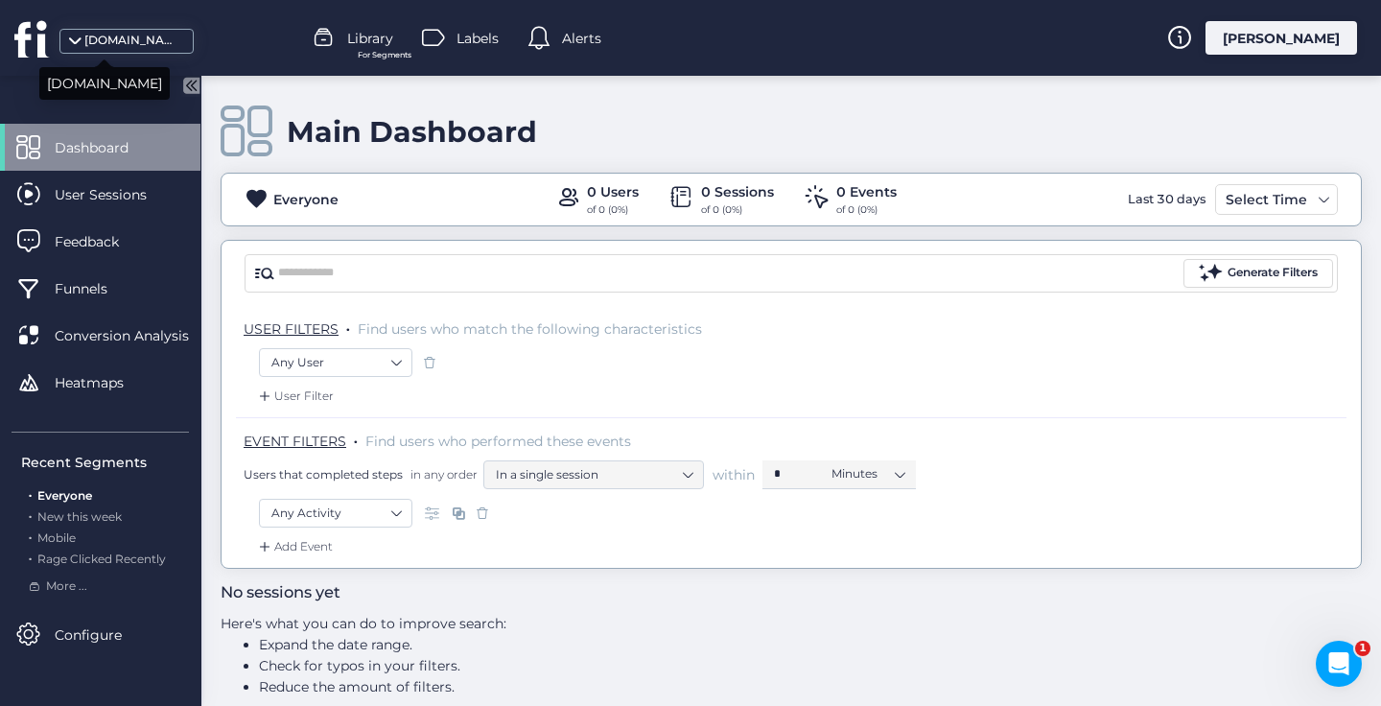
click at [130, 41] on div "[DOMAIN_NAME]" at bounding box center [132, 41] width 96 height 18
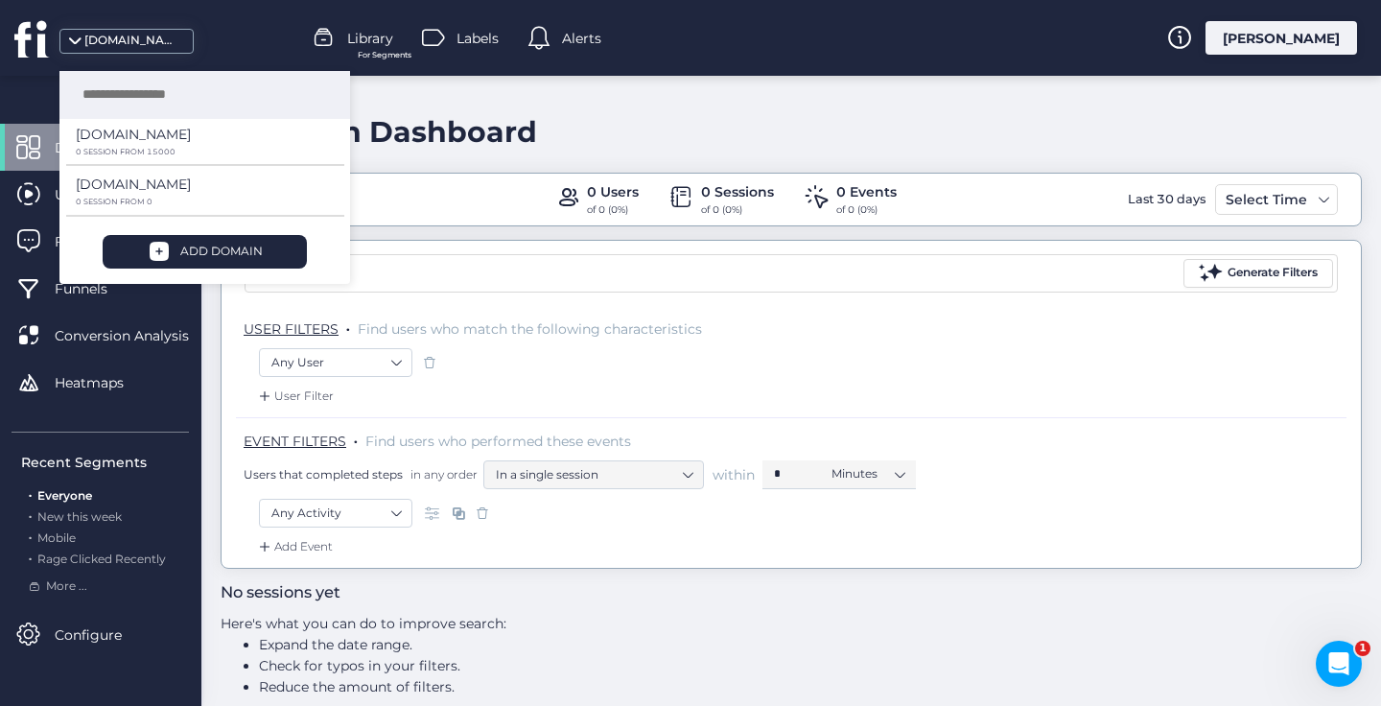
click at [608, 107] on div "Main Dashboard" at bounding box center [791, 132] width 1141 height 55
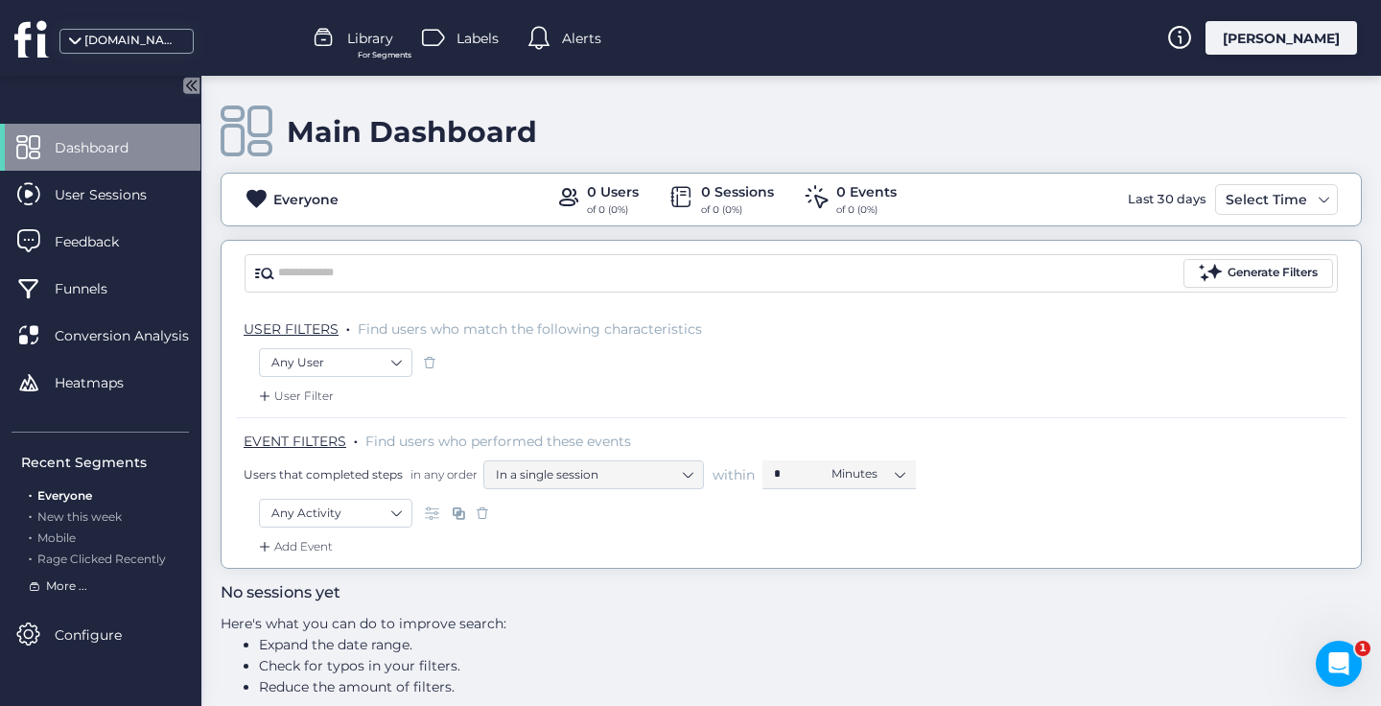
click at [63, 581] on span "More ..." at bounding box center [66, 586] width 41 height 18
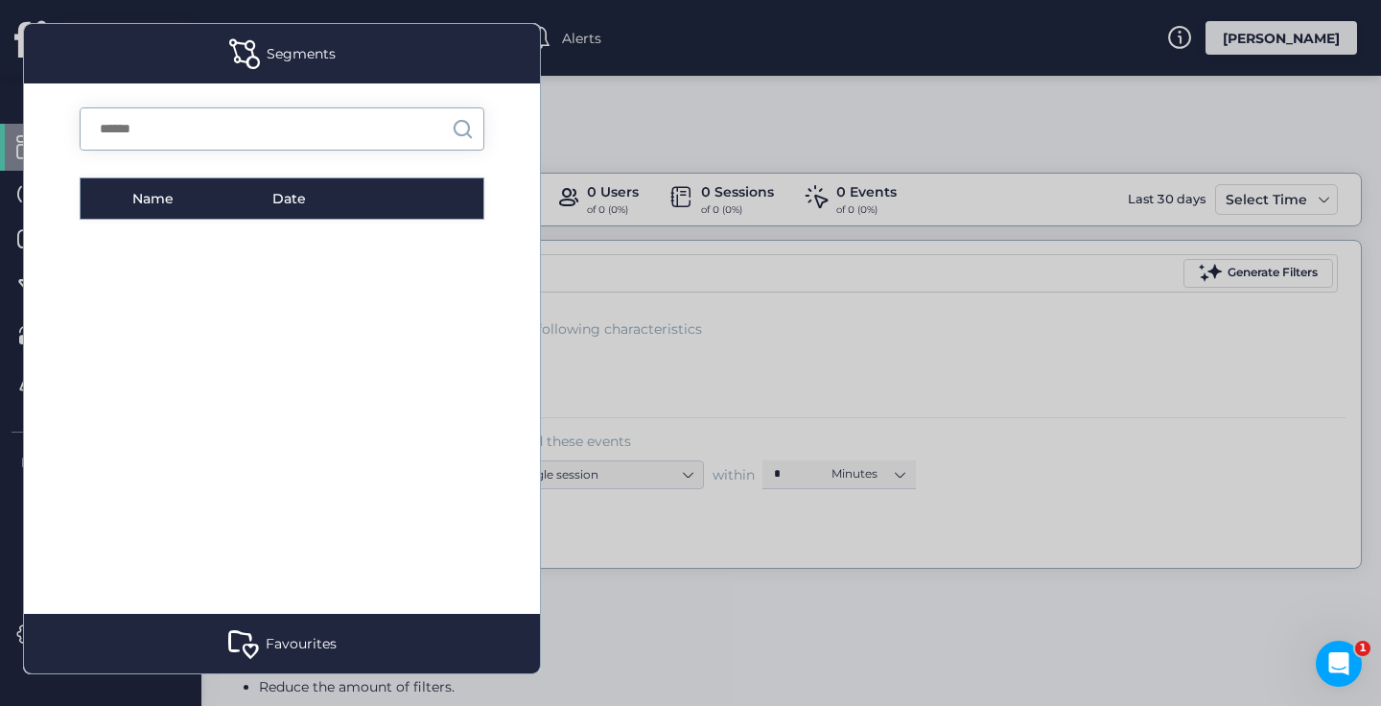
scroll to position [106, 0]
click at [813, 655] on div at bounding box center [690, 353] width 1381 height 706
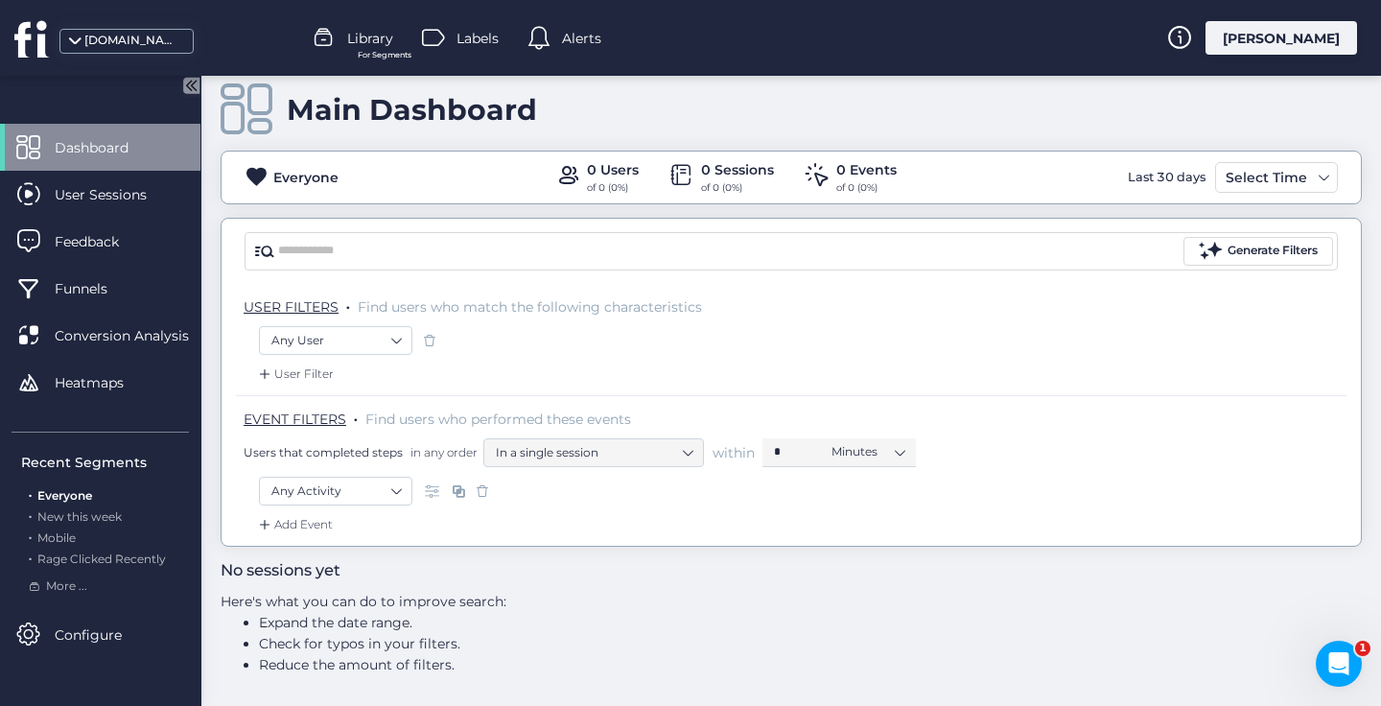
scroll to position [0, 0]
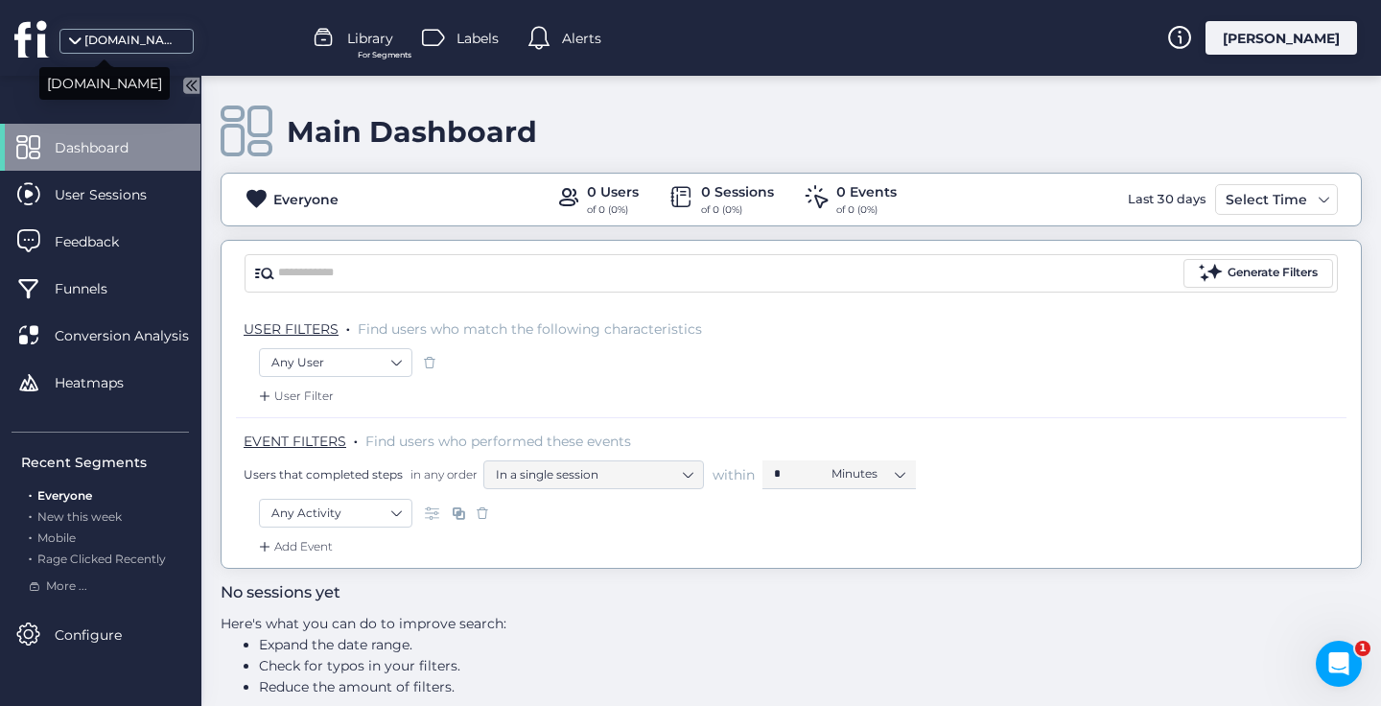
click at [108, 36] on div "[DOMAIN_NAME]" at bounding box center [132, 41] width 96 height 18
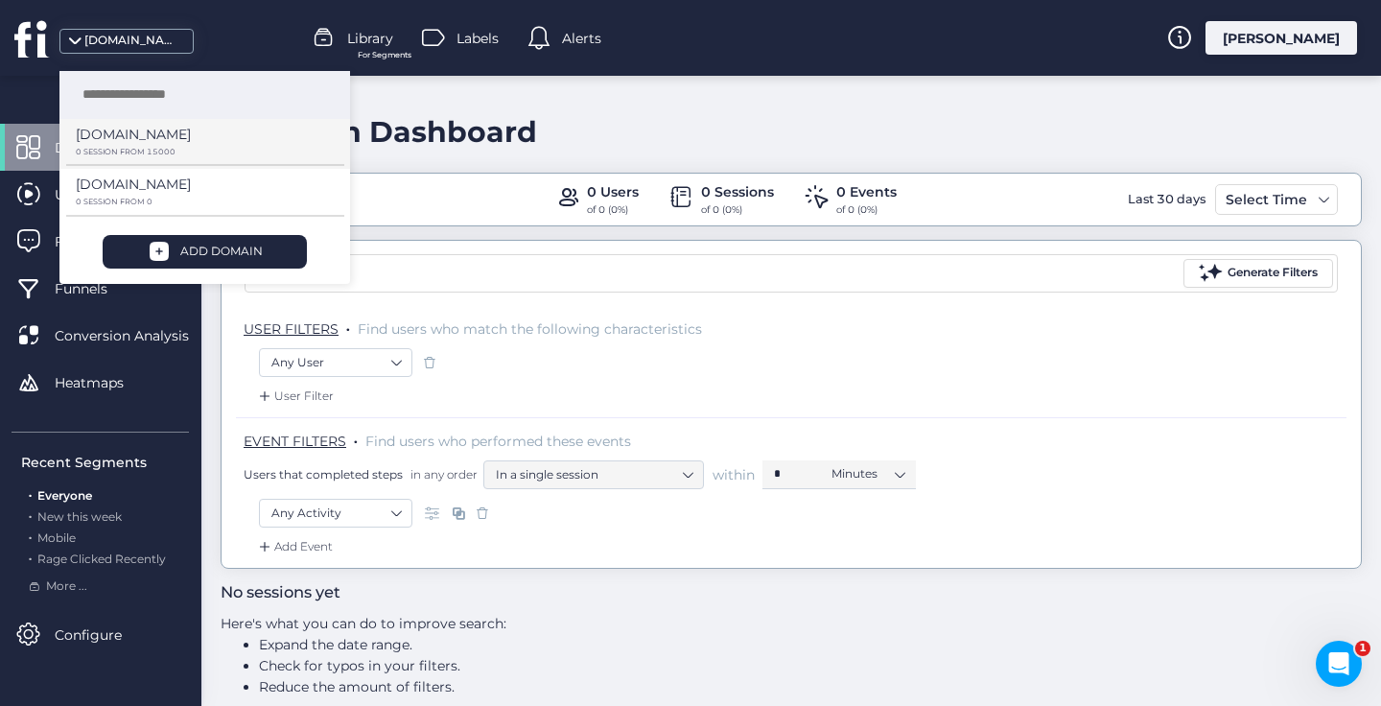
click at [114, 142] on p "[DOMAIN_NAME]" at bounding box center [133, 134] width 115 height 21
